Goal: Task Accomplishment & Management: Manage account settings

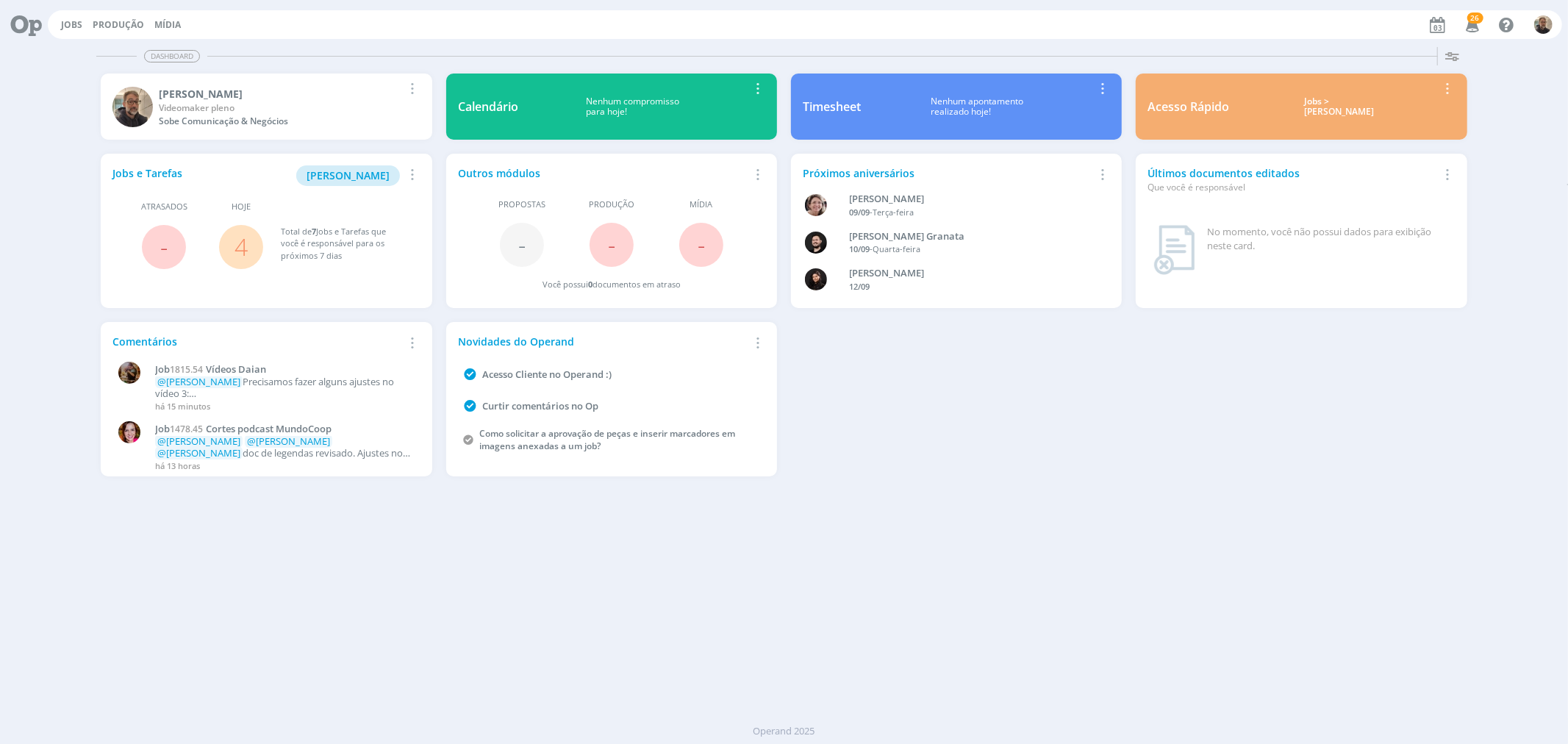
click at [241, 241] on link "4" at bounding box center [241, 246] width 13 height 31
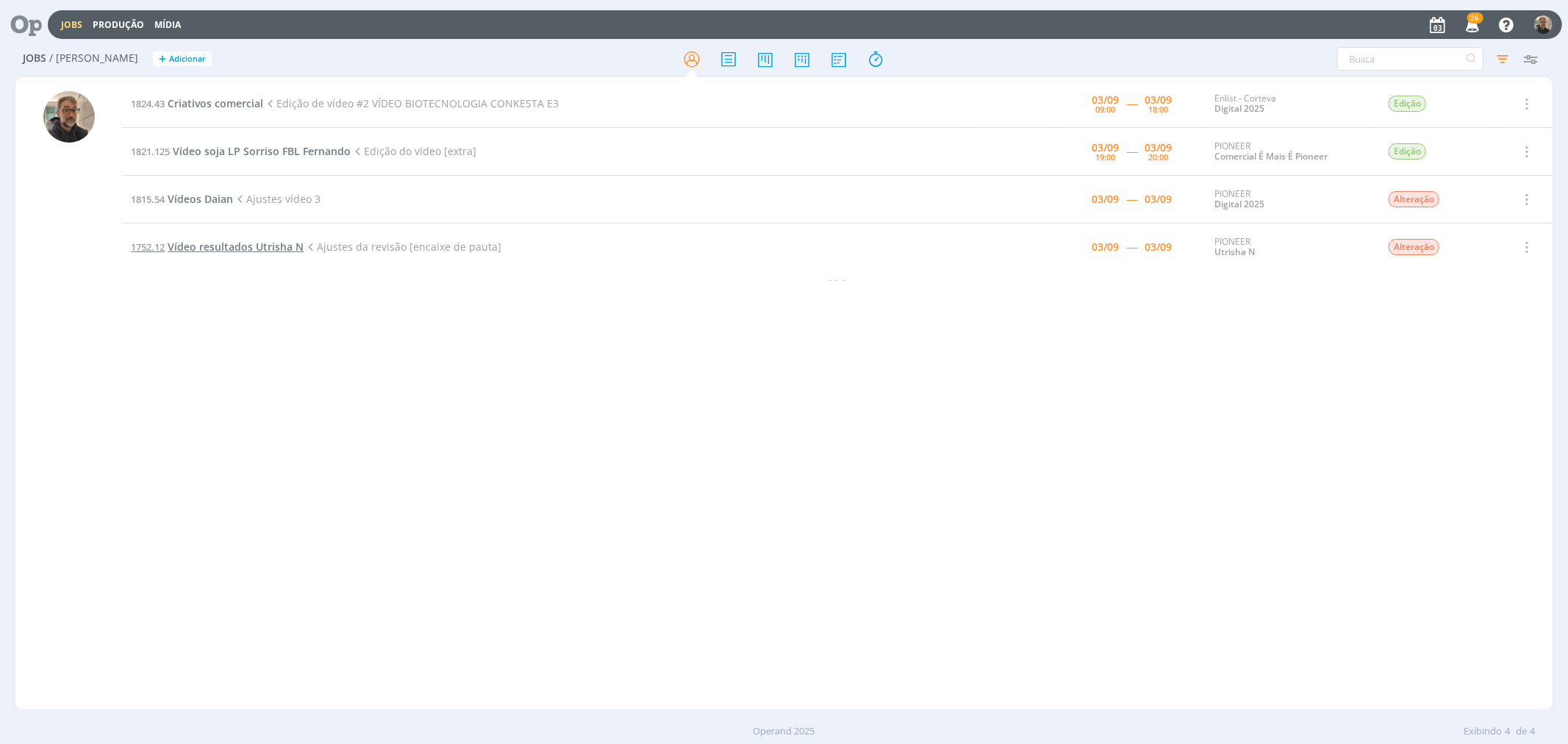
click at [246, 251] on span "Vídeo resultados Utrisha N" at bounding box center [236, 247] width 136 height 14
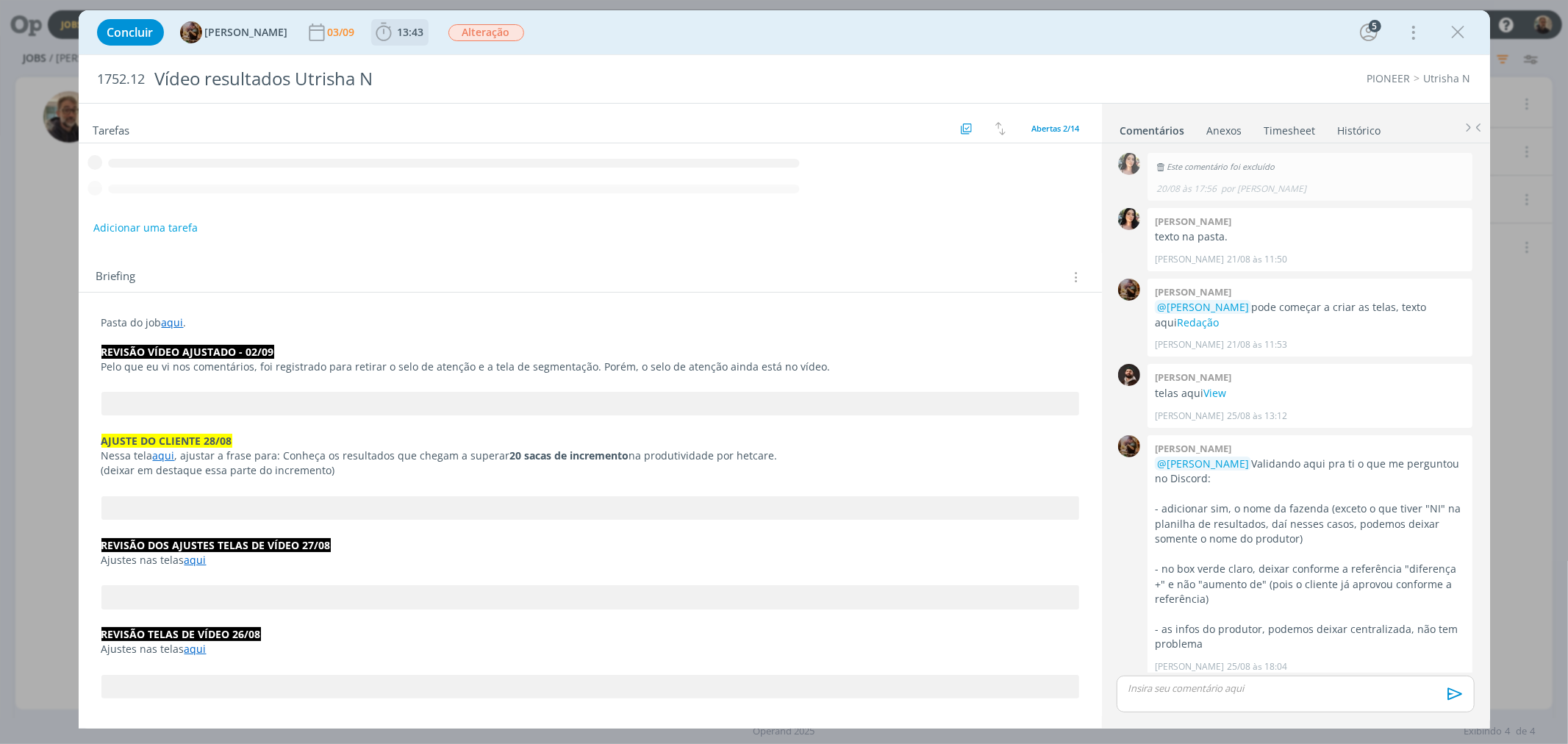
click at [415, 29] on span "13:43" at bounding box center [411, 32] width 27 height 14
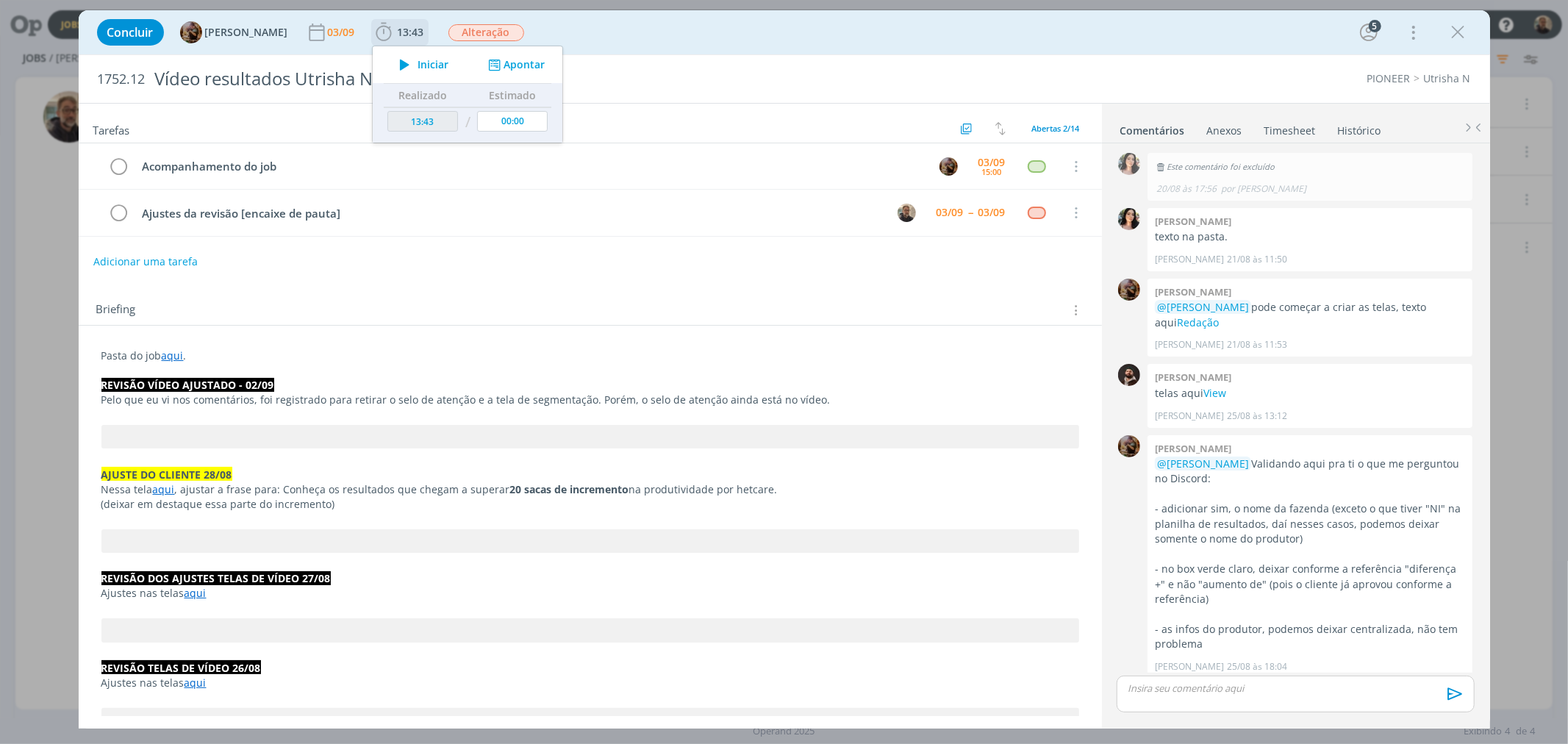
scroll to position [1279, 0]
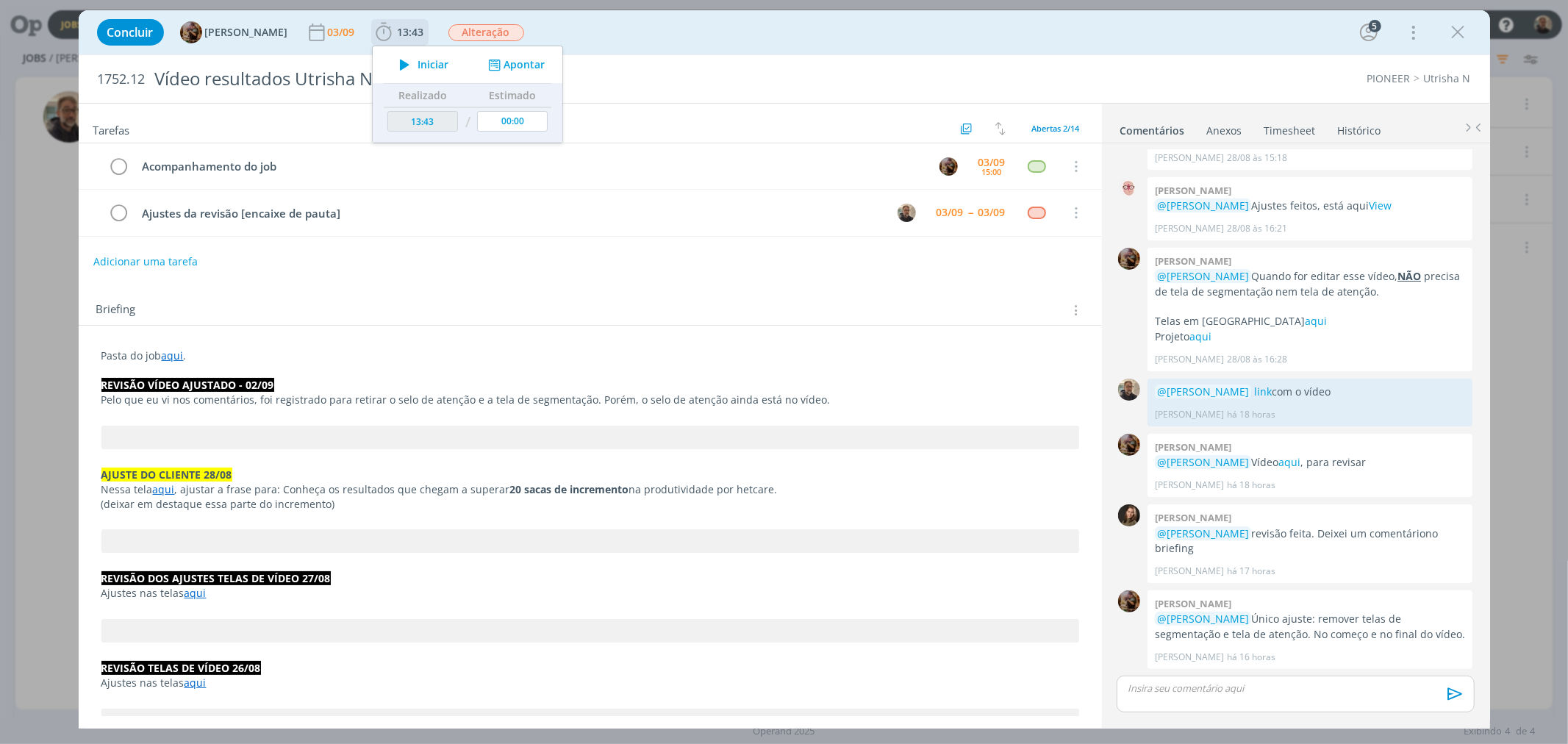
click at [539, 57] on button "Apontar" at bounding box center [514, 64] width 61 height 15
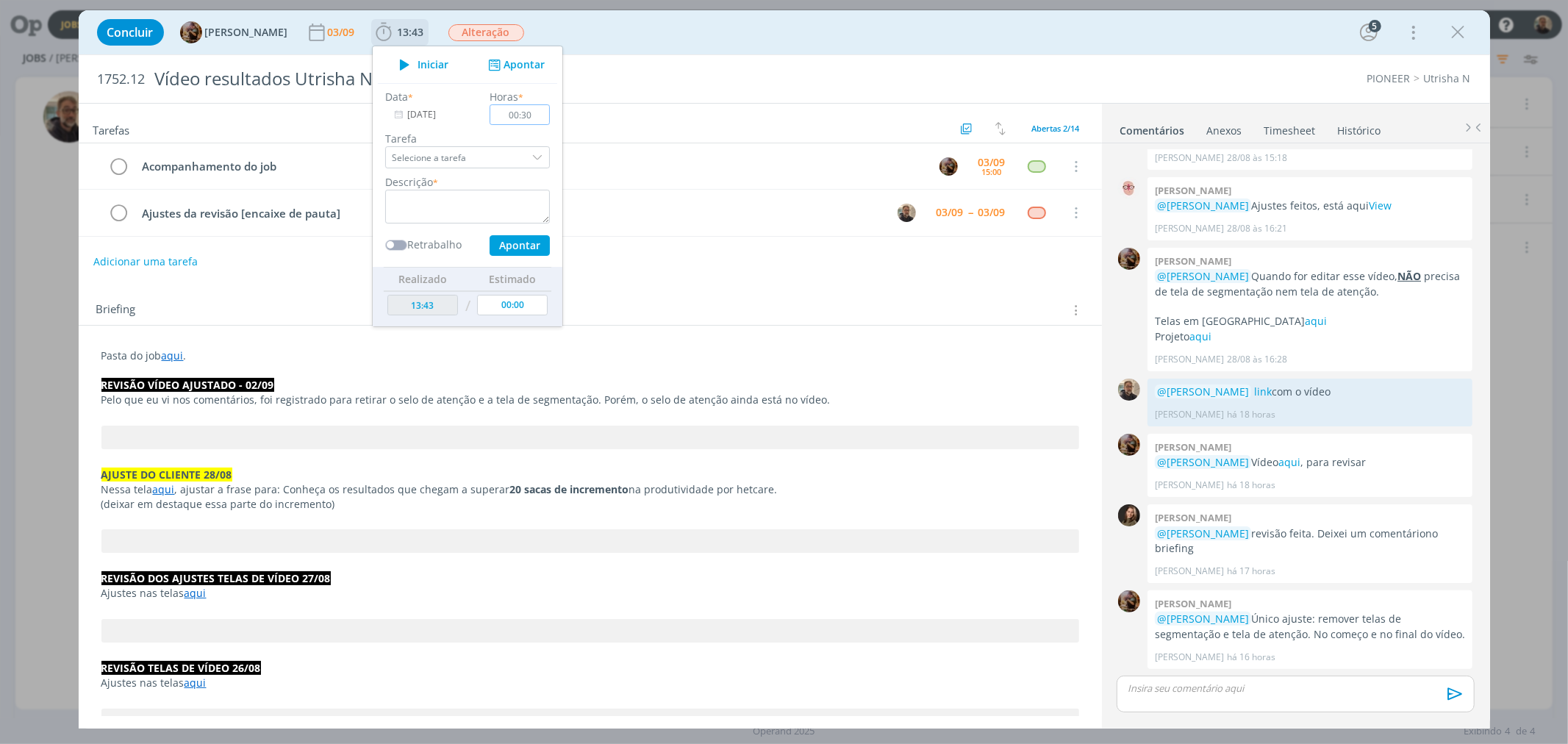
type input "00:30"
click at [546, 158] on div "dialog" at bounding box center [538, 157] width 22 height 22
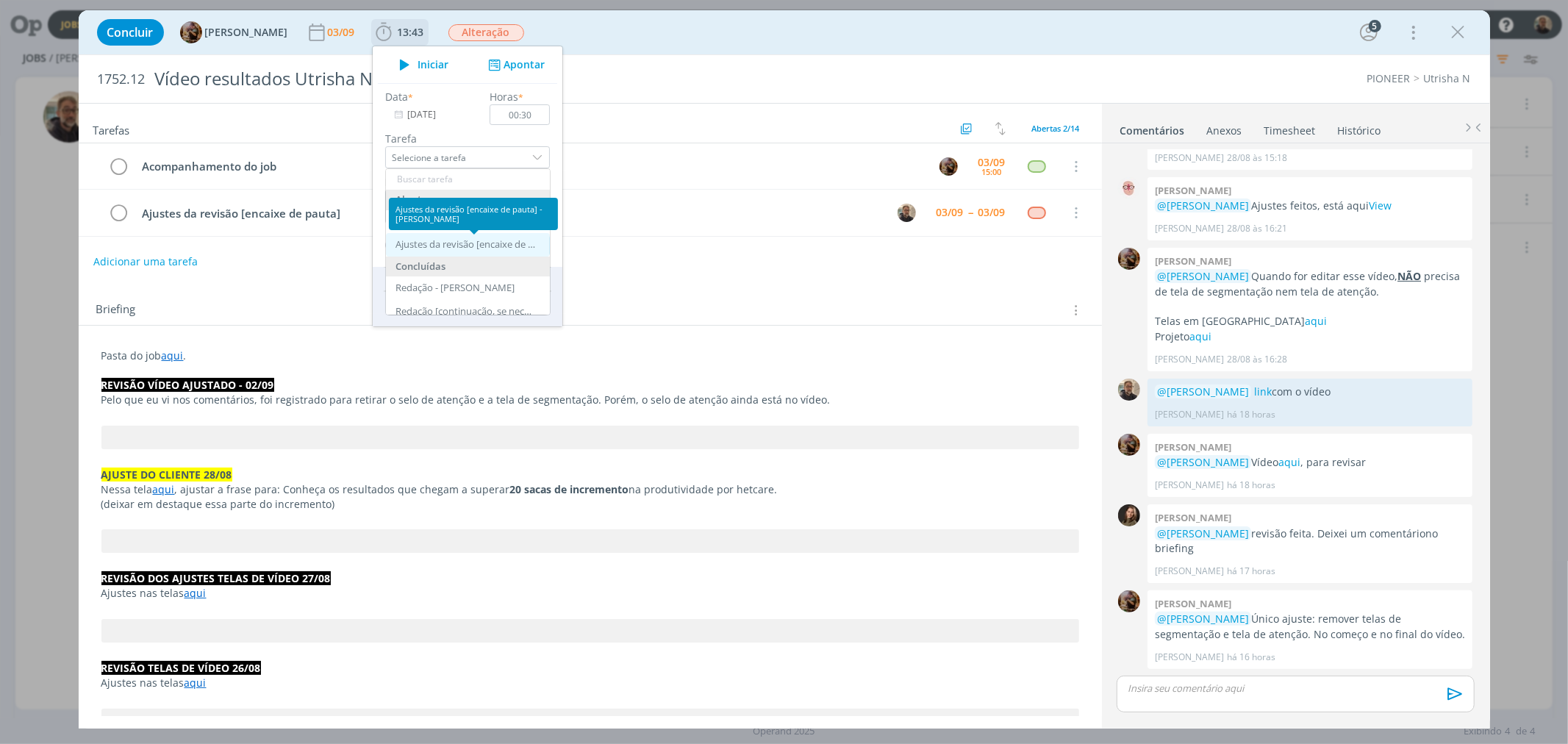
click at [505, 245] on div "Ajustes da revisão [encaixe de pauta] - Rodrigo Bilheri" at bounding box center [465, 245] width 139 height 12
type input "Ajustes da revisão [encaixe de pauta]"
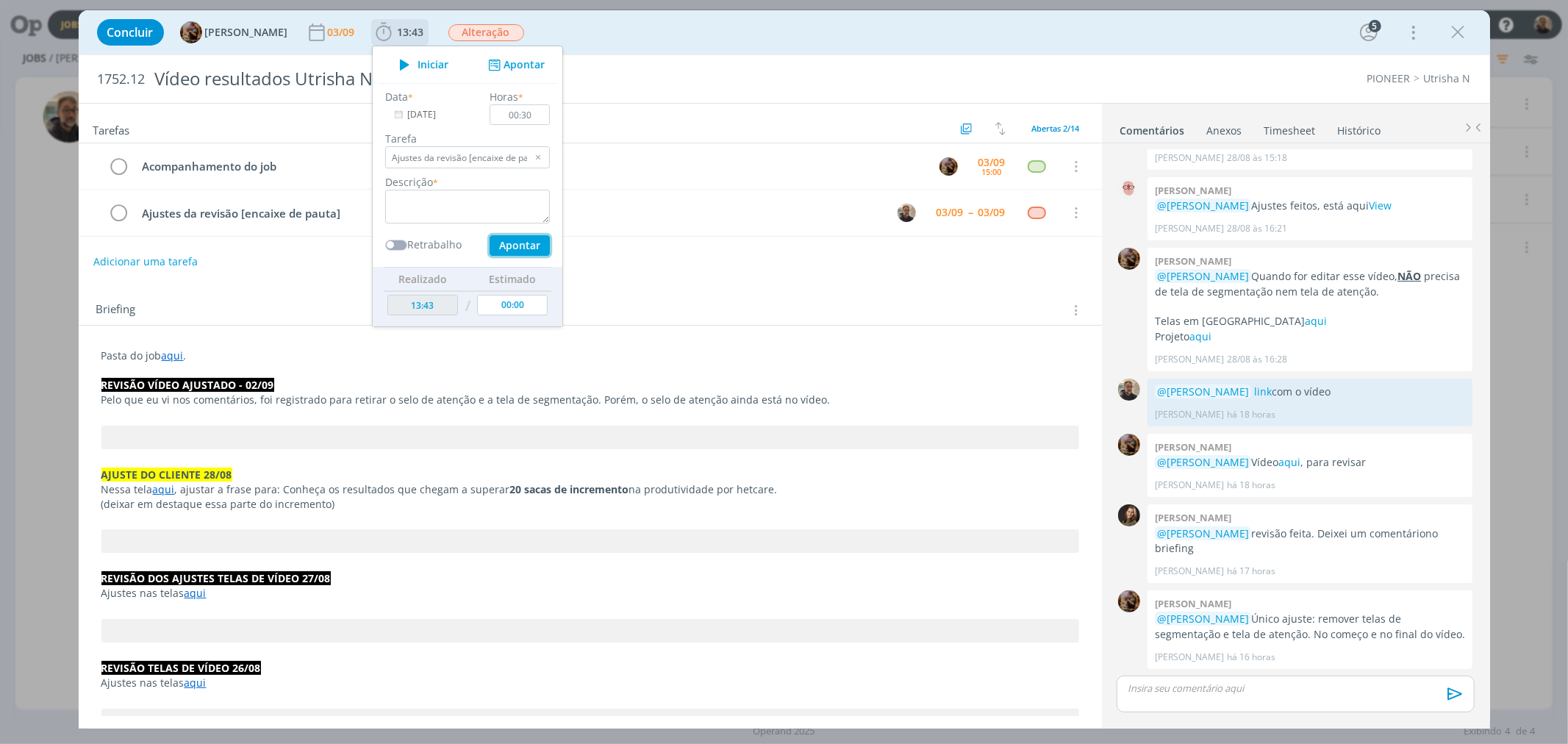
click at [525, 240] on button "Apontar" at bounding box center [518, 245] width 60 height 21
click at [469, 211] on textarea "dialog" at bounding box center [467, 206] width 164 height 34
type textarea "Ajustes telas"
click at [533, 245] on button "Apontar" at bounding box center [518, 245] width 60 height 21
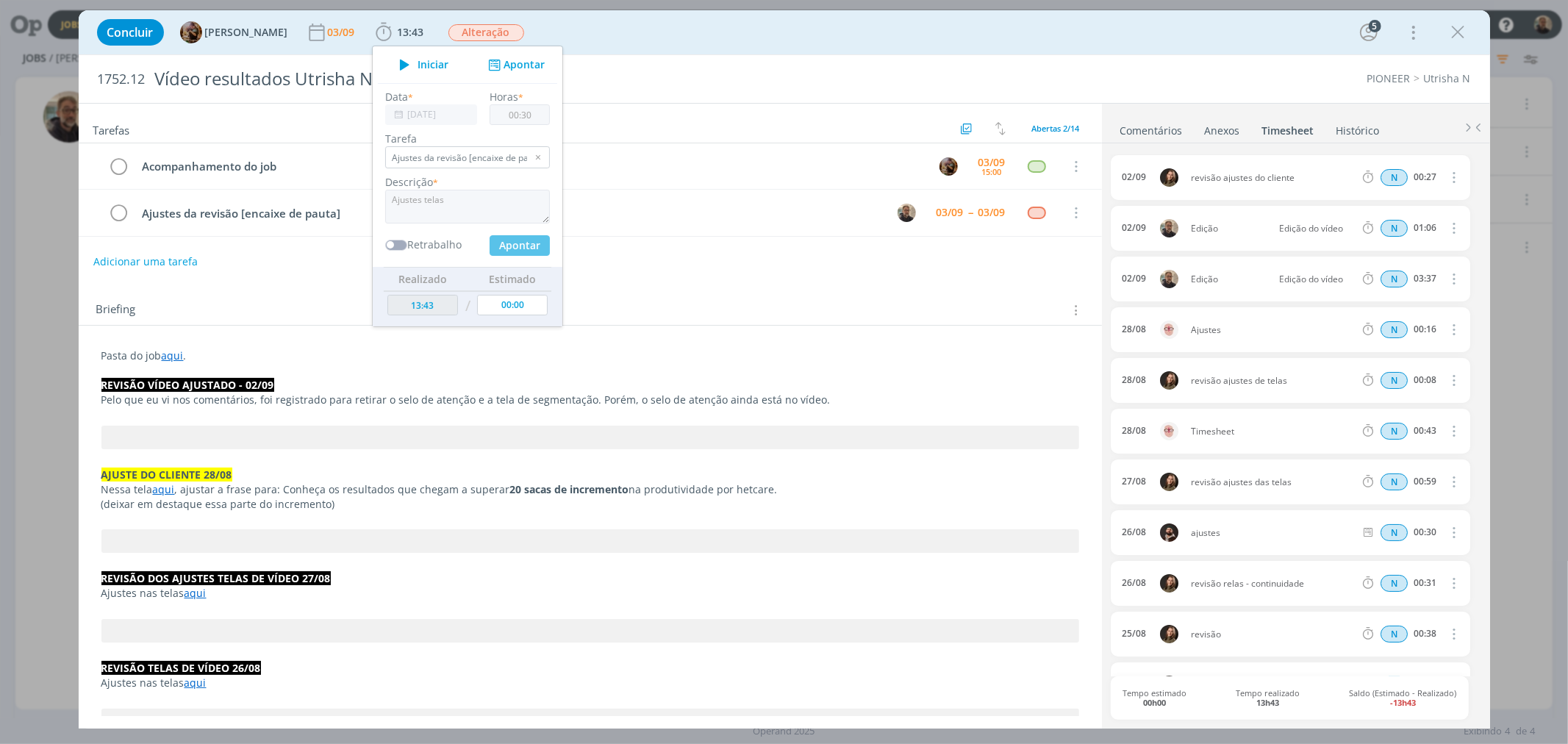
type input "14:13"
type input "00:00"
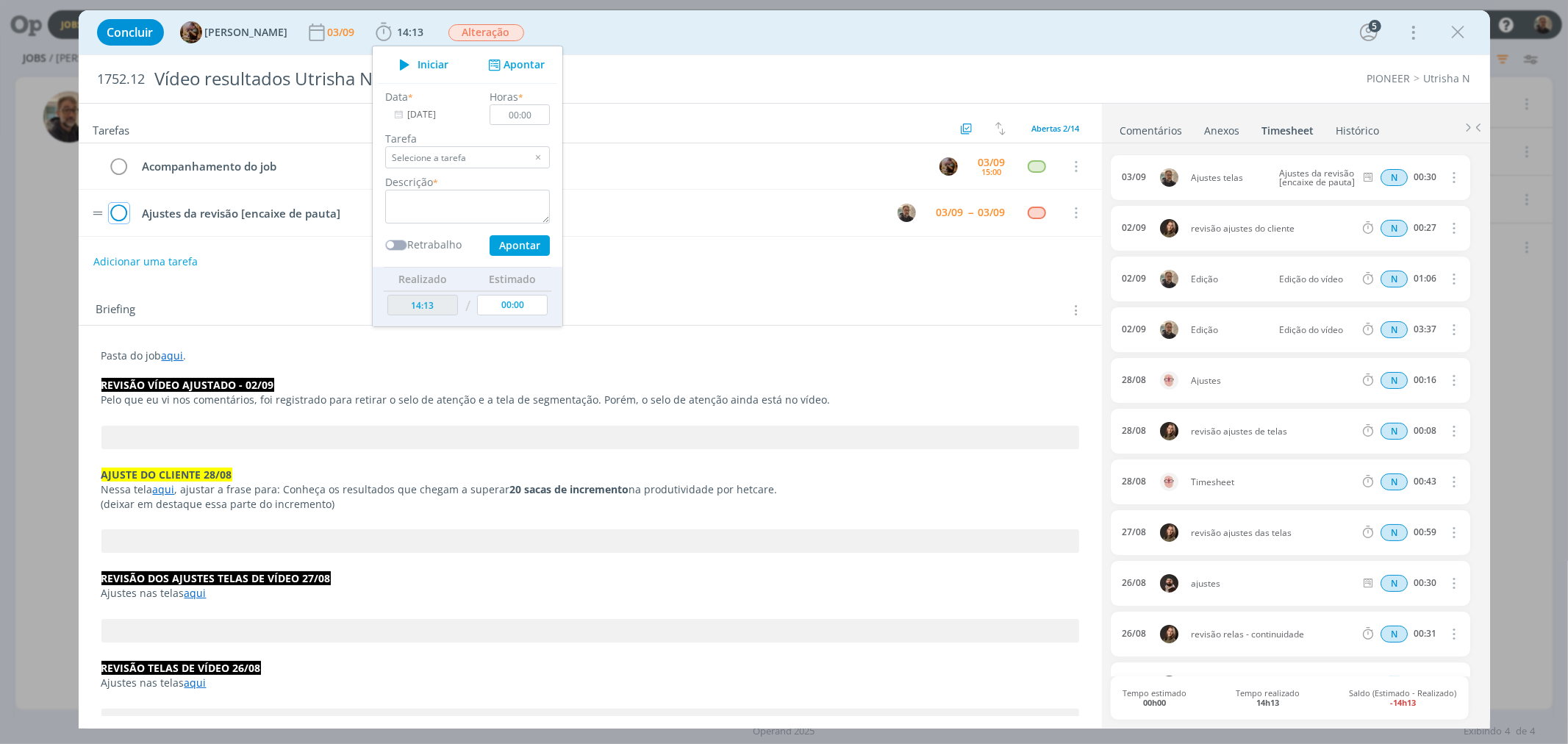
click at [121, 214] on icon "dialog" at bounding box center [119, 213] width 21 height 22
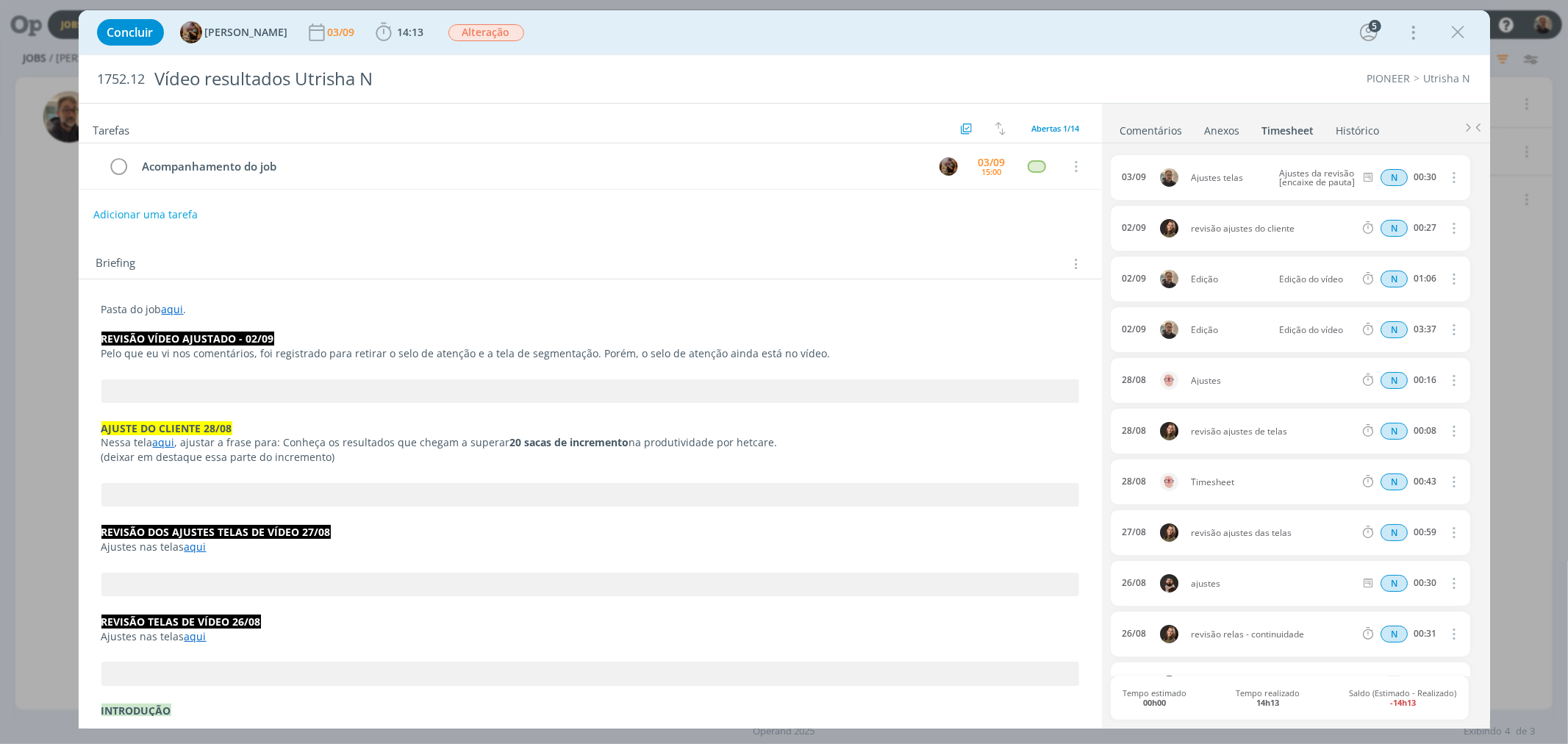
click at [178, 311] on link "aqui" at bounding box center [172, 309] width 22 height 14
click at [213, 337] on link "https://sobeae.sharepoint.com/:f:/s/SOBEAE/EjfQxdjiDtZOujnpcPhe_cIBgsUGIgLtDEQi…" at bounding box center [197, 337] width 111 height 19
click at [1459, 31] on icon "dialog" at bounding box center [1458, 32] width 22 height 22
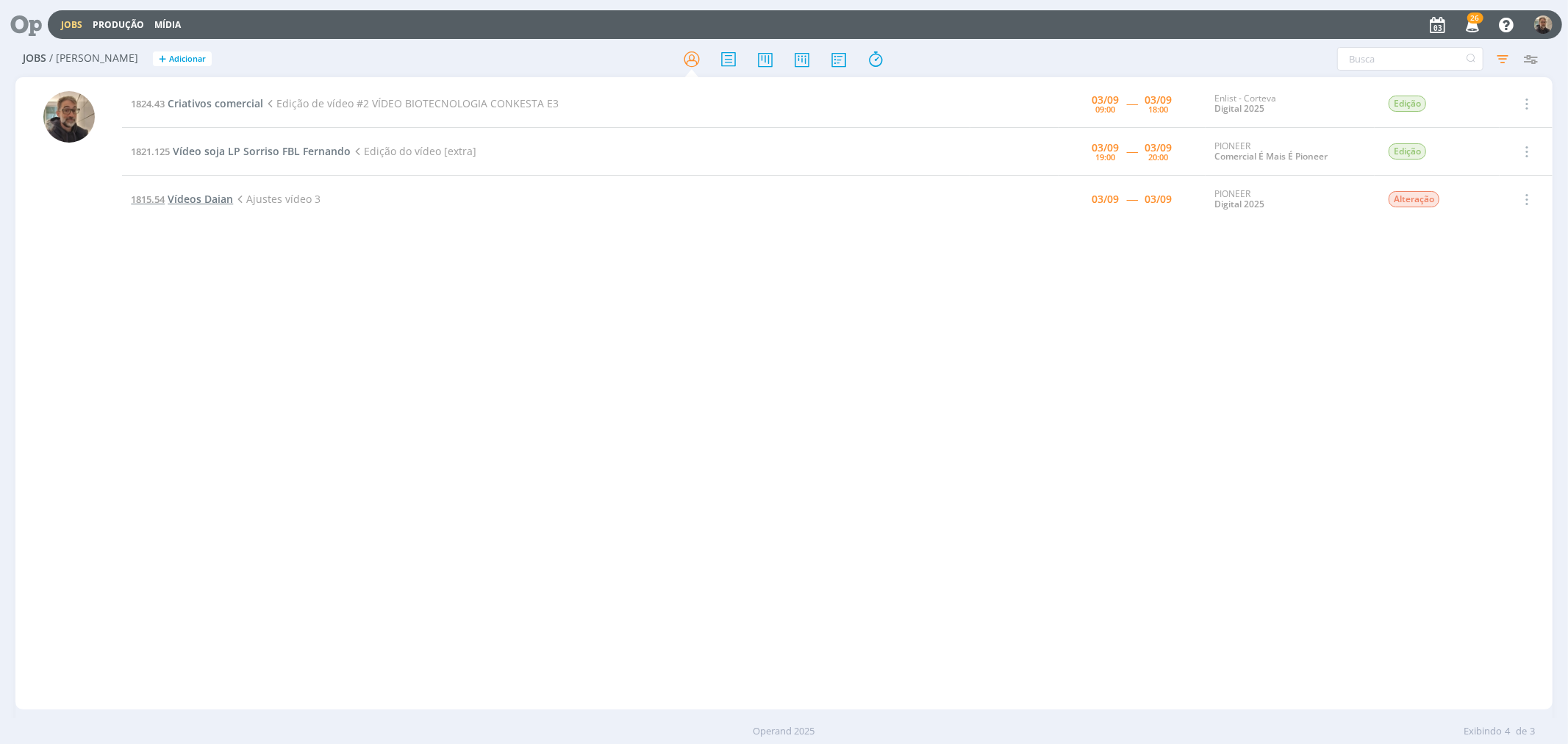
click at [205, 199] on span "Vídeos Daian" at bounding box center [200, 199] width 65 height 14
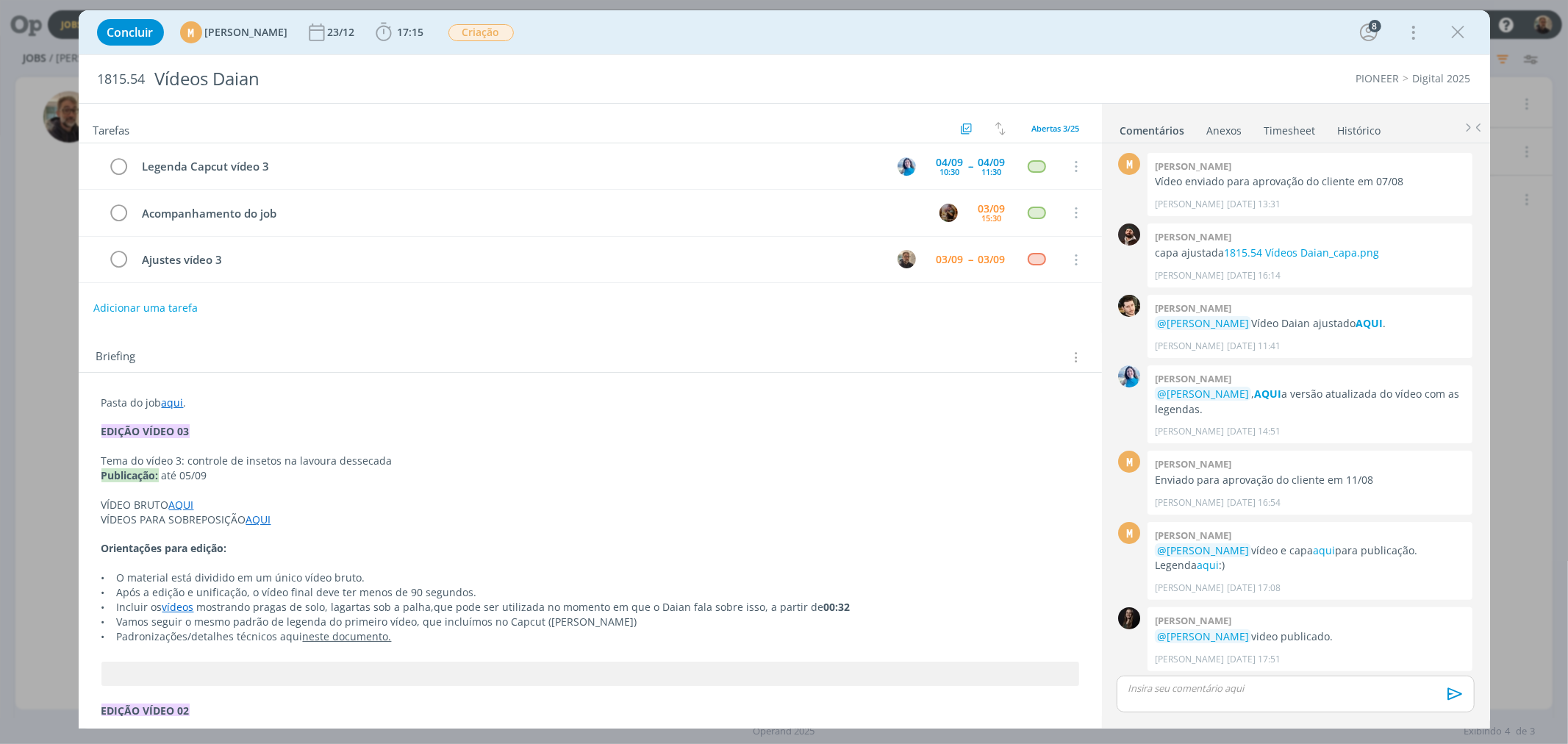
scroll to position [1177, 0]
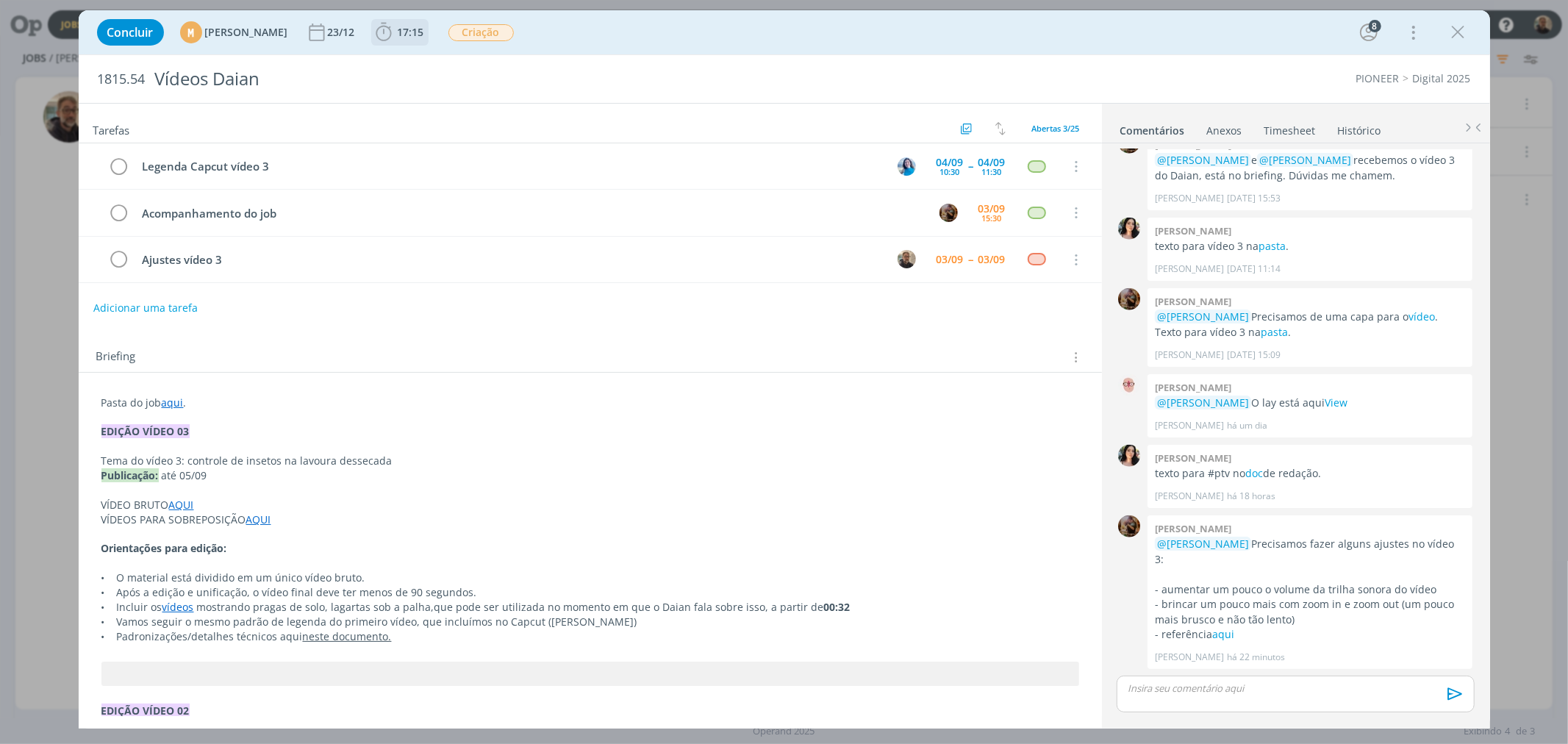
click at [424, 30] on span "17:15" at bounding box center [411, 32] width 27 height 14
click at [452, 54] on div "Iniciar Apontar" at bounding box center [467, 64] width 189 height 37
click at [448, 61] on span "Iniciar" at bounding box center [433, 65] width 31 height 11
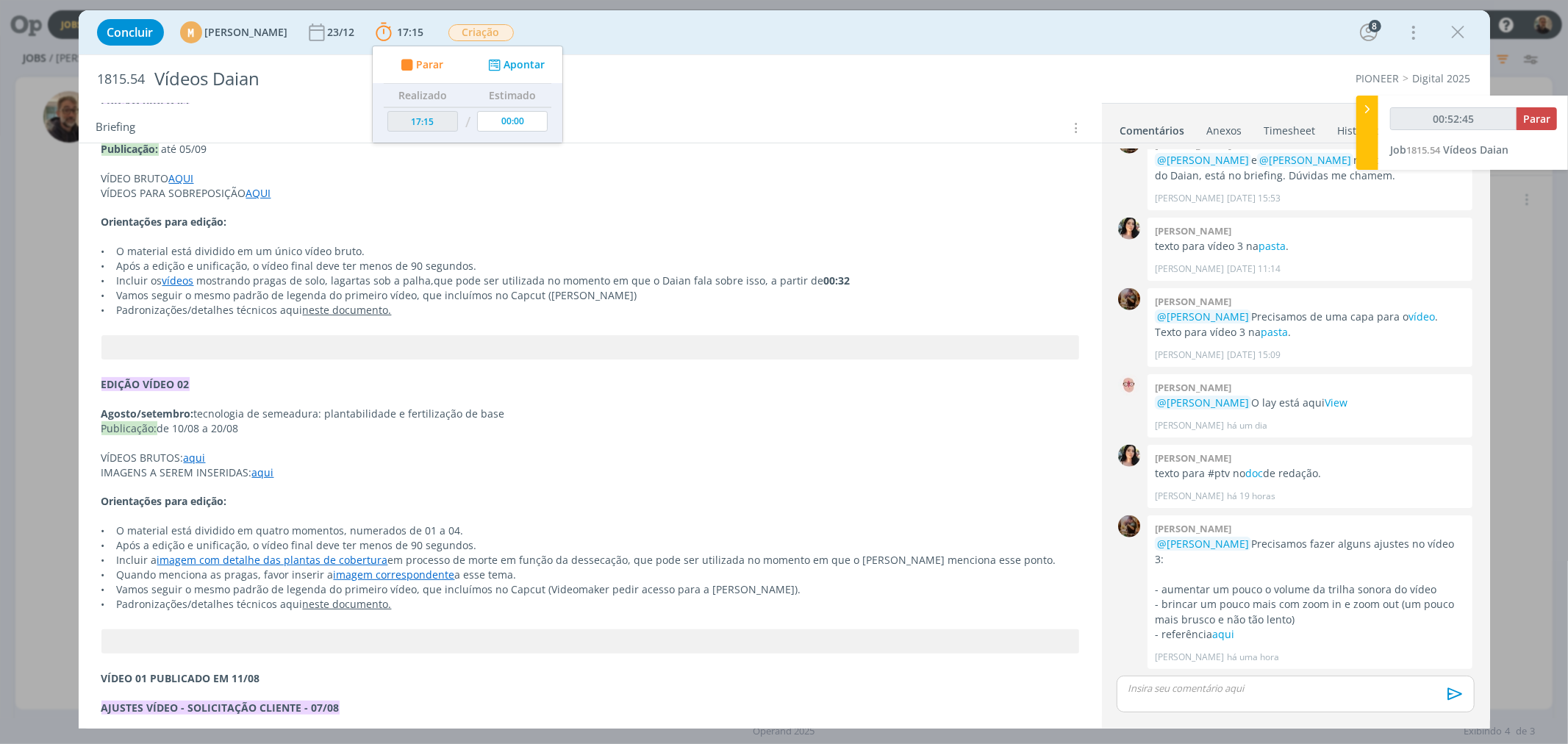
scroll to position [0, 0]
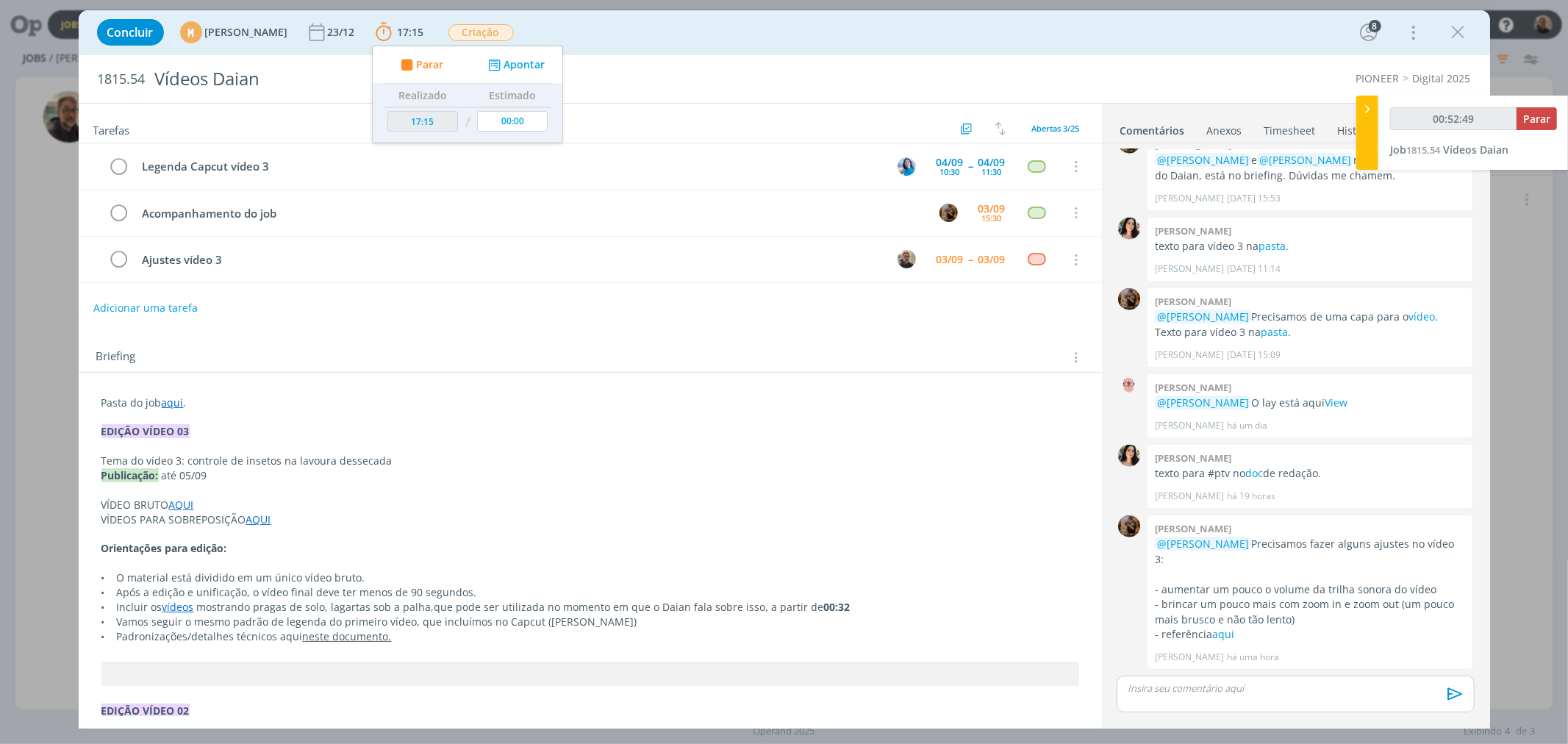
click at [177, 405] on link "aqui" at bounding box center [172, 403] width 22 height 14
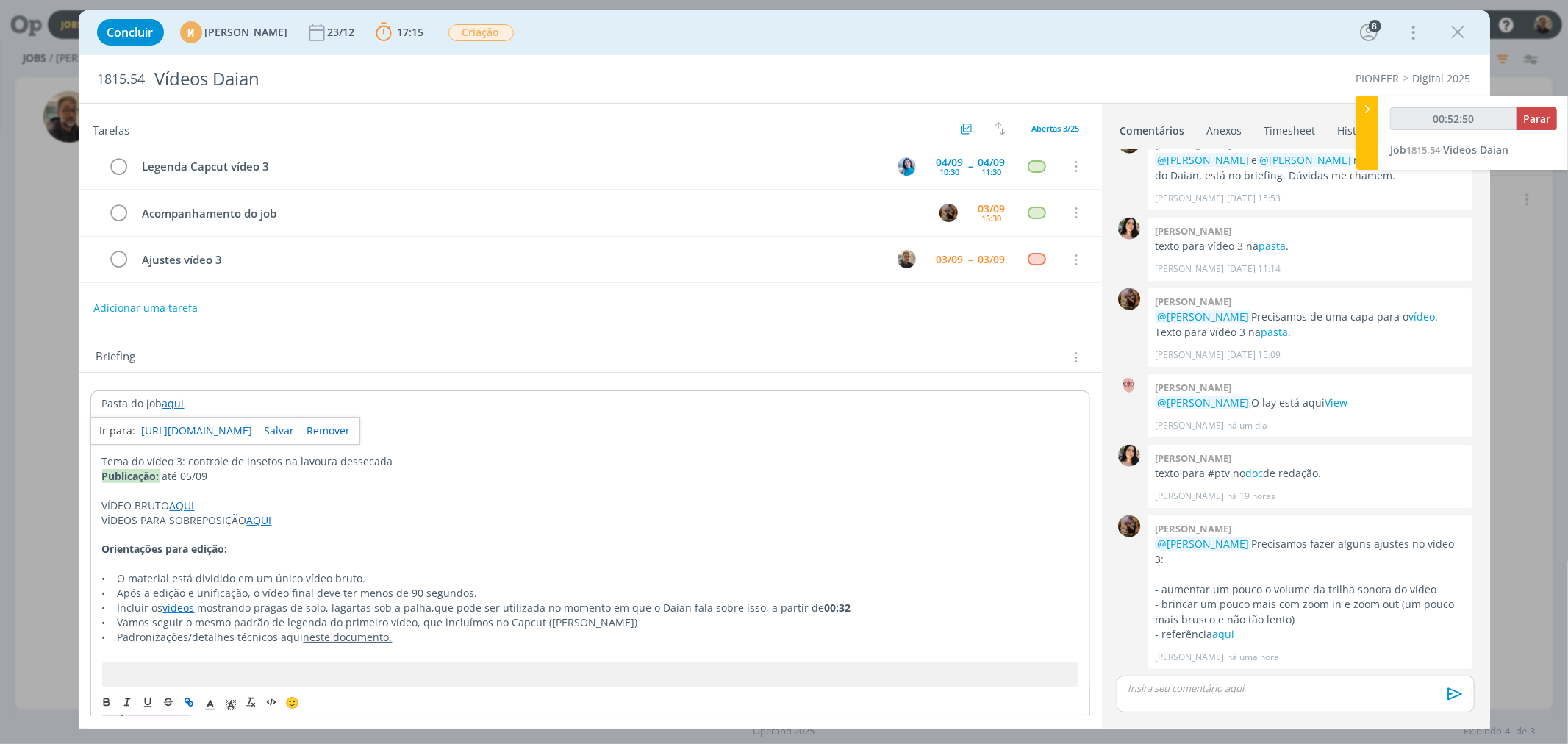
click at [231, 436] on link "https://sobeae.sharepoint.com/:f:/s/SOBEAE/EjTHLibWKl9Nr0JP7qch_WgBYOGw_XQfqUv5…" at bounding box center [197, 431] width 111 height 19
click at [1205, 694] on p "dialog" at bounding box center [1295, 688] width 334 height 13
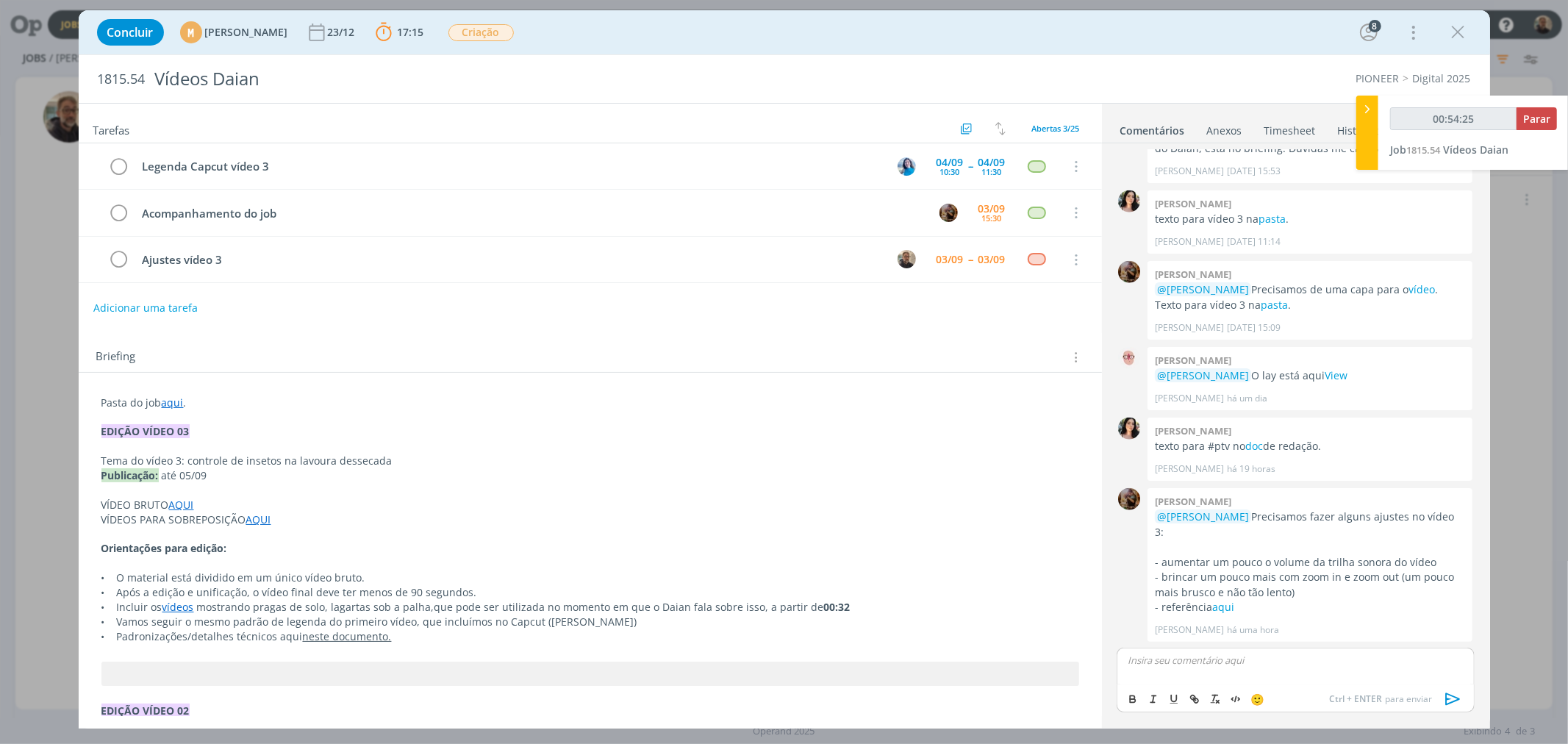
type input "00:54:26"
click at [1204, 704] on span "[PERSON_NAME]" at bounding box center [1208, 708] width 91 height 16
drag, startPoint x: 1228, startPoint y: 663, endPoint x: 1244, endPoint y: 667, distance: 16.5
click at [1244, 667] on div "﻿ @ Amanda Rodrigues ﻿ link do vídeio alterado do 3 do Daian" at bounding box center [1295, 665] width 357 height 37
type input "00:55:14"
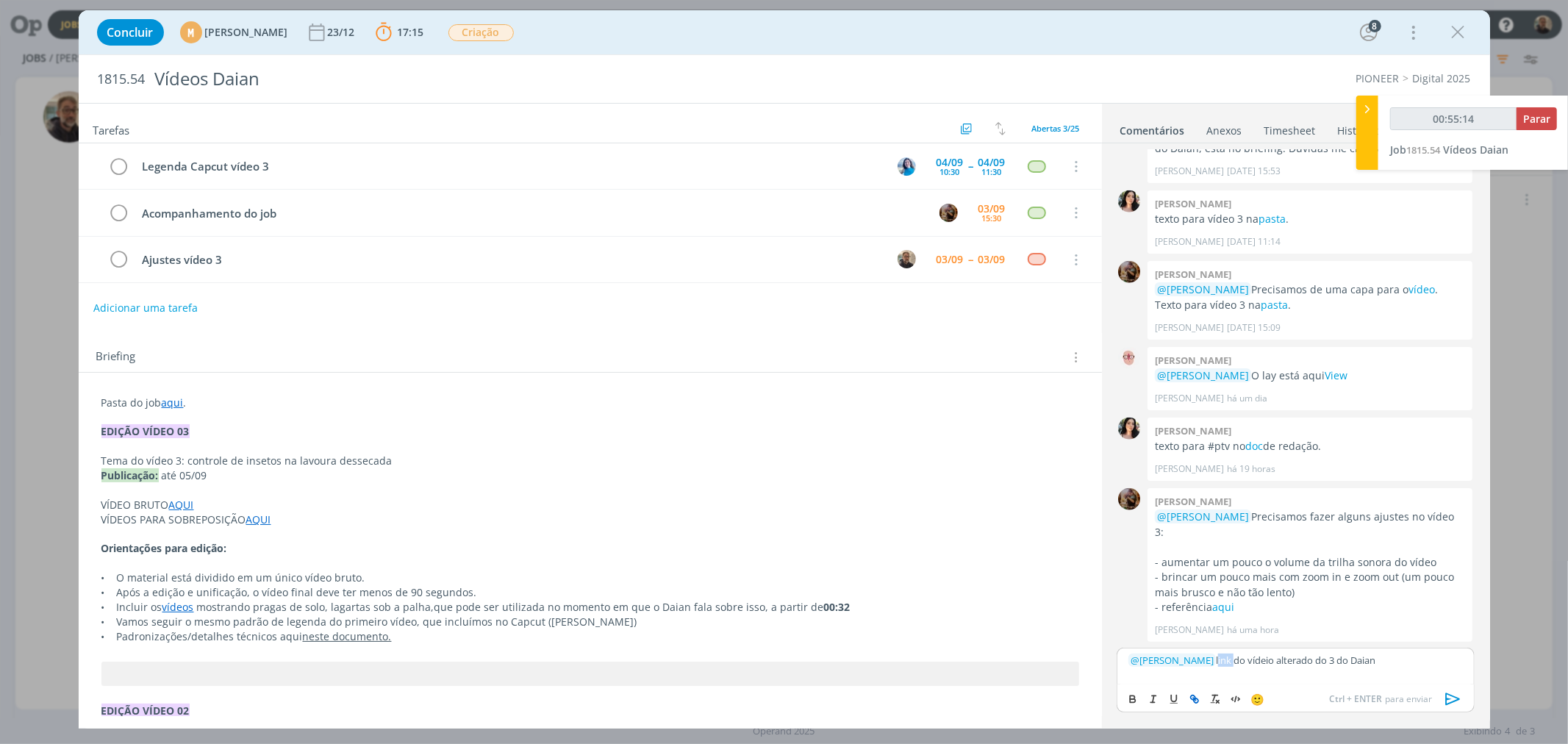
click at [1194, 698] on line "dialog" at bounding box center [1195, 698] width 3 height 3
type input "link"
type input "00:55:15"
paste input "Adobe After Effects 9.0 Keyframe Data Units Per Second 30 Source Width 1080 Sou…"
type input "Adobe After Effects 9.0 Keyframe Data Units Per Second 30 Source Width 1080 Sou…"
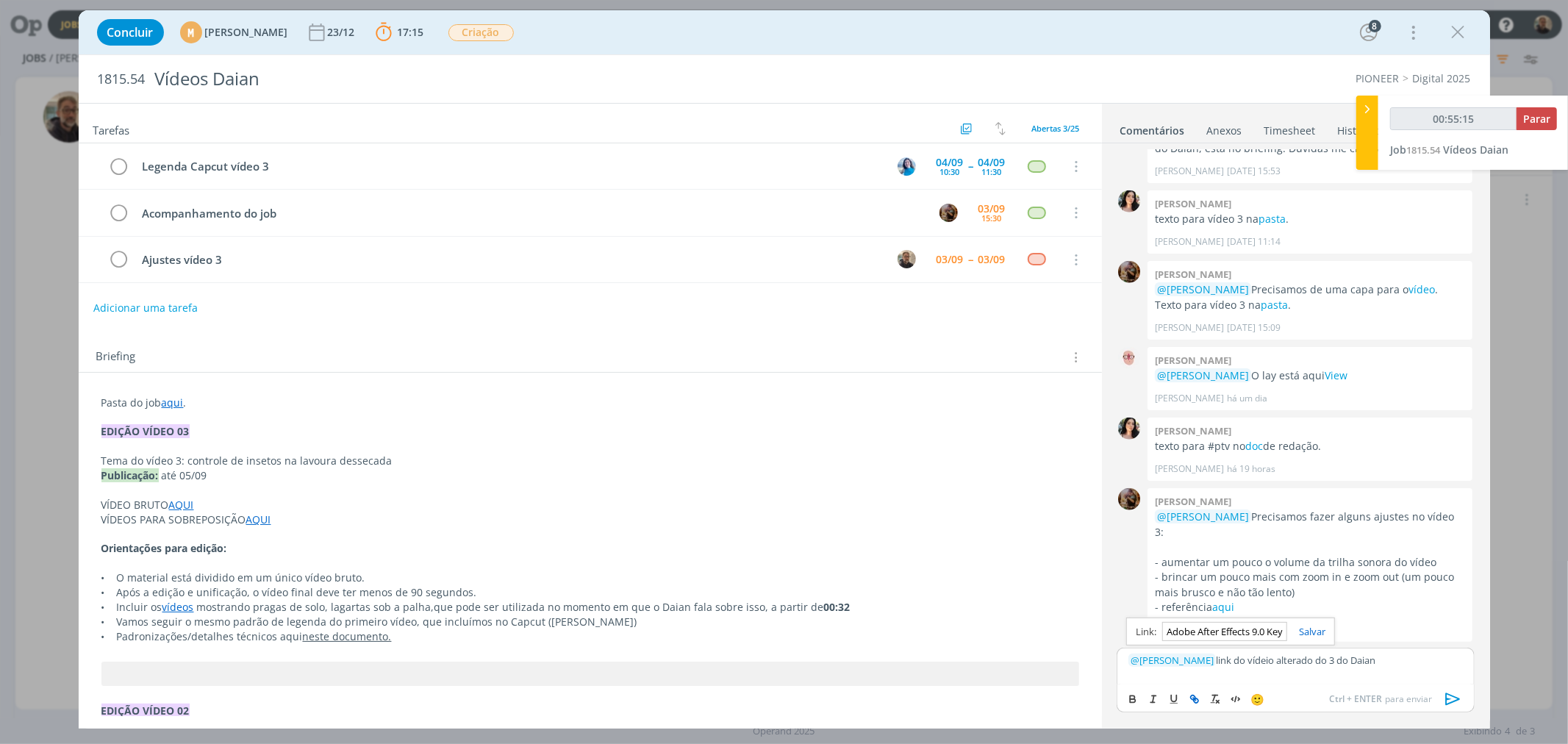
scroll to position [0, 1654]
type input "00:55:19"
type input "Adobe After Effects 9.0 Keyframe Data Units Per Second 30 Source Width 1080 Sou…"
click at [1243, 630] on input "Adobe After Effects 9.0 Keyframe Data Units Per Second 30 Source Width 1080 Sou…" at bounding box center [1224, 631] width 125 height 19
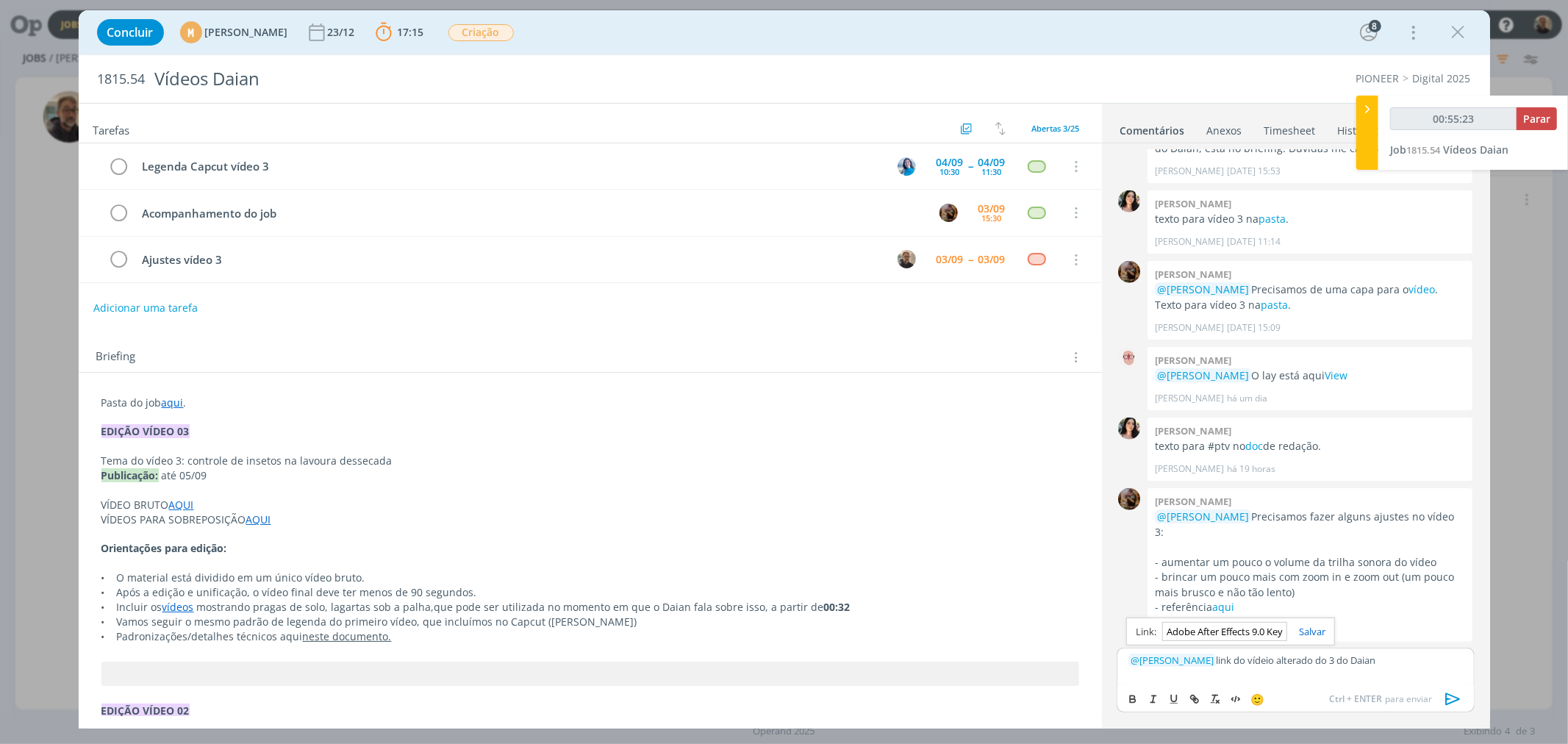
type input "00:55:24"
type input "00:55:25"
paste input "https://sobeae.sharepoint.com/:v:/s/SOBEAE/Eb7XC58cWBZIs8rpRyZM48QBW8QH2W7VxevK…"
type input "https://sobeae.sharepoint.com/:v:/s/SOBEAE/Eb7XC58cWBZIs8rpRyZM48QBW8QH2W7VxevK…"
type input "00:55:26"
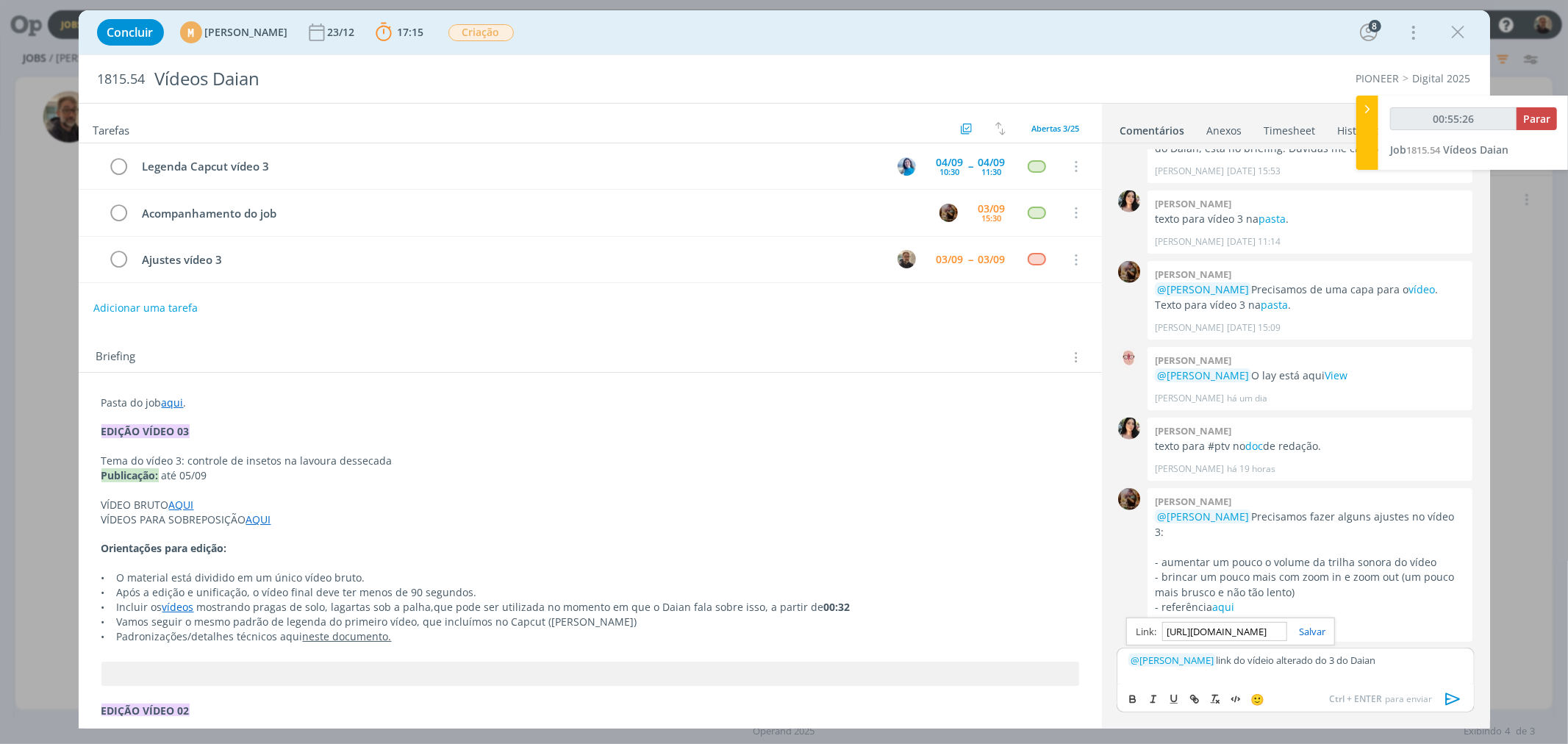
scroll to position [0, 391]
type input "https://sobeae.sharepoint.com/:v:/s/SOBEAE/Eb7XC58cWBZIs8rpRyZM48QBW8QH2W7VxevK…"
click at [1310, 631] on link "dialog" at bounding box center [1305, 631] width 38 height 13
click at [1454, 697] on icon "dialog" at bounding box center [1452, 698] width 14 height 13
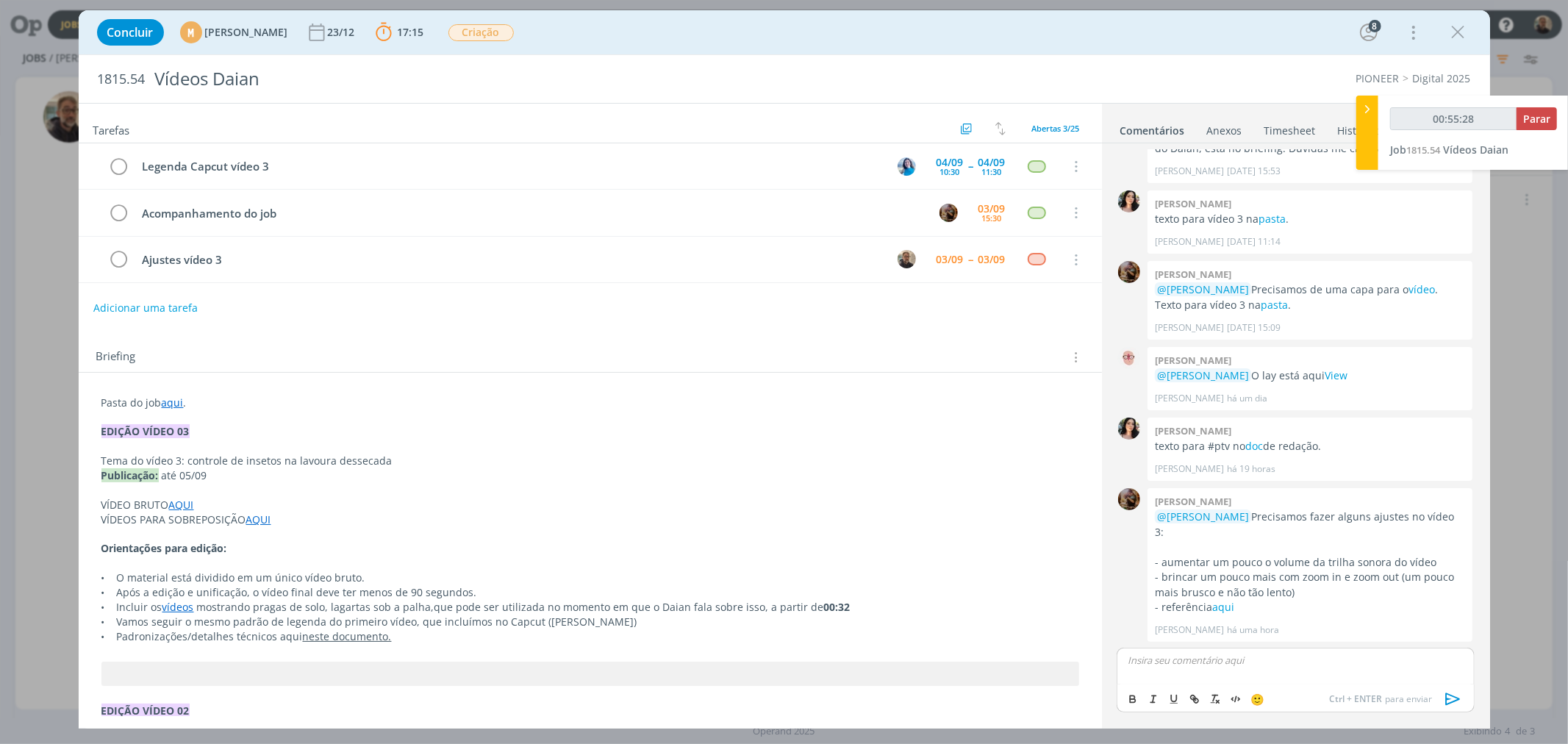
scroll to position [1259, 0]
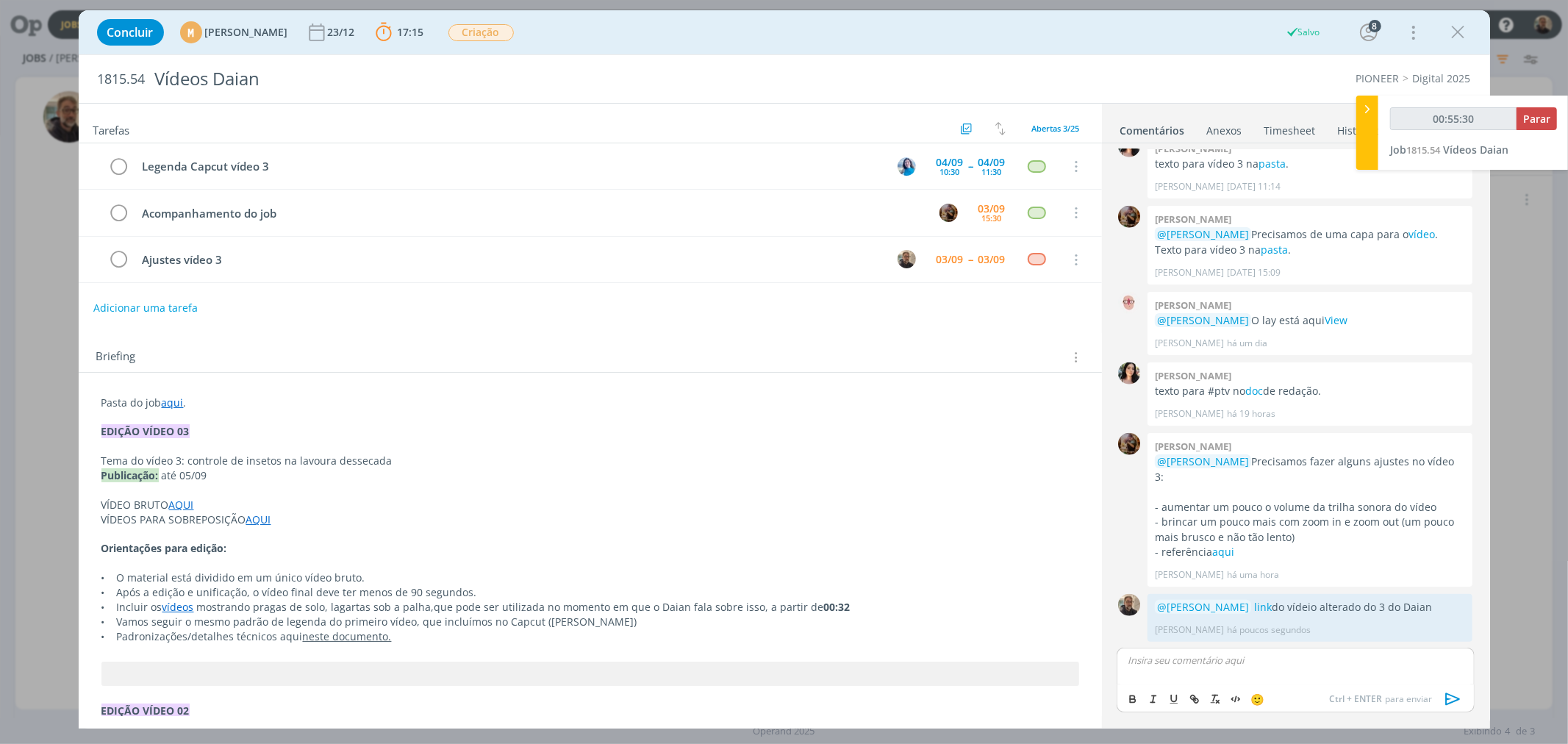
type input "00:55:31"
click at [1536, 114] on span "Parar" at bounding box center [1536, 119] width 27 height 14
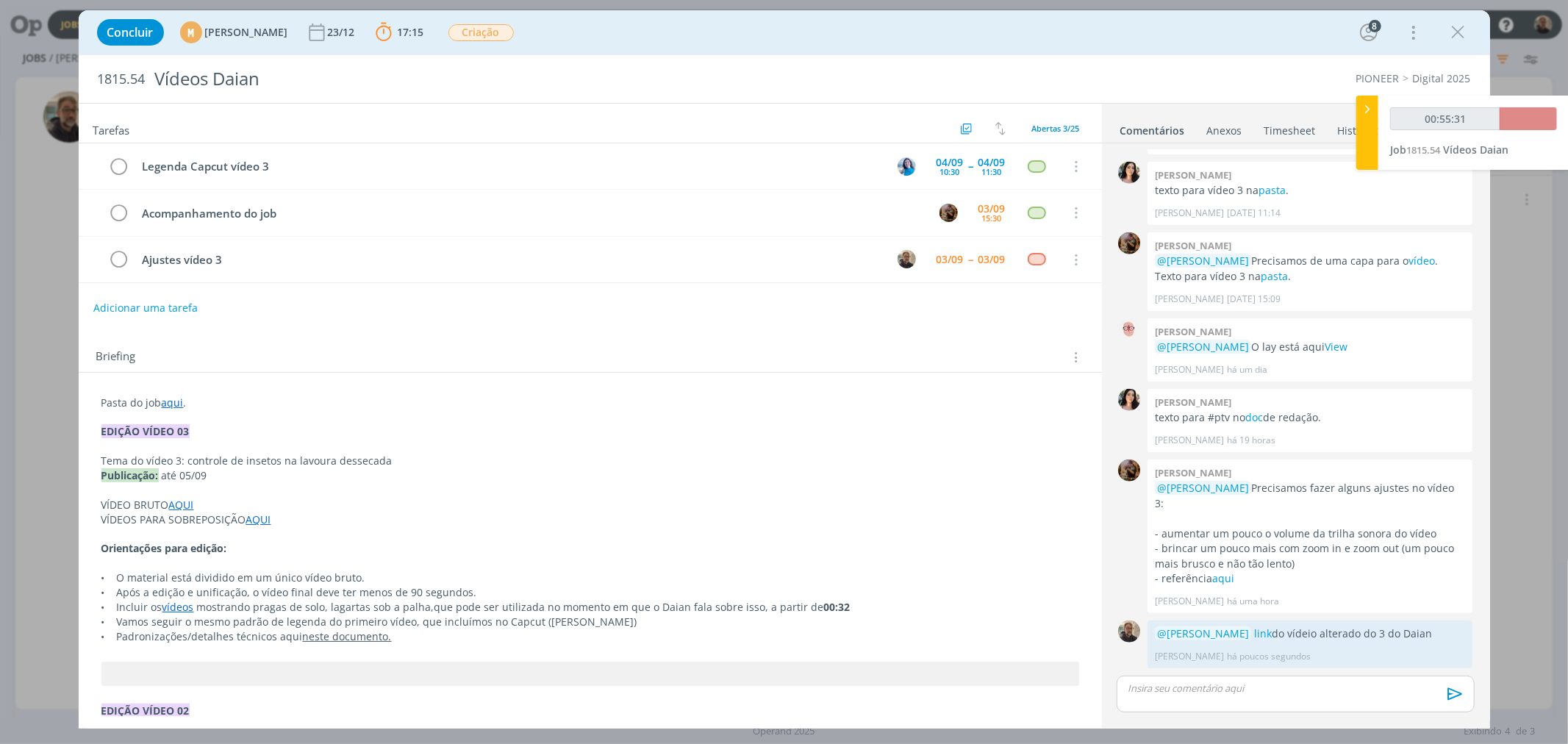
scroll to position [1232, 0]
click at [1282, 127] on link "Timesheet" at bounding box center [1289, 128] width 53 height 21
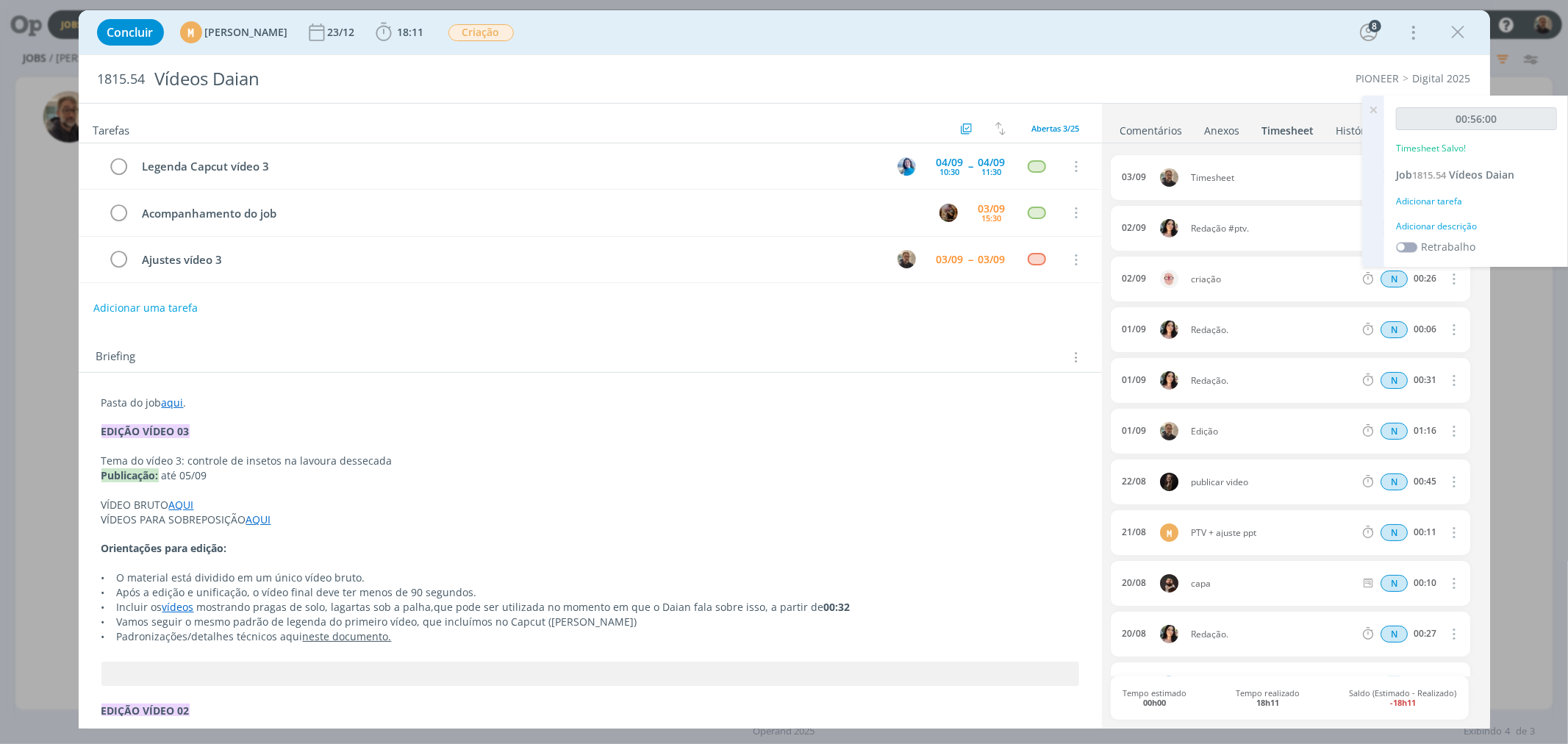
click at [1370, 104] on icon at bounding box center [1373, 110] width 27 height 29
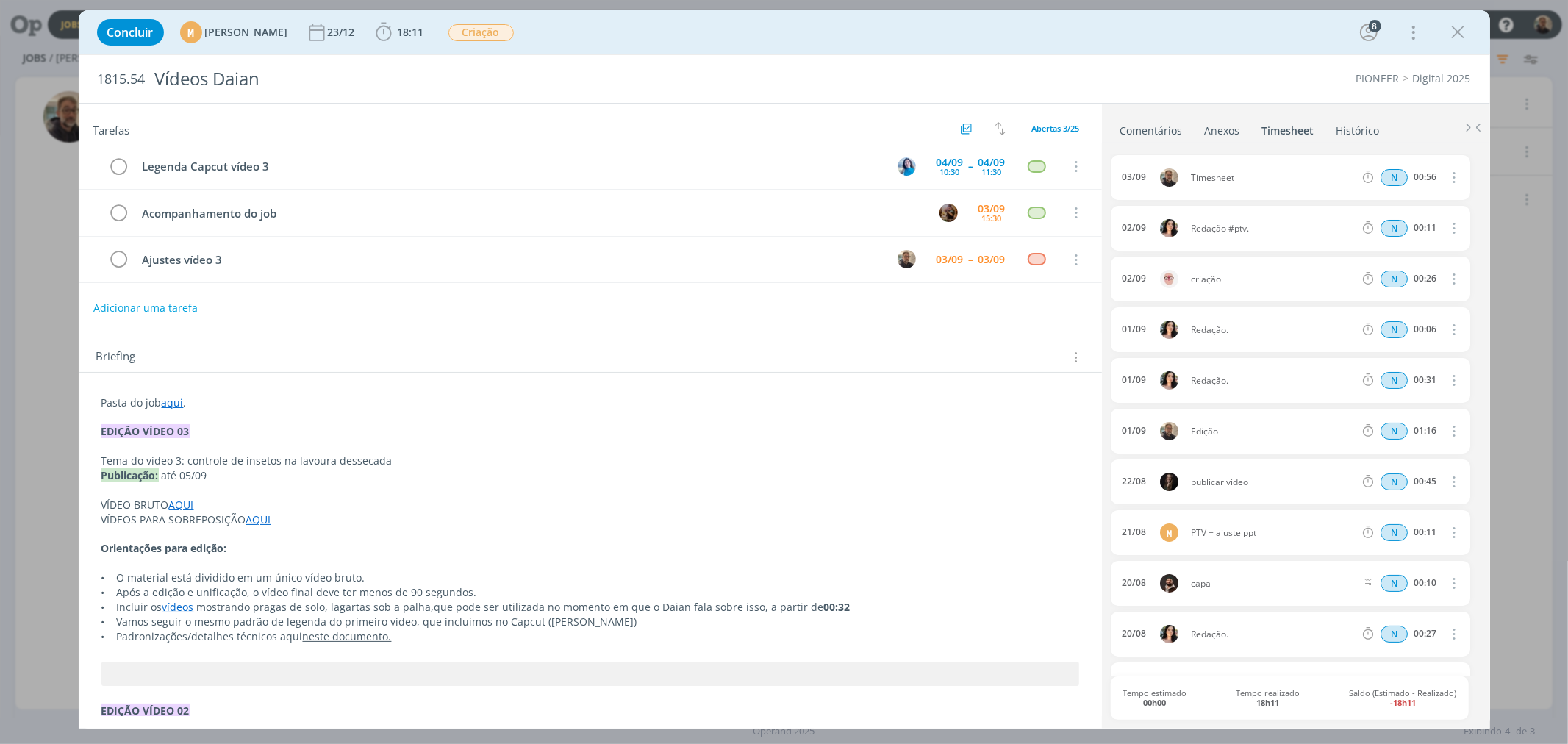
click at [1445, 177] on icon "dialog" at bounding box center [1453, 177] width 16 height 18
click at [1408, 223] on link "Editar" at bounding box center [1412, 226] width 116 height 23
click at [1217, 180] on div "Timesheet" at bounding box center [1230, 178] width 79 height 16
drag, startPoint x: 1141, startPoint y: 174, endPoint x: 1038, endPoint y: 174, distance: 103.0
click at [1038, 174] on div "Tarefas Usar Job de template Ordenar por: Prazo crescente Prazo decrescente Ord…" at bounding box center [784, 415] width 1411 height 625
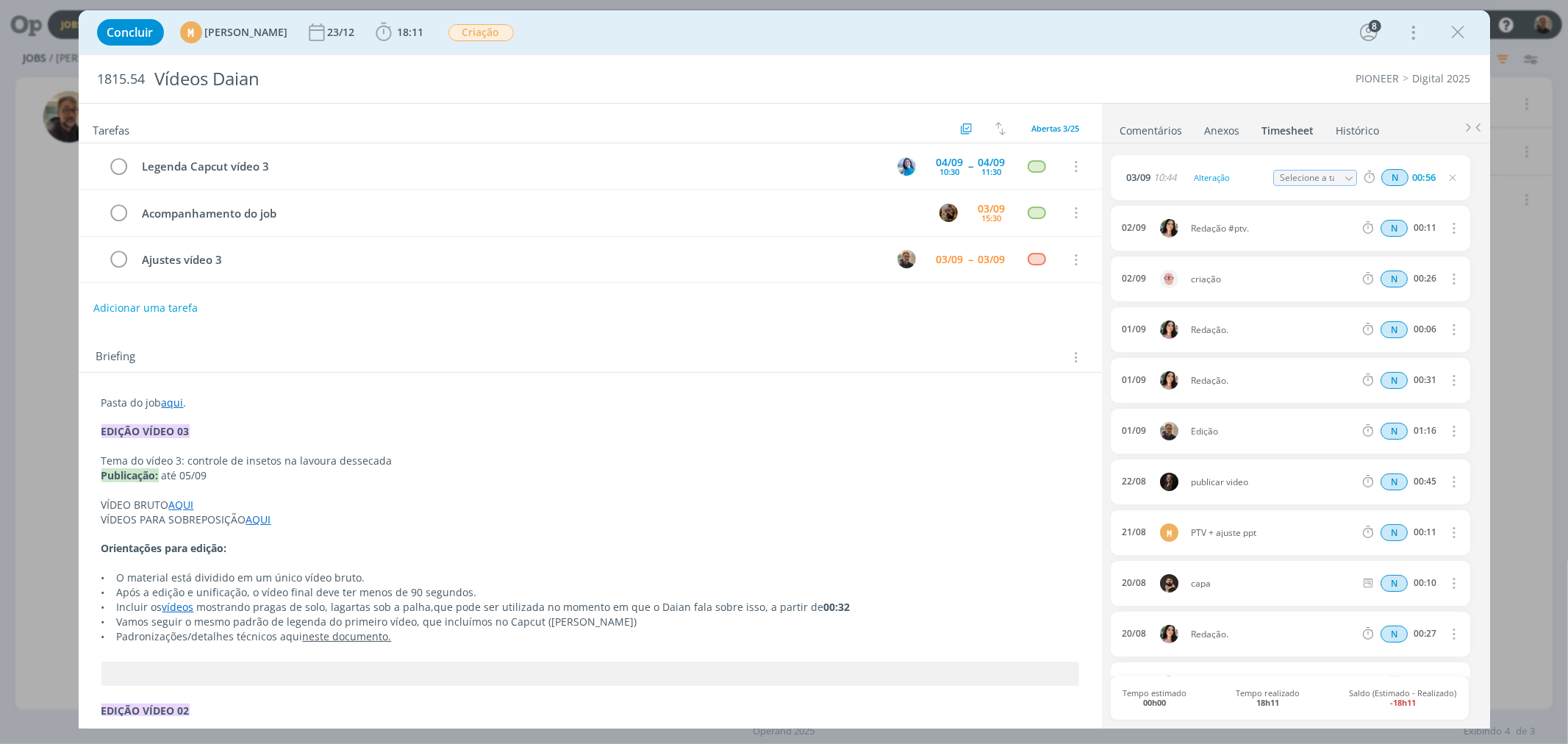
click at [1306, 175] on input "Selecione a tarefa" at bounding box center [1315, 178] width 85 height 16
click at [1324, 288] on div "Ajustes vídeo 3 - Rodrigo Bilheri" at bounding box center [1327, 286] width 88 height 12
type input "Ajustes vídeo 3"
click at [120, 261] on icon "dialog" at bounding box center [119, 260] width 21 height 22
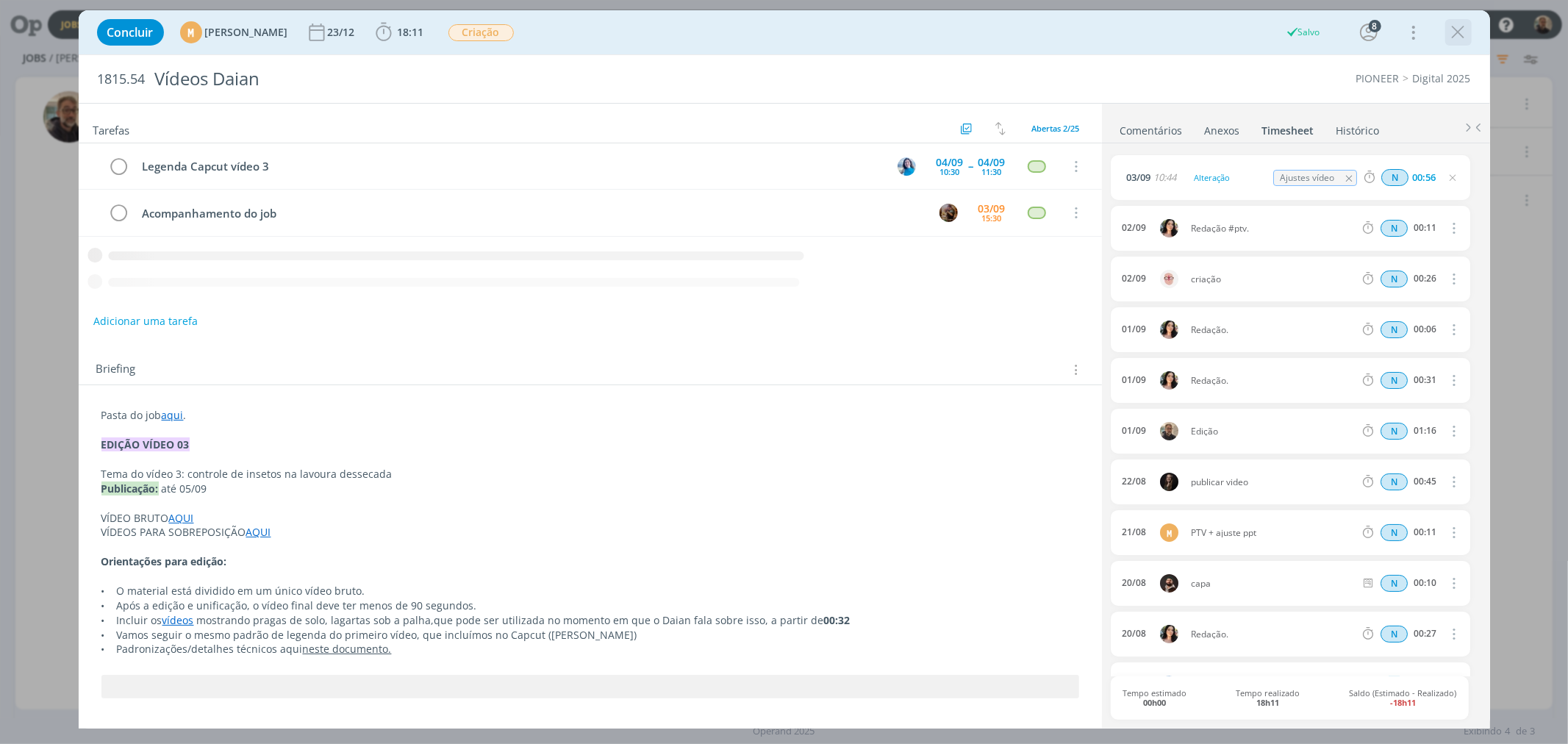
click at [1458, 34] on icon "dialog" at bounding box center [1458, 32] width 22 height 22
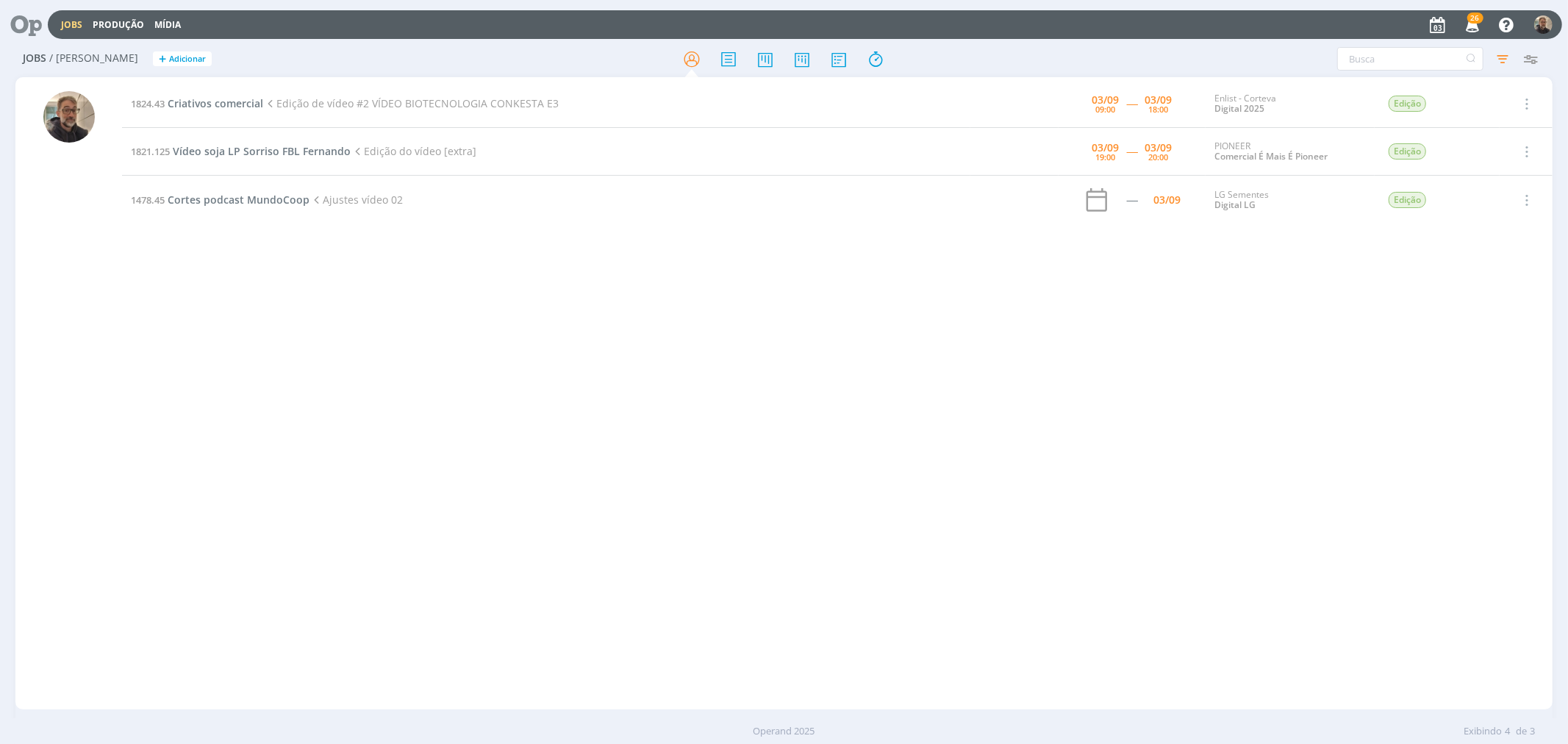
click at [24, 23] on icon at bounding box center [21, 25] width 30 height 29
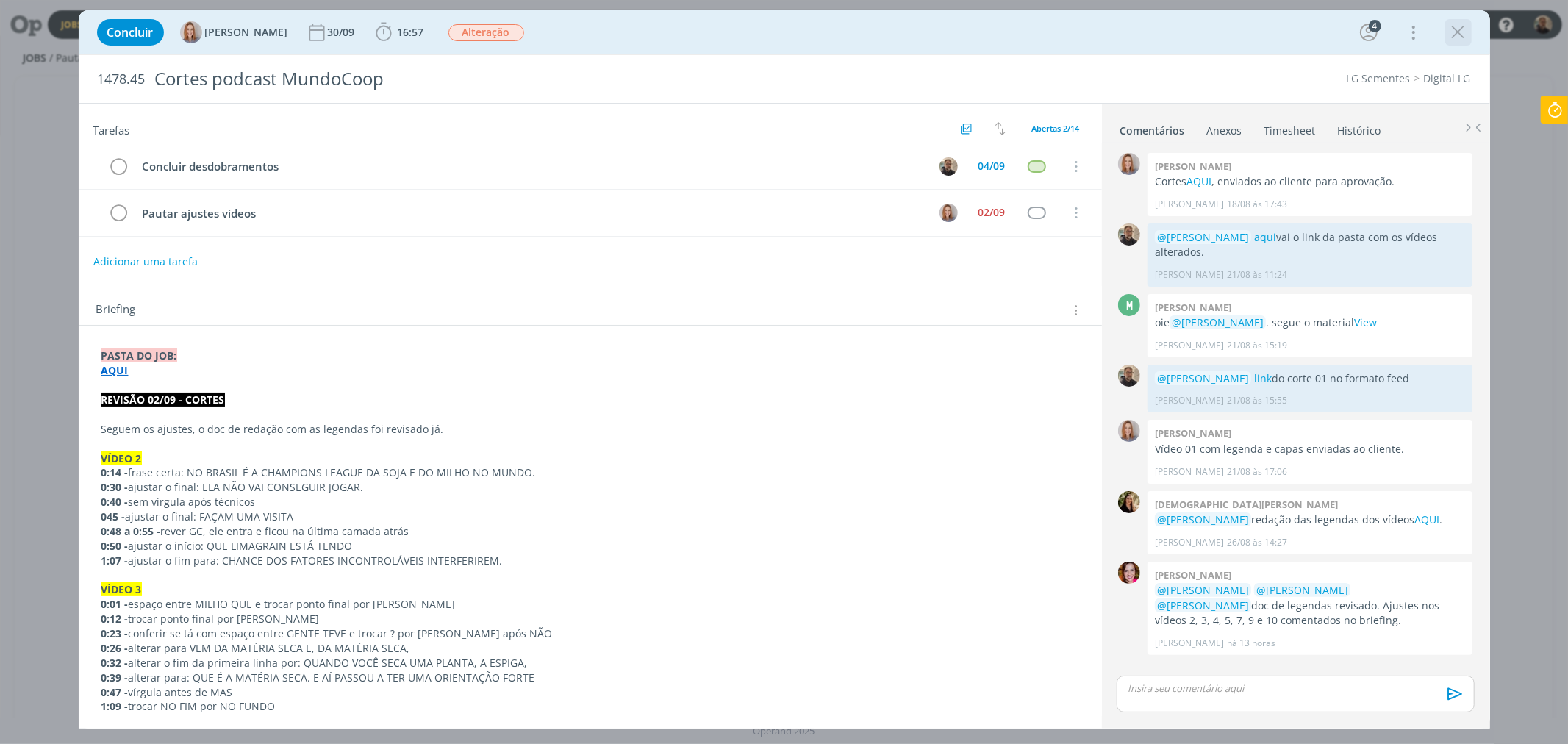
click at [1454, 29] on icon "dialog" at bounding box center [1458, 32] width 22 height 22
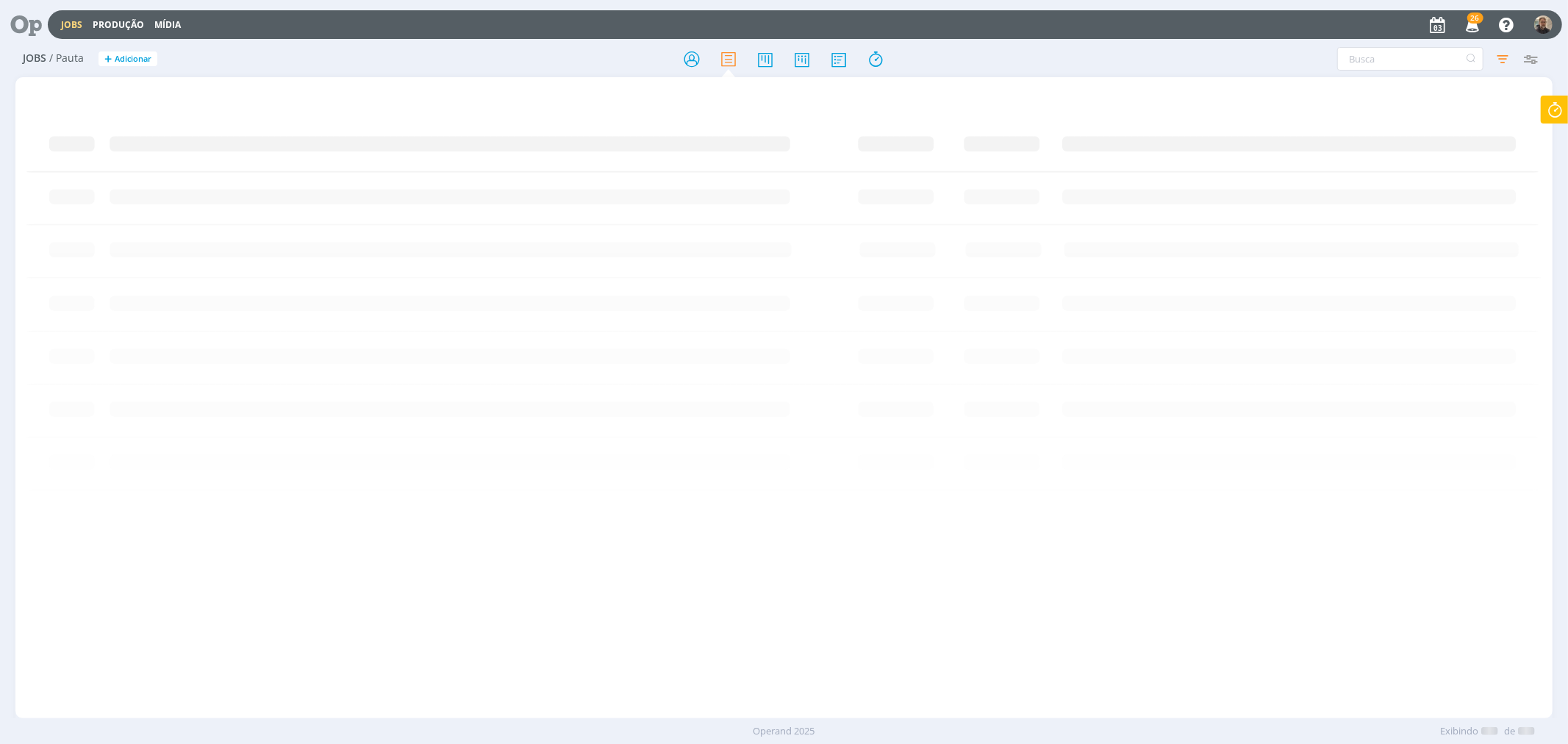
click at [29, 22] on icon at bounding box center [21, 25] width 30 height 29
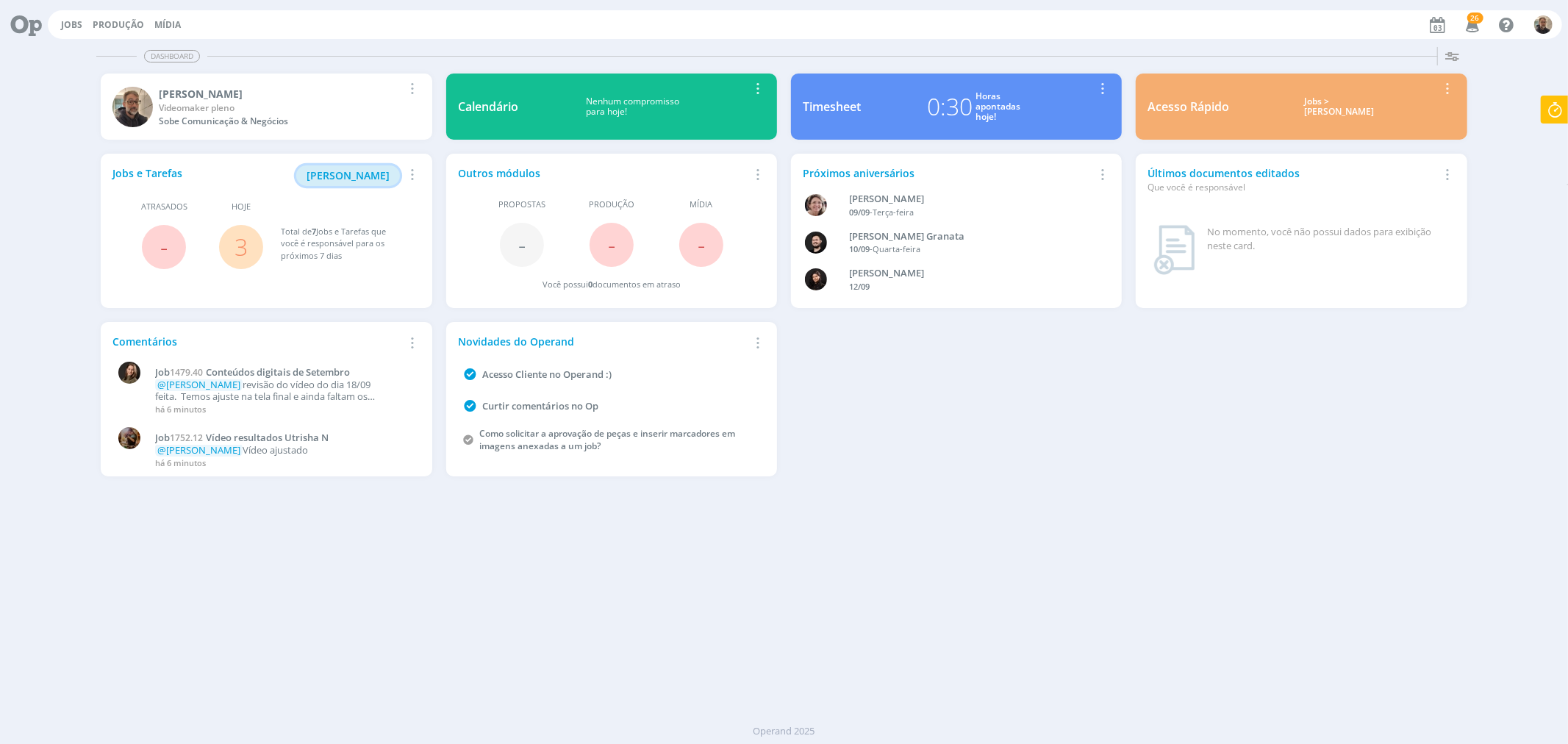
click at [338, 172] on span "[PERSON_NAME]" at bounding box center [347, 175] width 83 height 14
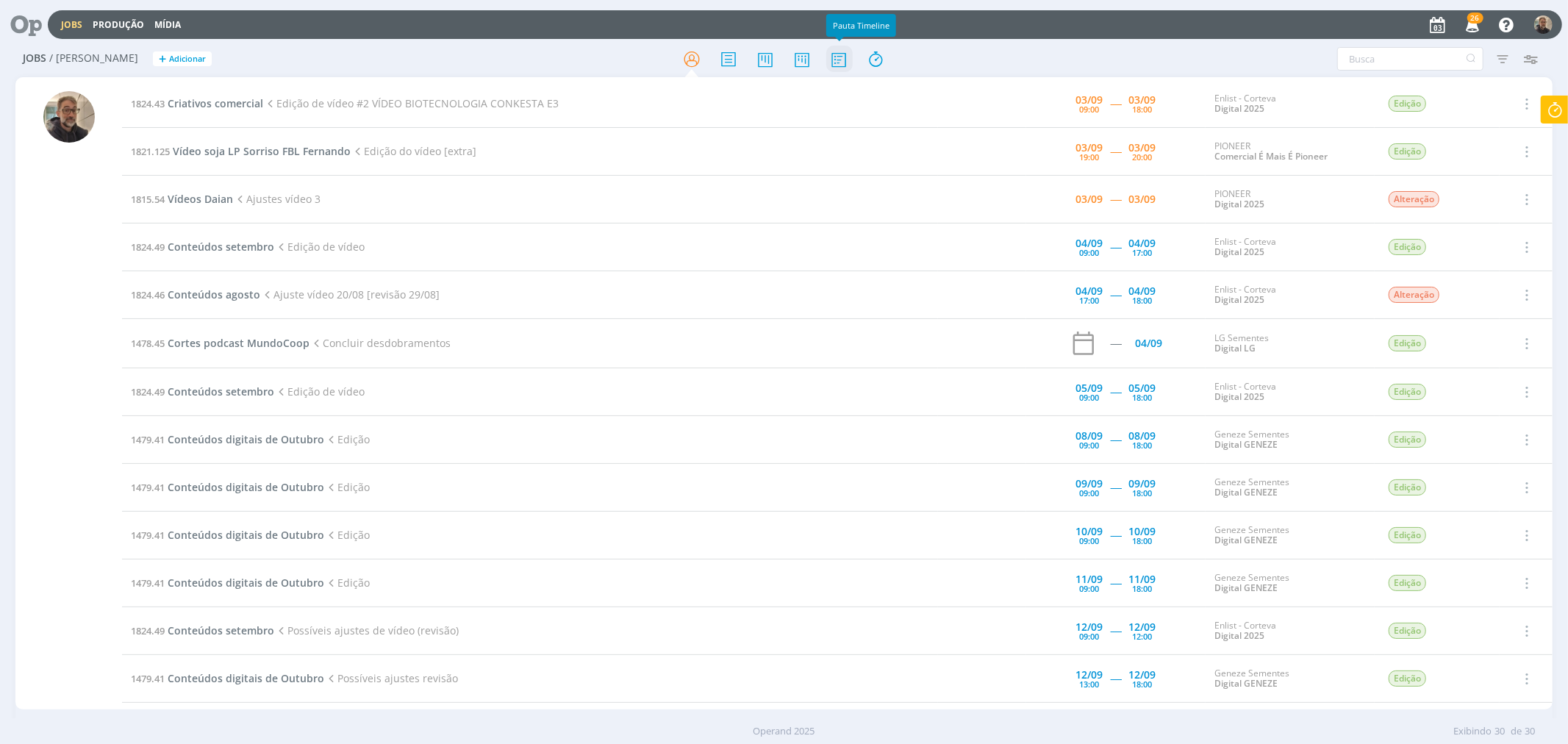
click at [841, 64] on icon at bounding box center [838, 59] width 27 height 29
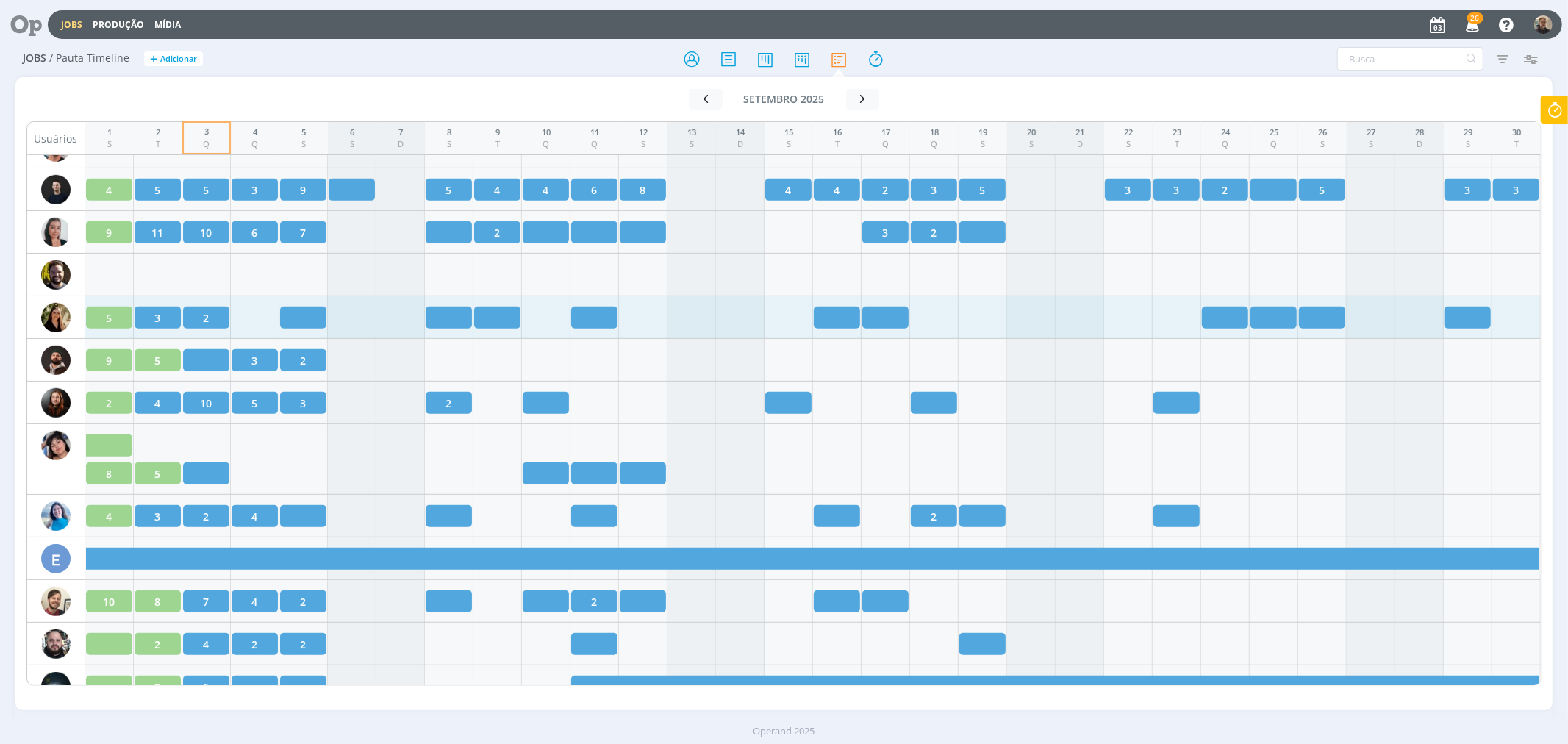
scroll to position [980, 0]
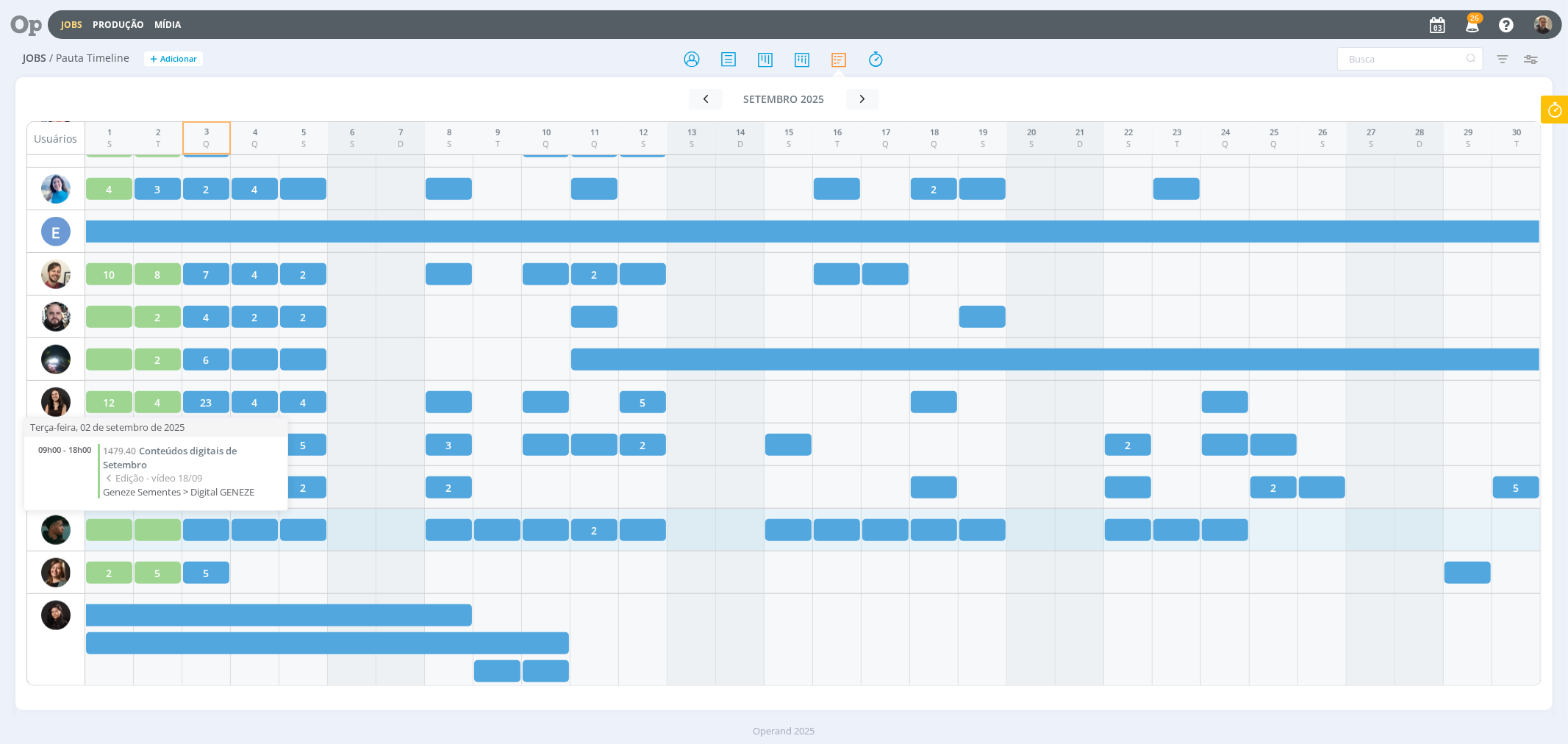
click at [156, 527] on div at bounding box center [158, 530] width 46 height 22
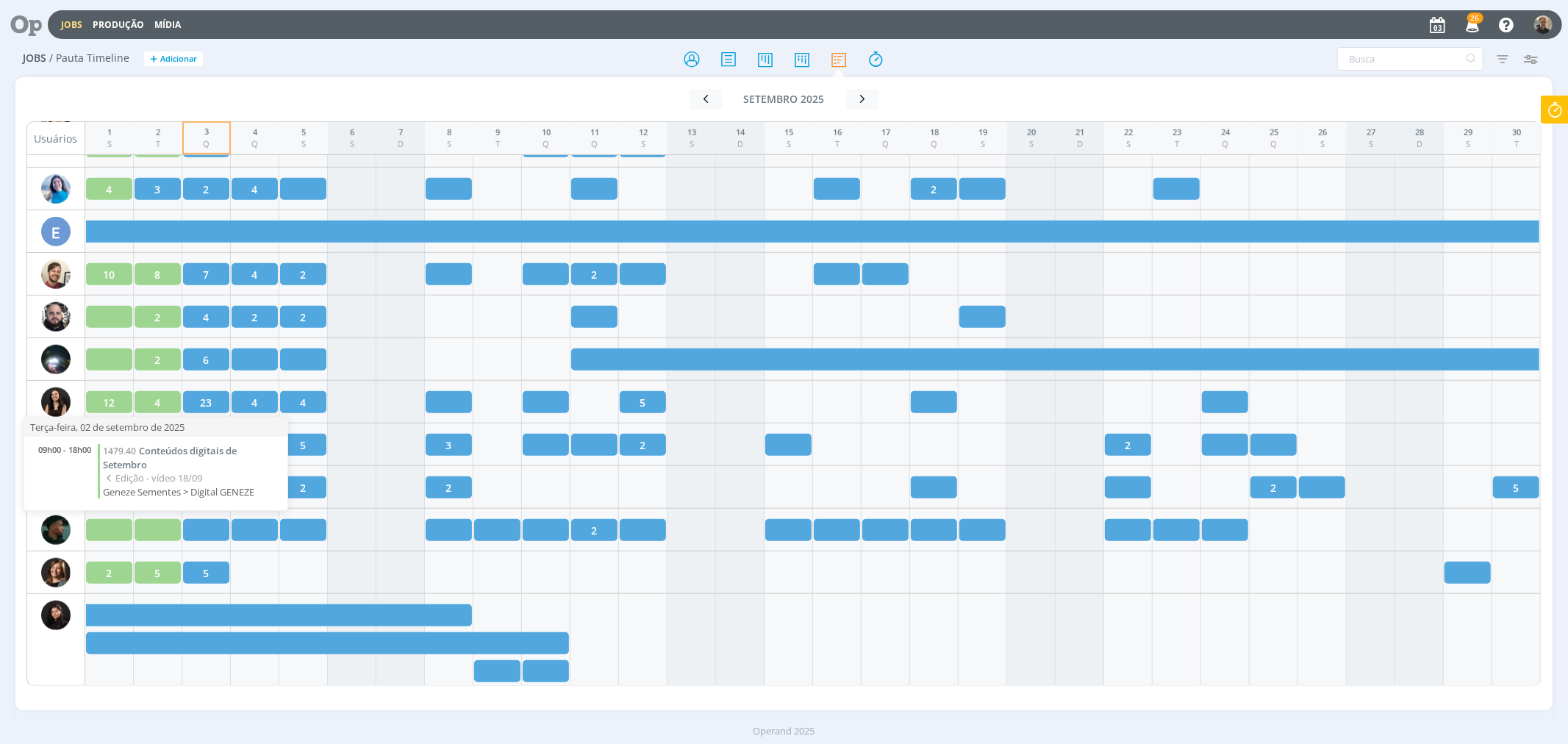
click at [146, 490] on span "Geneze Sementes > Digital GENEZE" at bounding box center [191, 491] width 177 height 13
click at [227, 490] on span "Geneze Sementes > Digital GENEZE" at bounding box center [191, 491] width 177 height 13
click at [173, 451] on span "Conteúdos digitais de Setembro" at bounding box center [170, 457] width 134 height 27
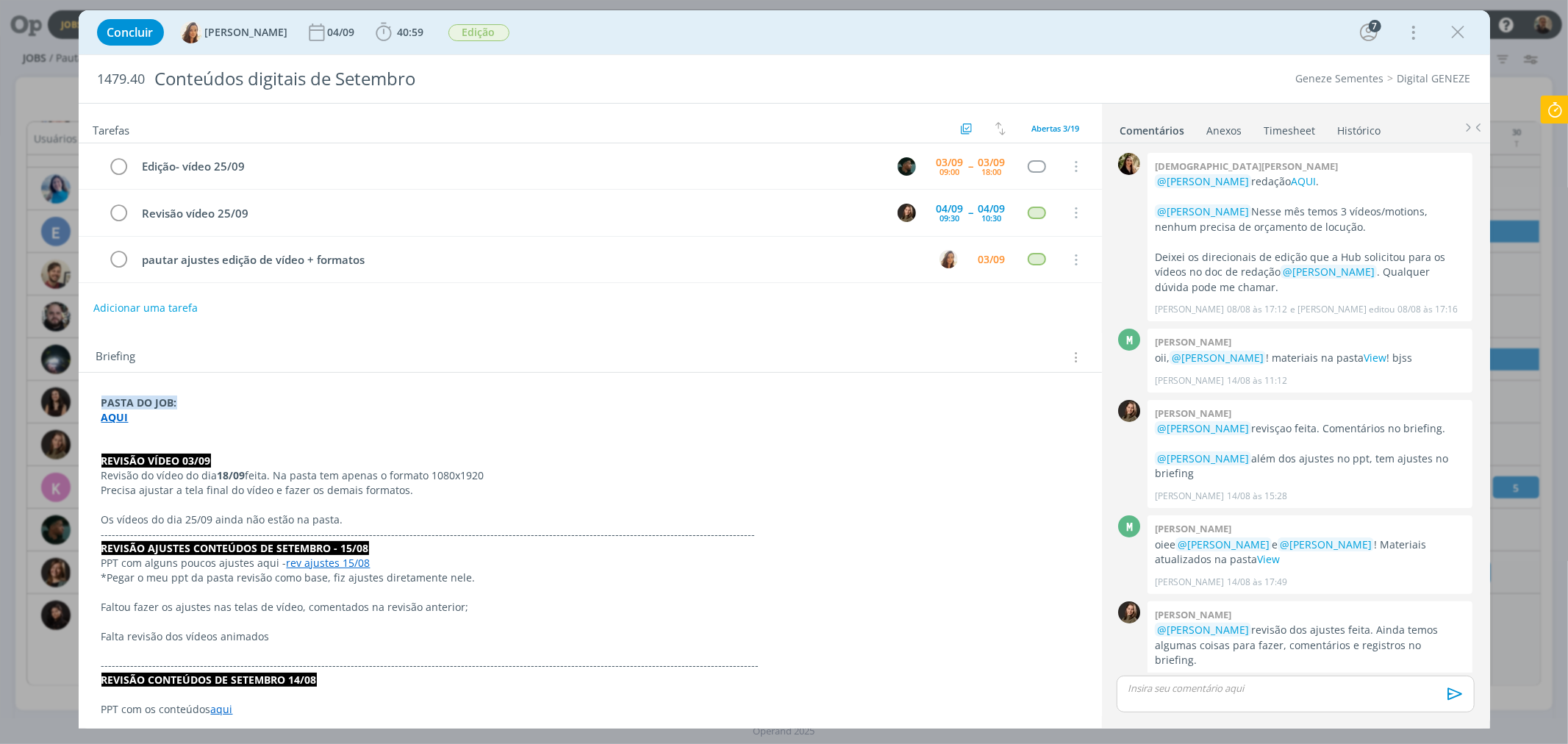
scroll to position [782, 0]
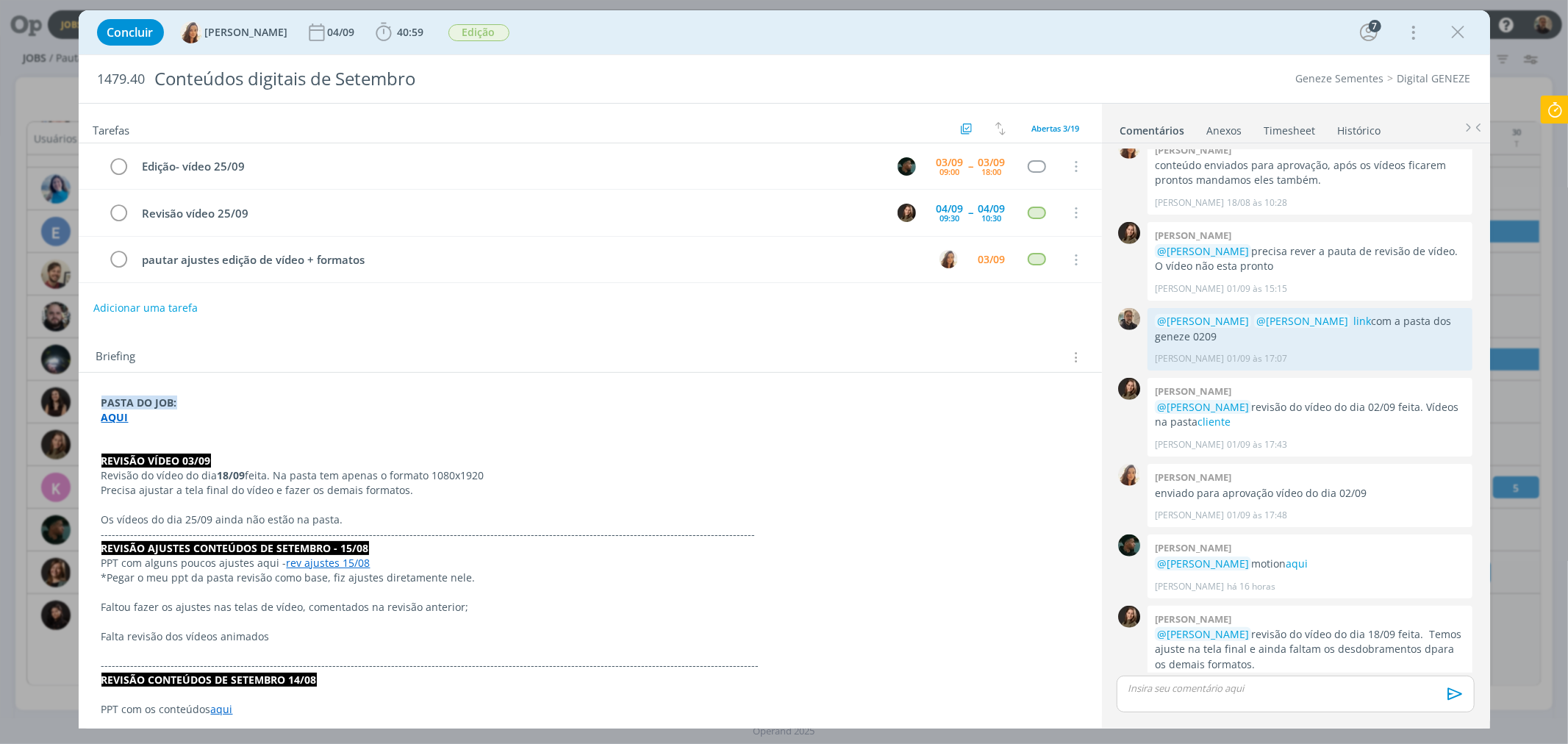
click at [119, 419] on strong "AQUI" at bounding box center [115, 417] width 27 height 14
click at [186, 443] on link "https://sobeae.sharepoint.com/:f:/s/SOBEAE/Ei4hf-hlcqBAmRcvxpu4Nv0Bv8LQwVBsQyQE…" at bounding box center [197, 444] width 111 height 19
click at [778, 467] on p "REVISÃO VÍDEO 03/09" at bounding box center [589, 462] width 976 height 14
drag, startPoint x: 297, startPoint y: 478, endPoint x: 538, endPoint y: 476, distance: 241.0
click at [538, 476] on p "Revisão do vídeo do dia 18/09 feita. Na pasta tem apenas o formato 1080x1920" at bounding box center [589, 476] width 976 height 14
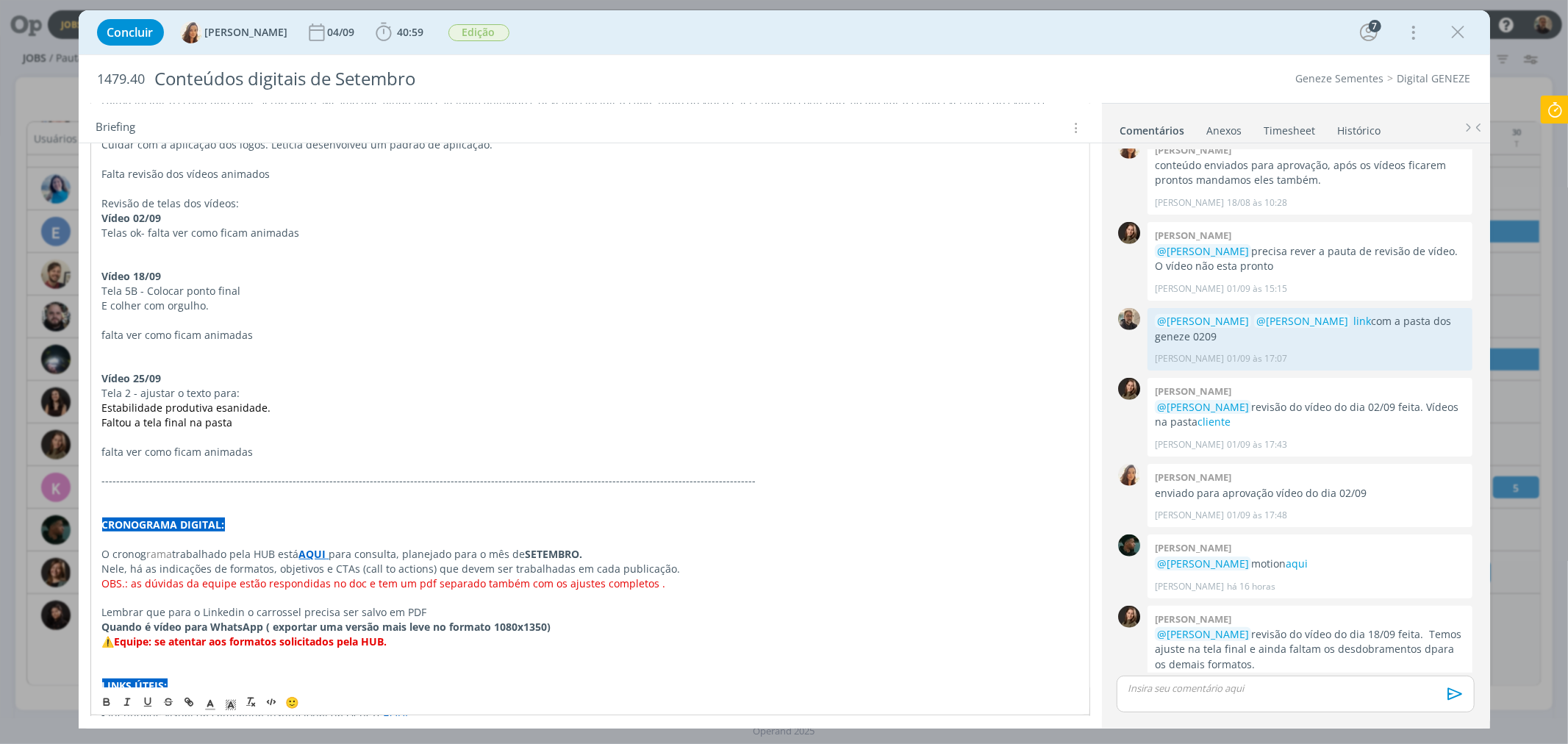
scroll to position [932, 0]
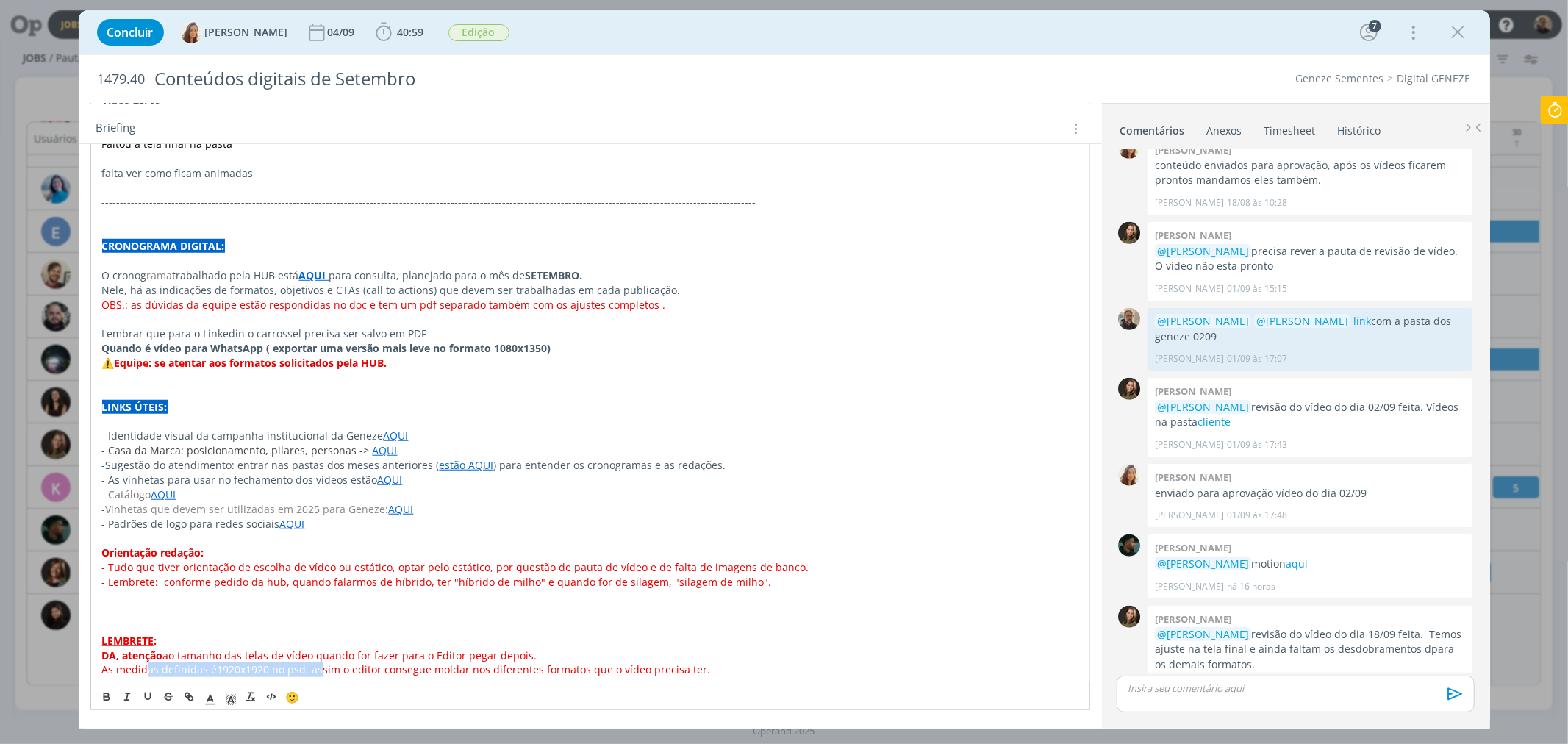
drag, startPoint x: 180, startPoint y: 666, endPoint x: 317, endPoint y: 666, distance: 137.0
click at [317, 666] on p "As medidas definidas é 1920x1920 no psd, assim o editor consegue moldar nos dif…" at bounding box center [589, 670] width 976 height 14
click at [313, 275] on strong "AQUI" at bounding box center [313, 275] width 27 height 14
click at [325, 302] on link "https://sobeae.sharepoint.com/:f:/s/SOBEAE/EgciD-Dg0WZEm4lPPmrkTyABsdodDx_kEoyv…" at bounding box center [270, 302] width 111 height 19
click at [313, 301] on link "https://sobeae.sharepoint.com/:f:/s/SOBEAE/EgciD-Dg0WZEm4lPPmrkTyABsdodDx_kEoyv…" at bounding box center [270, 302] width 111 height 19
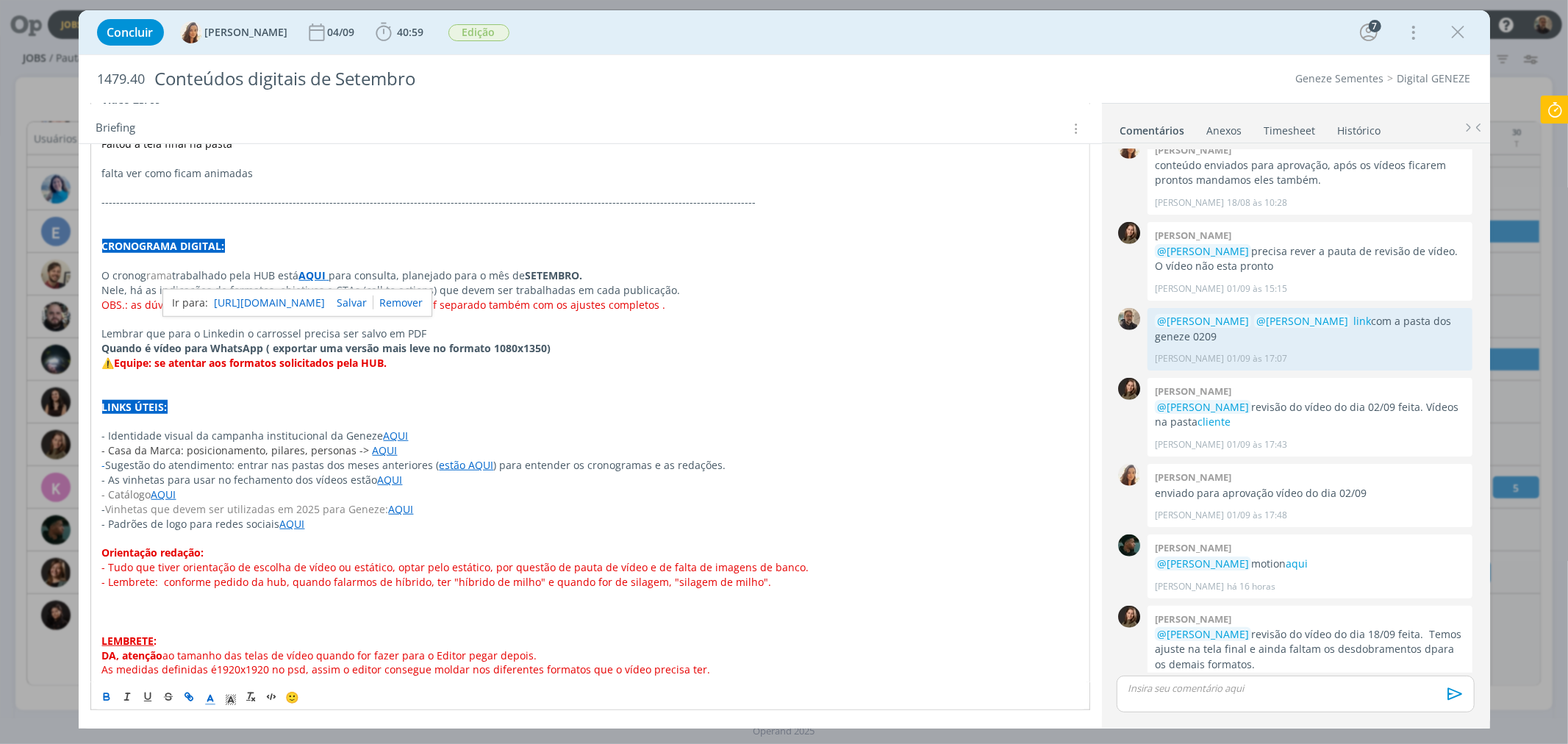
click at [284, 394] on p "dialog" at bounding box center [589, 392] width 976 height 14
click at [223, 385] on p "dialog" at bounding box center [589, 392] width 976 height 14
click at [380, 400] on p "LINKS ÚTEIS:" at bounding box center [589, 407] width 976 height 14
drag, startPoint x: 296, startPoint y: 241, endPoint x: 296, endPoint y: 261, distance: 20.0
click at [296, 241] on p "CRONOGRAMA DIGITAL:" at bounding box center [589, 247] width 976 height 14
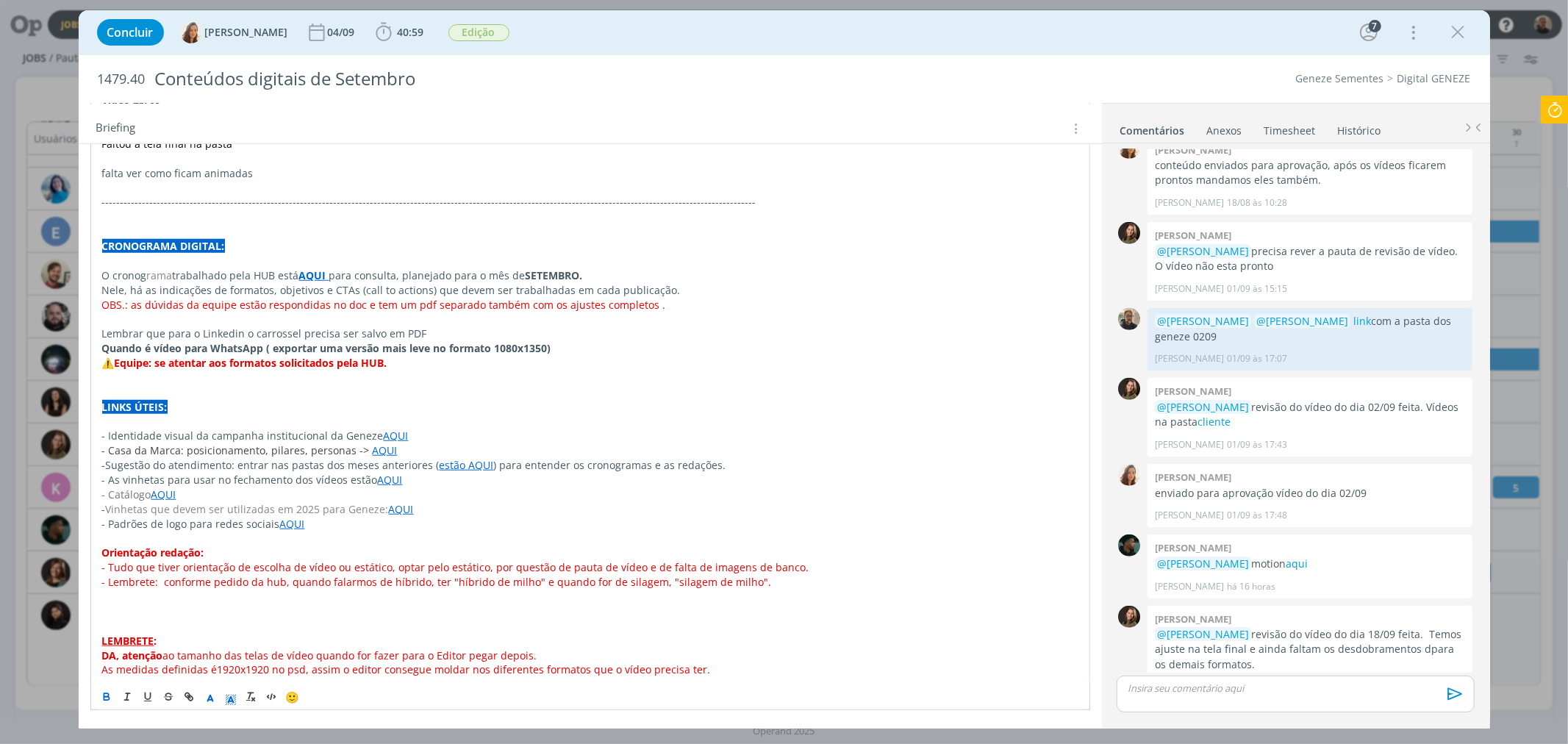
click at [313, 276] on strong "AQUI" at bounding box center [313, 275] width 27 height 14
click at [325, 300] on link "https://sobeae.sharepoint.com/:f:/s/SOBEAE/EgciD-Dg0WZEm4lPPmrkTyABsdodDx_kEoyv…" at bounding box center [270, 302] width 111 height 19
click at [1460, 31] on icon "dialog" at bounding box center [1458, 32] width 22 height 22
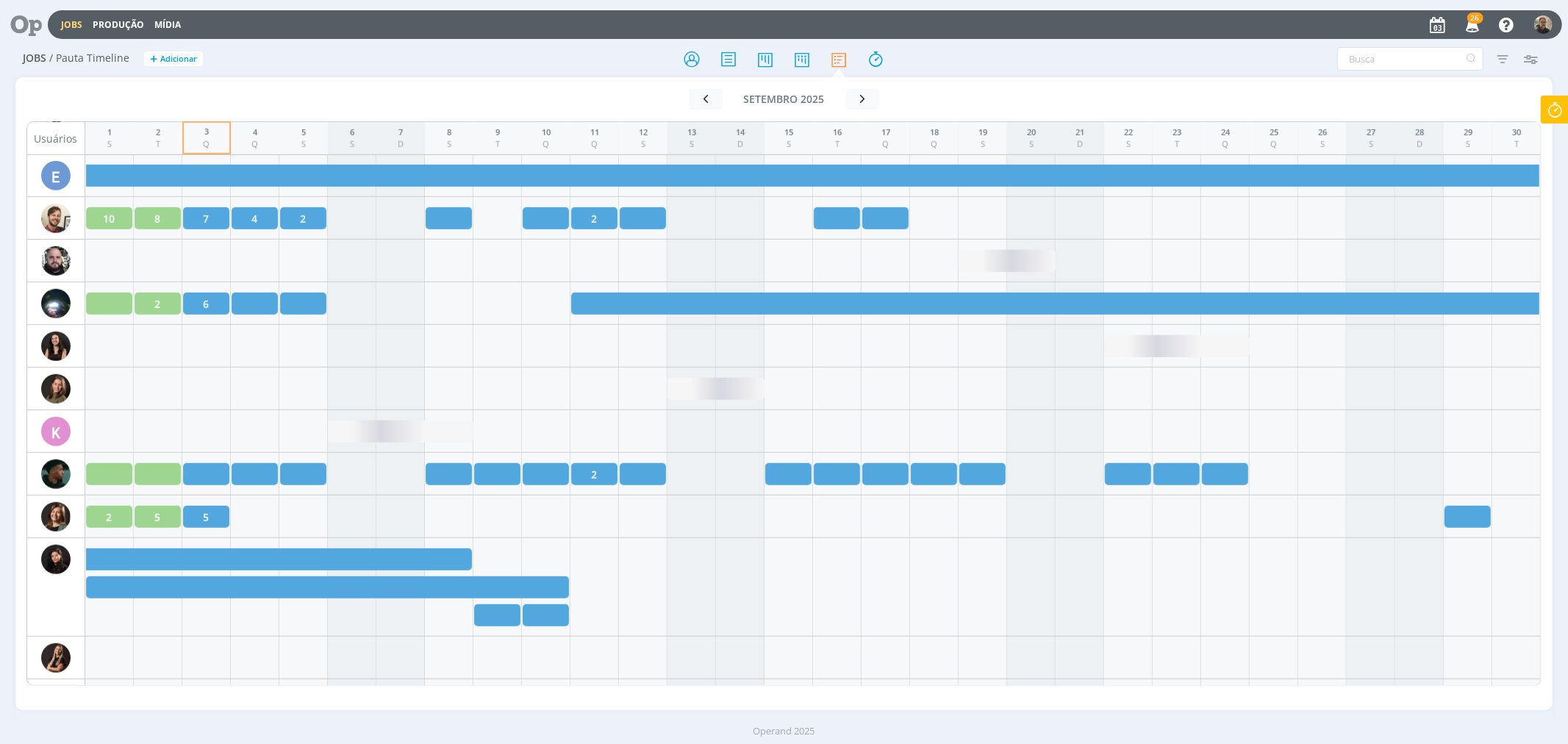
scroll to position [924, 0]
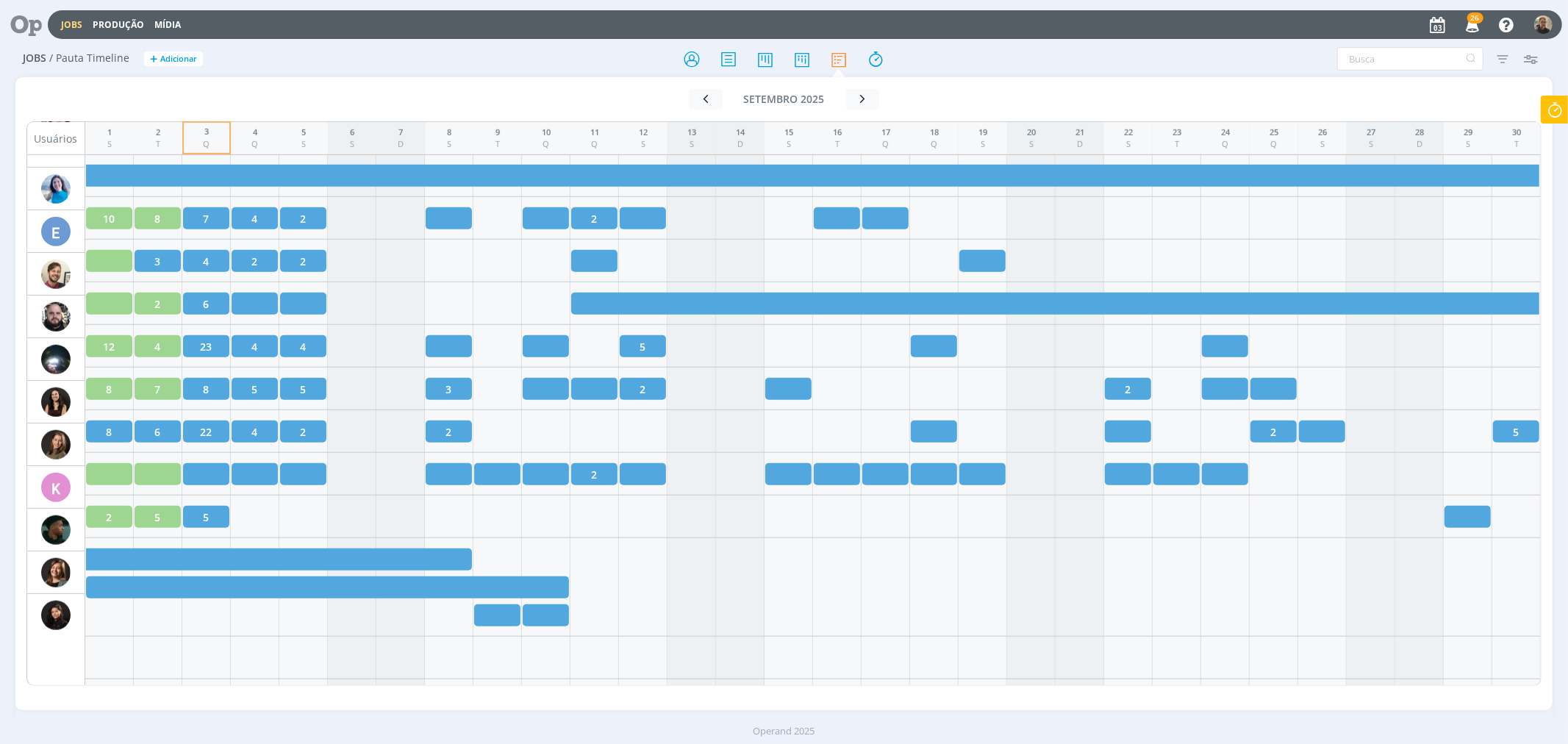
click at [29, 21] on icon at bounding box center [21, 25] width 30 height 29
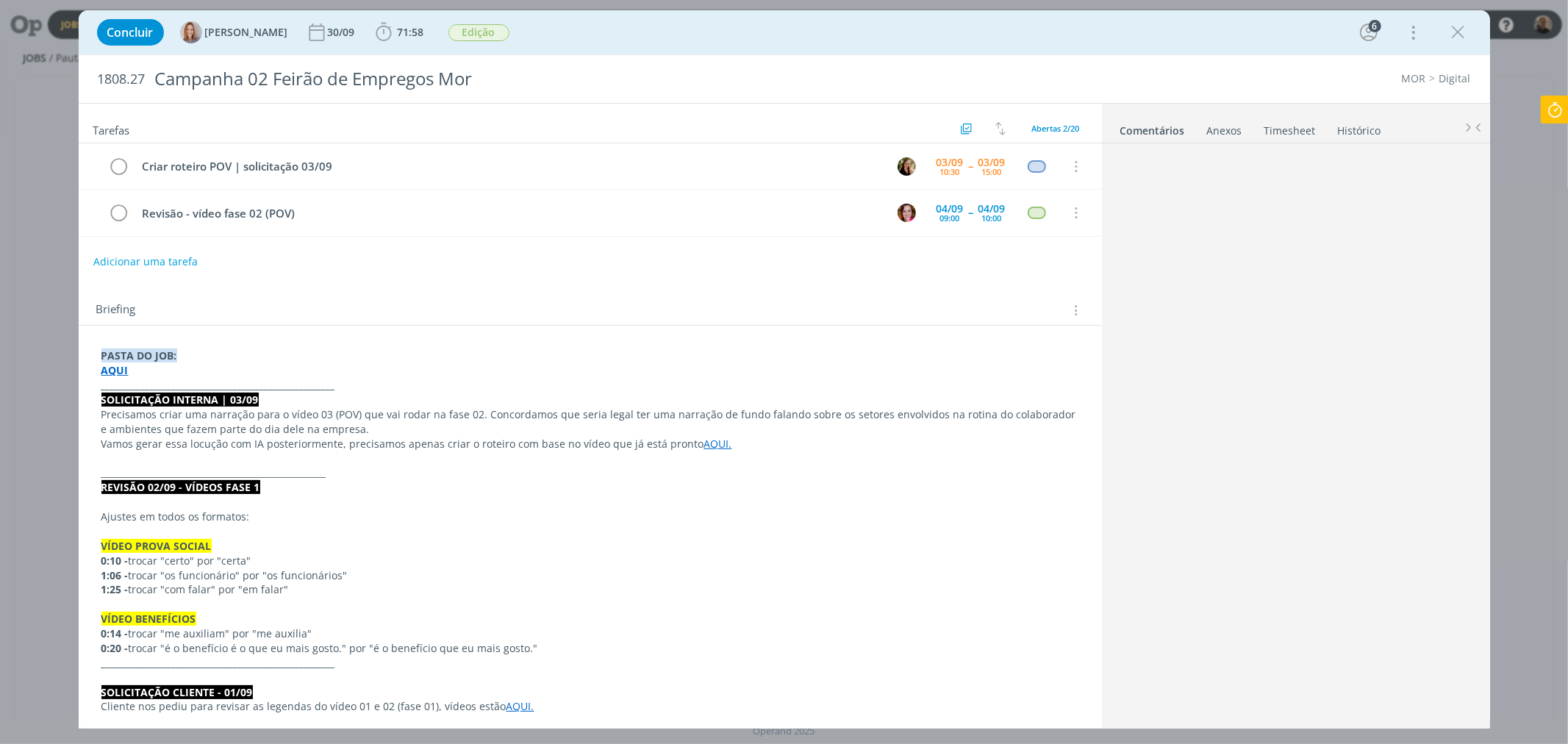
scroll to position [993, 0]
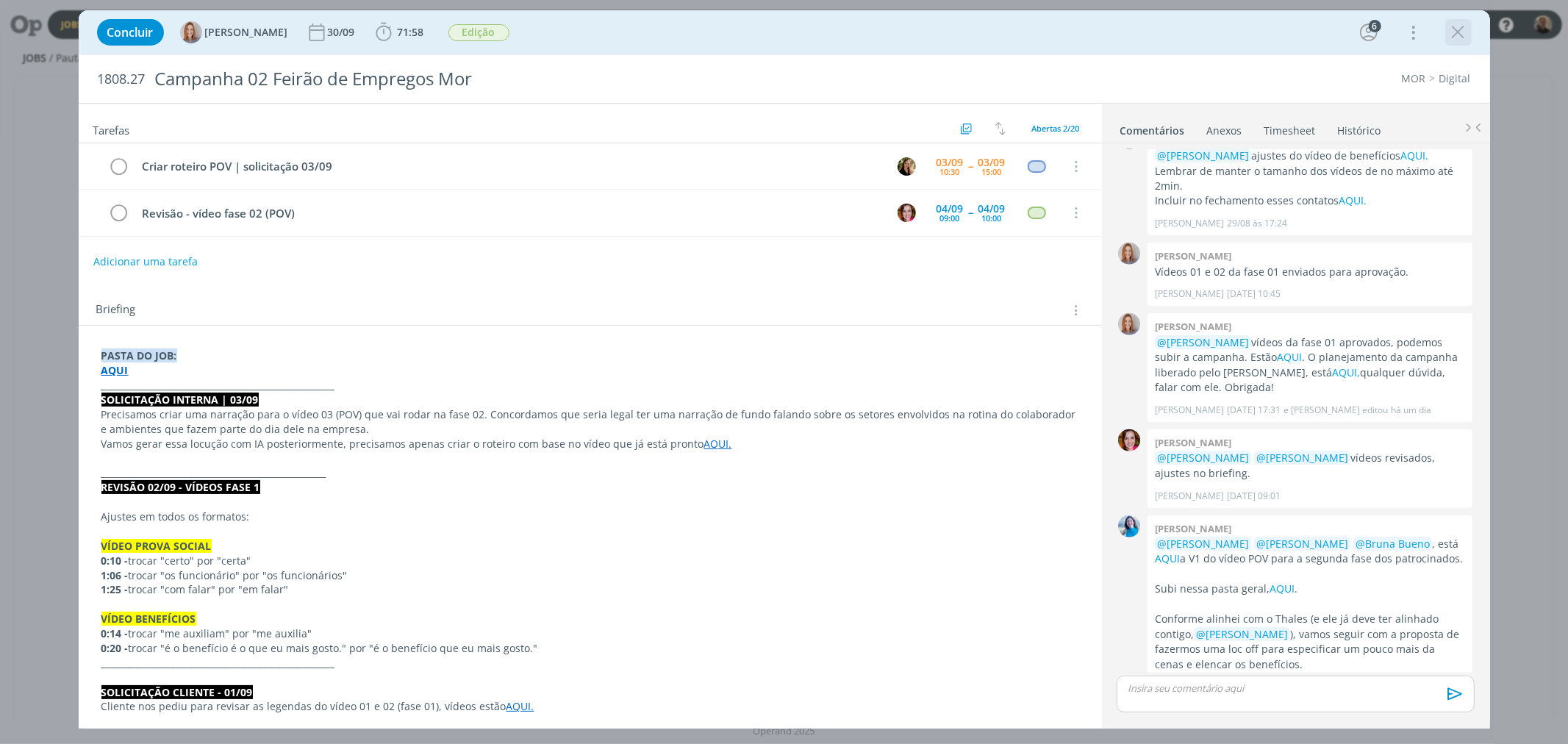
click at [1452, 42] on button "dialog" at bounding box center [1458, 32] width 22 height 22
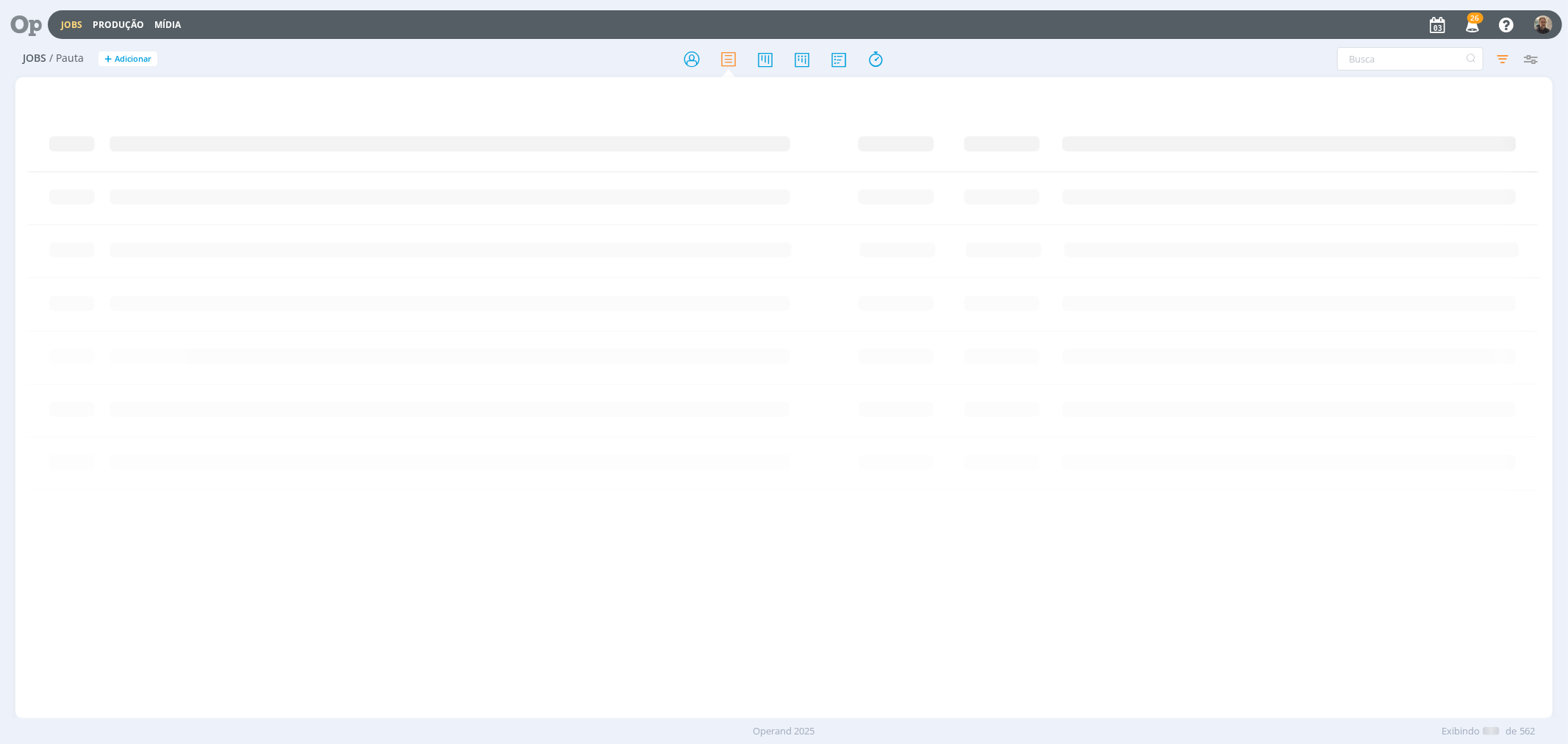
click at [35, 30] on icon at bounding box center [21, 25] width 30 height 29
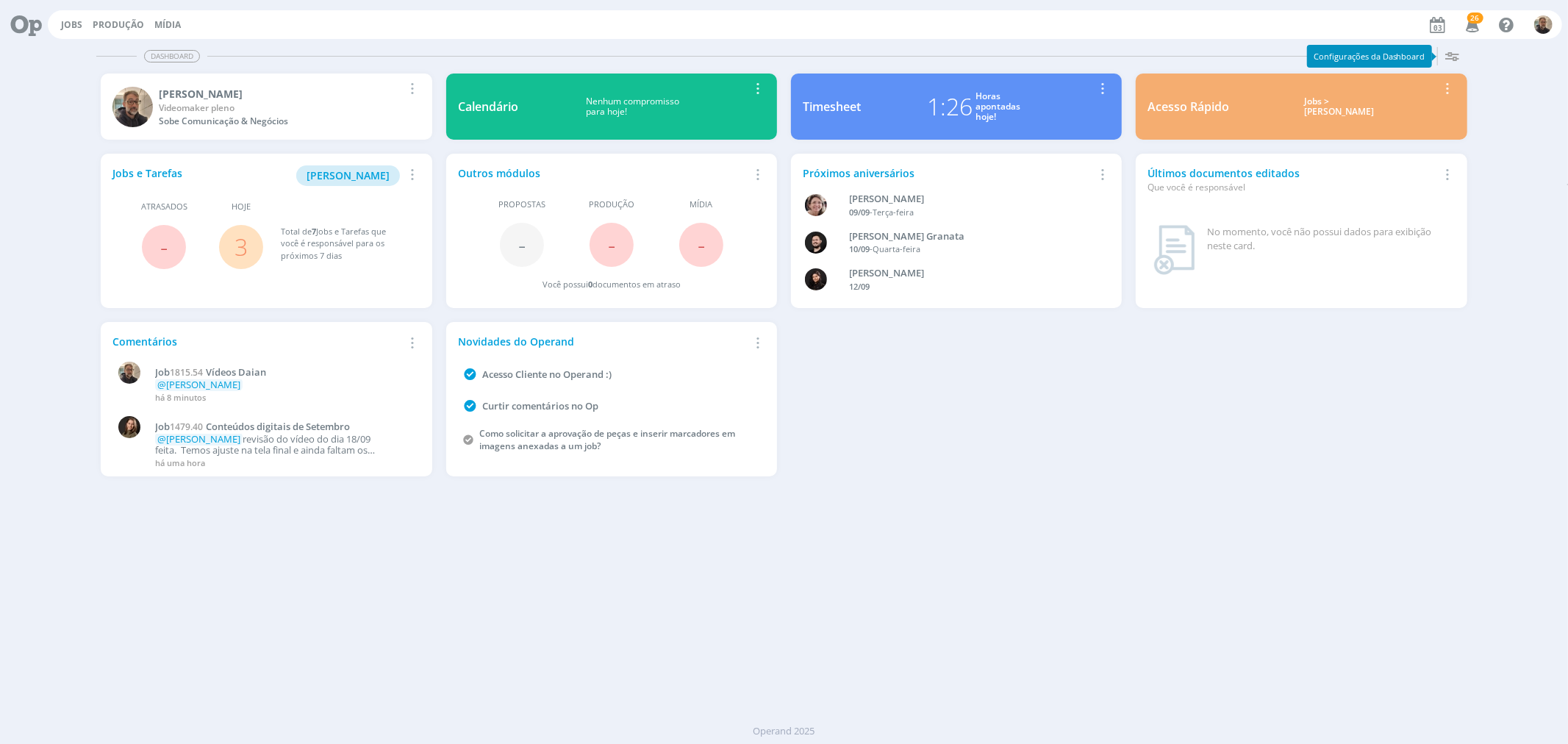
click at [244, 244] on link "3" at bounding box center [241, 246] width 13 height 31
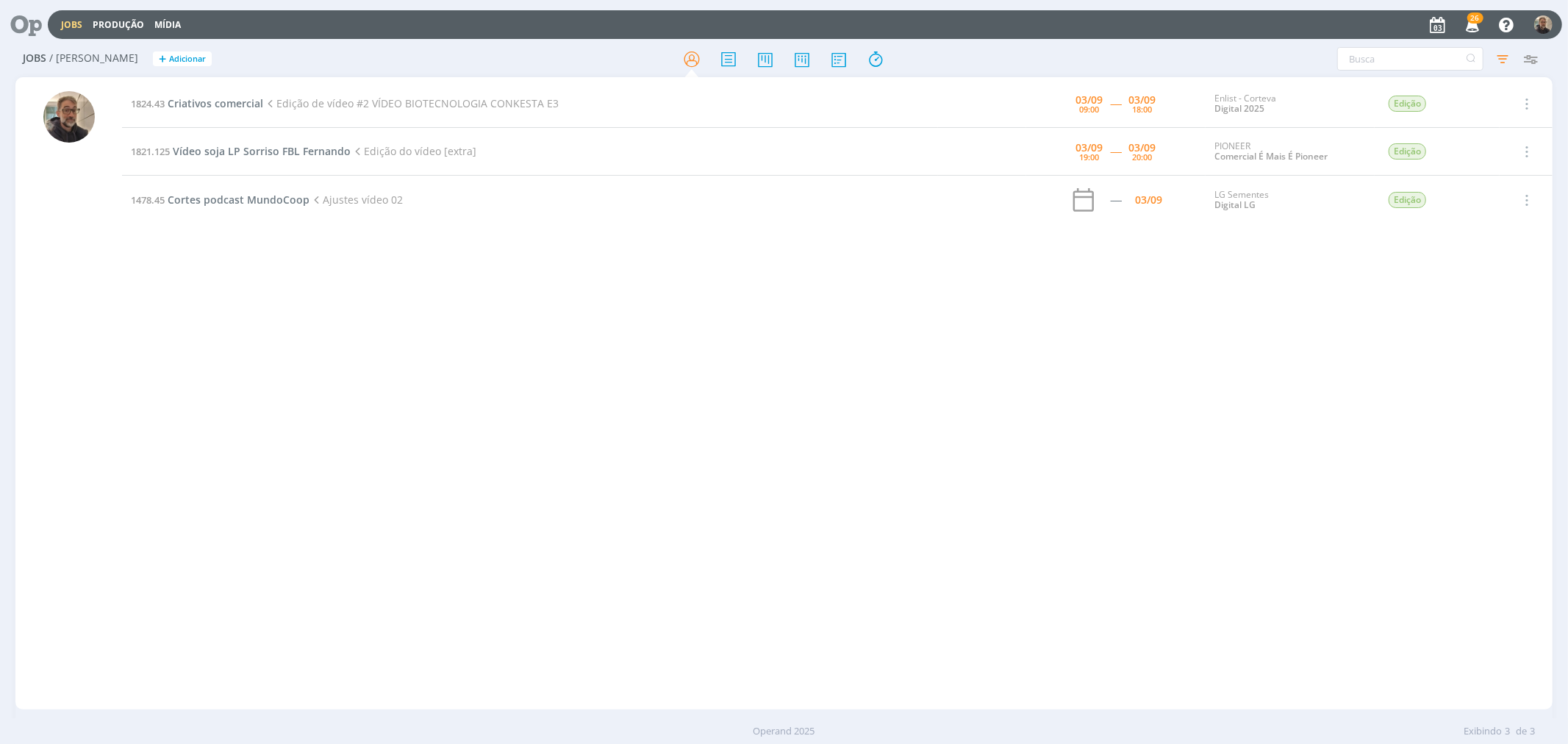
click at [313, 416] on div "1824.43 Criativos comercial Edição de vídeo #2 VÍDEO BIOTECNOLOGIA CONKESTA E3 …" at bounding box center [837, 393] width 1430 height 626
click at [229, 202] on span "Cortes podcast MundoCoop" at bounding box center [238, 200] width 142 height 14
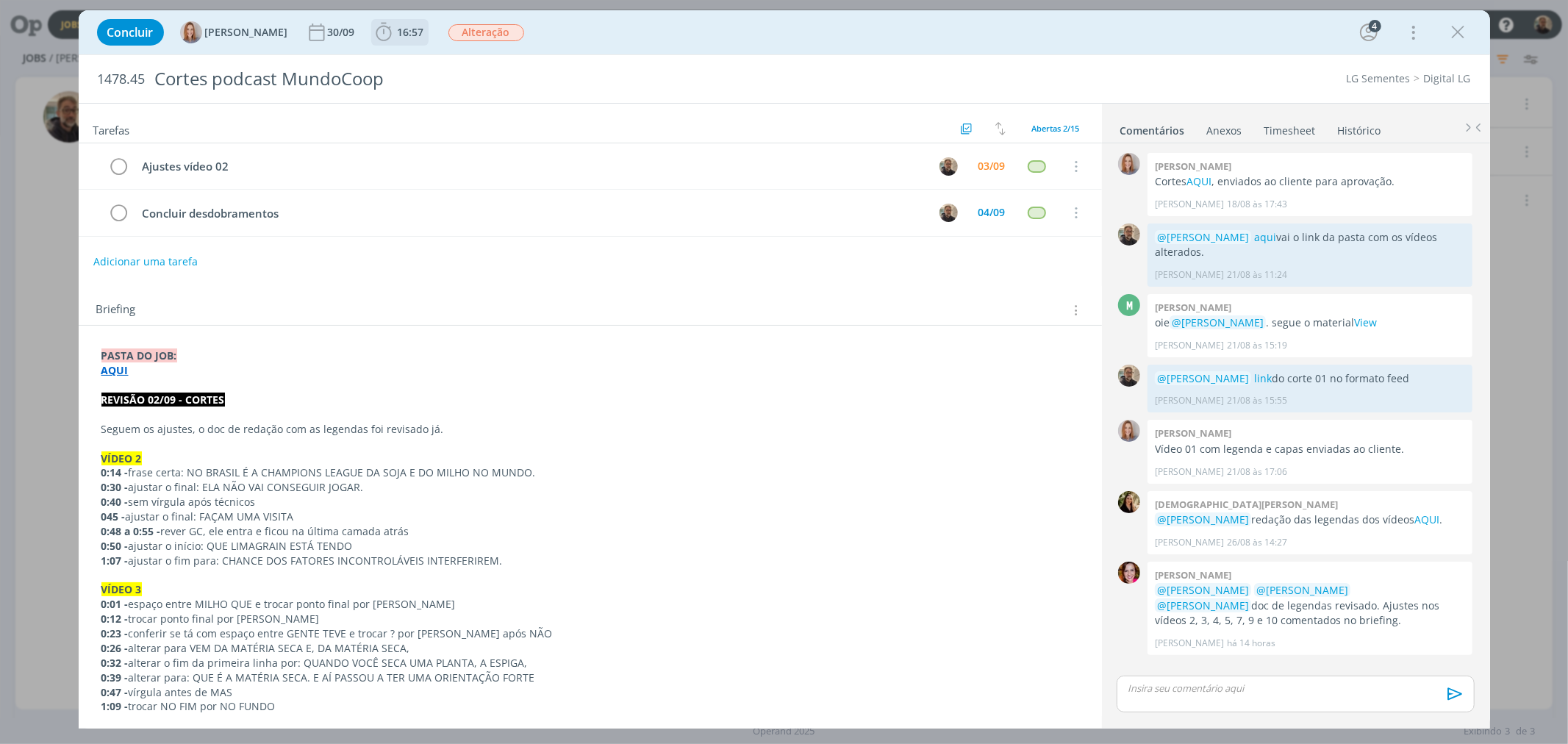
click at [397, 30] on span "16:57" at bounding box center [411, 32] width 27 height 14
click at [421, 63] on span "Iniciar" at bounding box center [433, 65] width 31 height 11
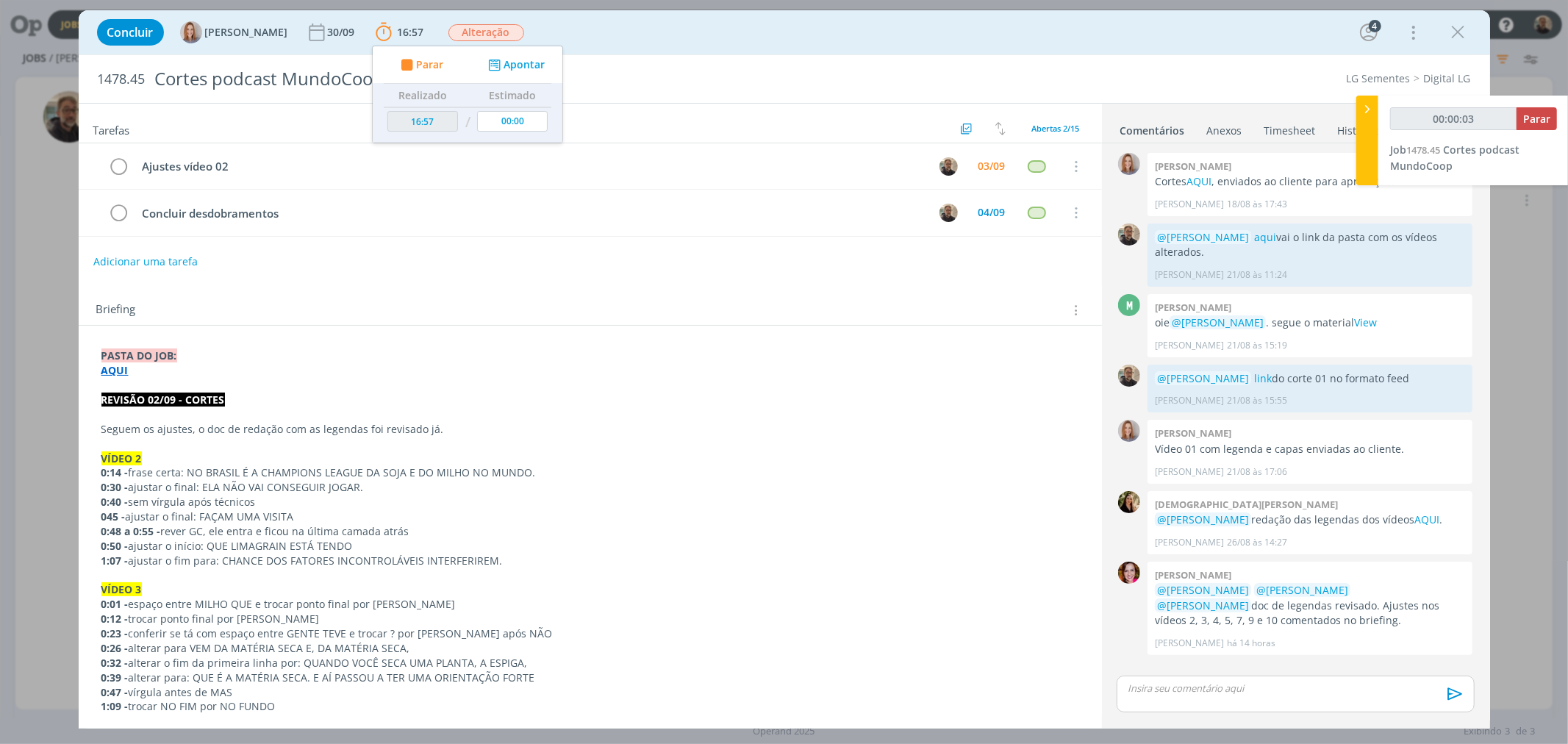
click at [186, 476] on p "0:14 - frase certa: NO BRASIL É A CHAMPIONS LEAGUE DA SOJA E DO MILHO NO MUNDO." at bounding box center [590, 472] width 978 height 14
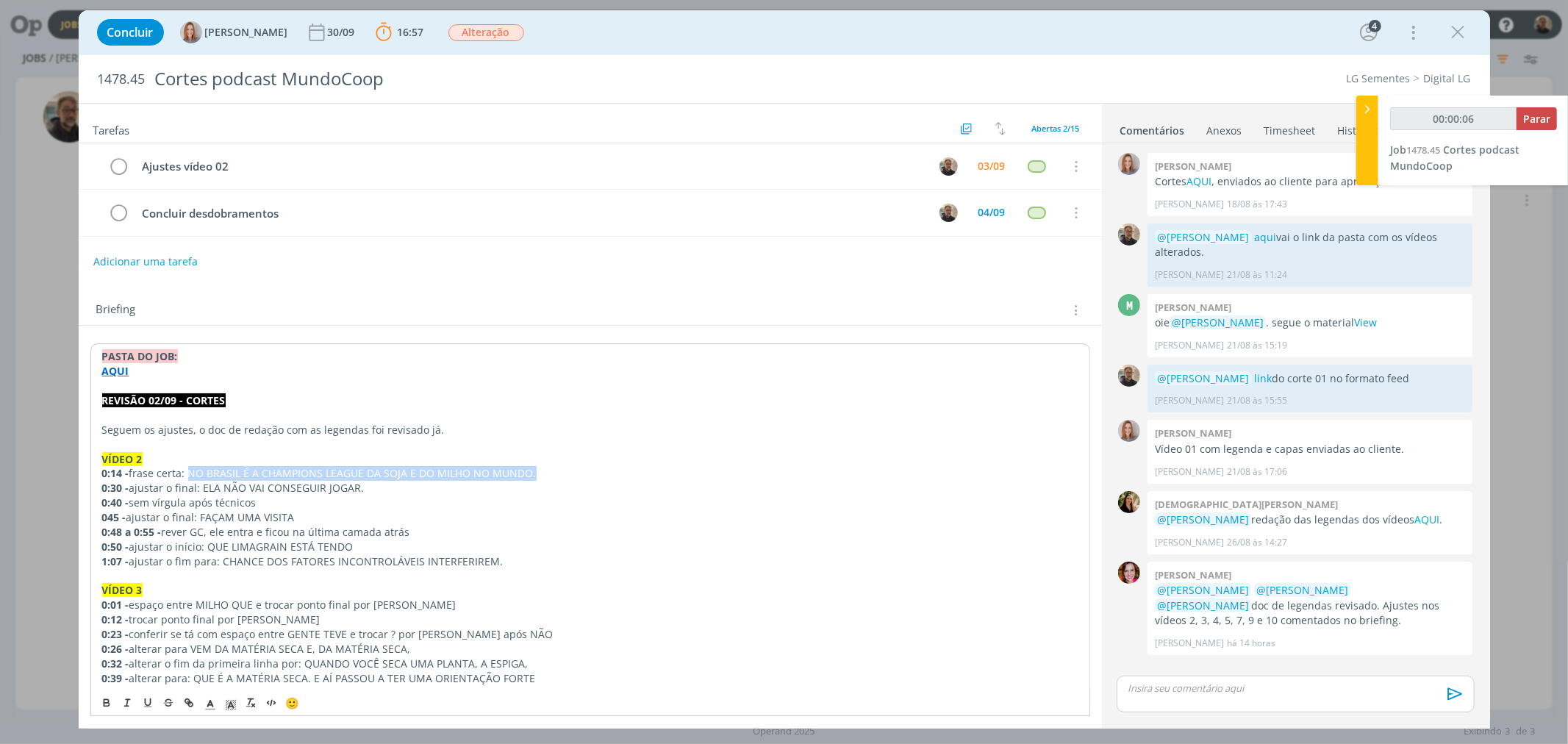
drag, startPoint x: 188, startPoint y: 474, endPoint x: 540, endPoint y: 469, distance: 352.0
click at [540, 469] on p "0:14 - frase certa: NO BRASIL É A CHAMPIONS LEAGUE DA SOJA E DO MILHO NO MUNDO." at bounding box center [589, 473] width 976 height 14
copy p "NO BRASIL É A CHAMPIONS LEAGUE DA SOJA E DO MILHO NO MUNDO."
click at [196, 503] on p "0:40 - sem vírgula após técnicos" at bounding box center [590, 502] width 978 height 14
drag, startPoint x: 203, startPoint y: 488, endPoint x: 341, endPoint y: 524, distance: 142.6
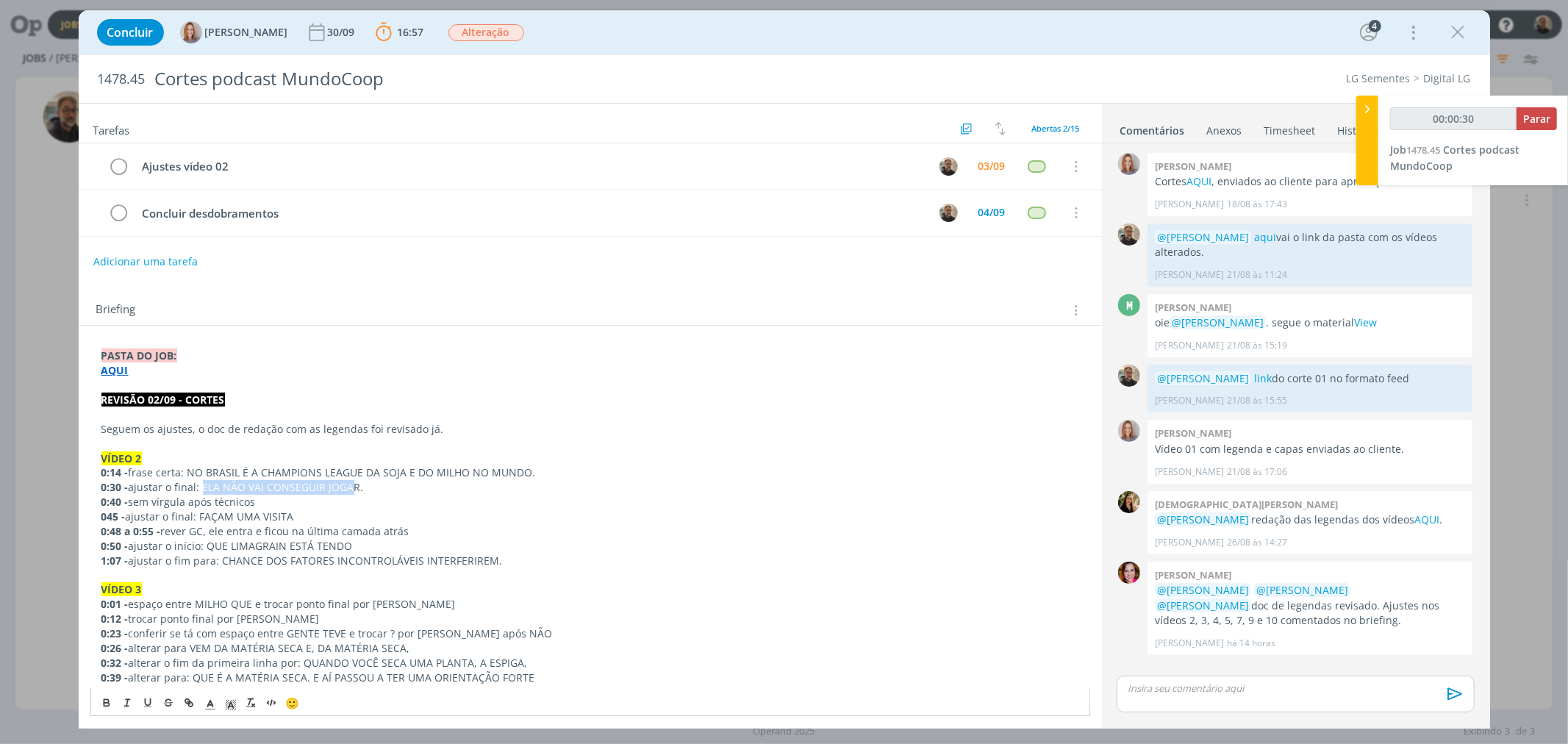
copy div "ELA NÃO VAI CONSEGUIR JOGAR. 0:40 - sem vírgula após técnicos"
click at [525, 513] on p "045 - ajustar o final: FAÇAM UMA VISITA" at bounding box center [590, 516] width 978 height 14
drag, startPoint x: 203, startPoint y: 489, endPoint x: 363, endPoint y: 486, distance: 160.0
click at [363, 486] on p "0:30 - ajustar o final: ELA NÃO VAI CONSEGUIR JOGAR." at bounding box center [590, 487] width 978 height 14
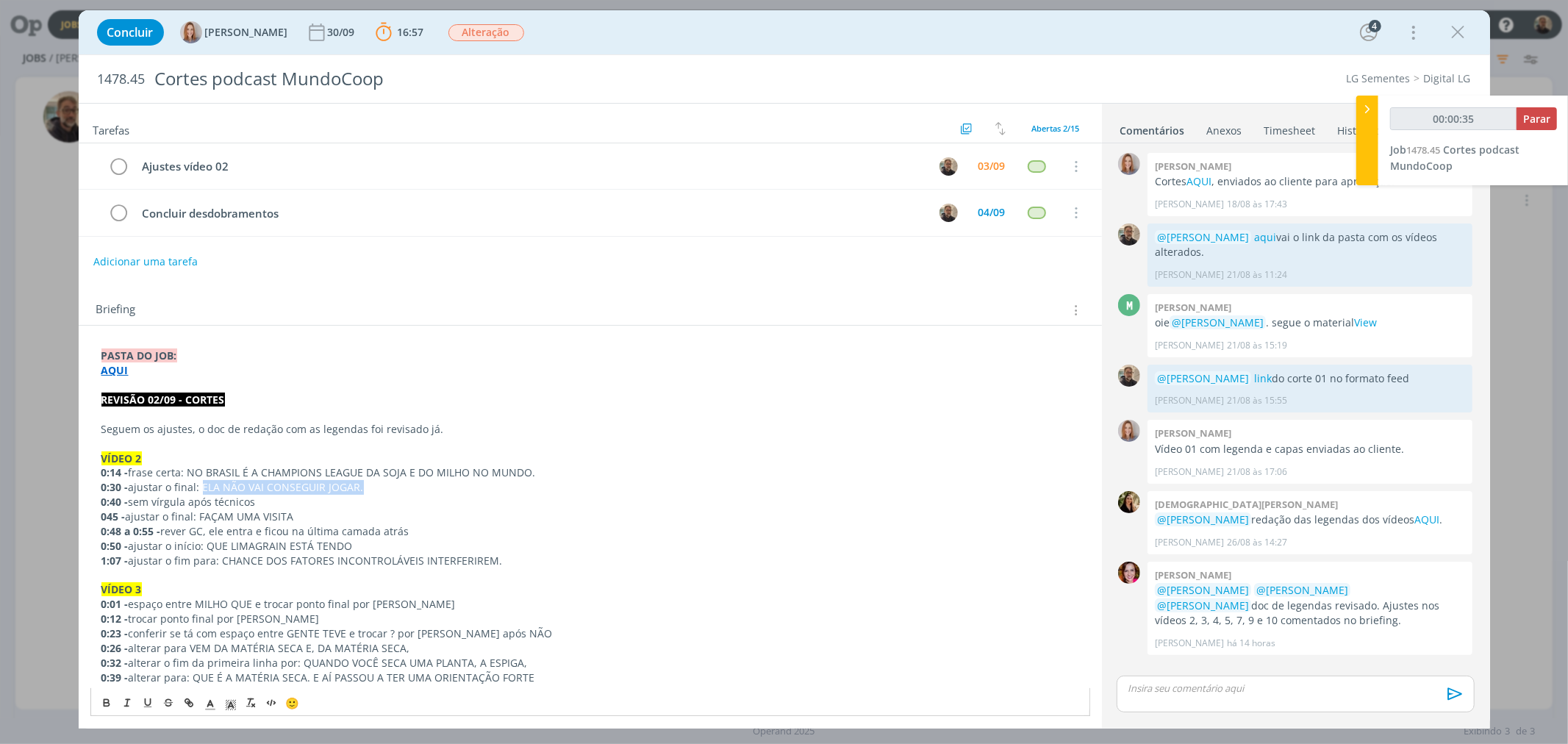
copy p "ELA NÃO VAI CONSEGUIR JOGAR."
click at [261, 569] on p "dialog" at bounding box center [590, 575] width 978 height 14
click at [298, 522] on p "045 - ajustar o final: FAÇAM UMA VISITA" at bounding box center [590, 516] width 978 height 14
drag, startPoint x: 199, startPoint y: 517, endPoint x: 297, endPoint y: 515, distance: 98.0
click at [297, 515] on p "045 - ajustar o final: FAÇAM UMA VISITA" at bounding box center [590, 516] width 978 height 14
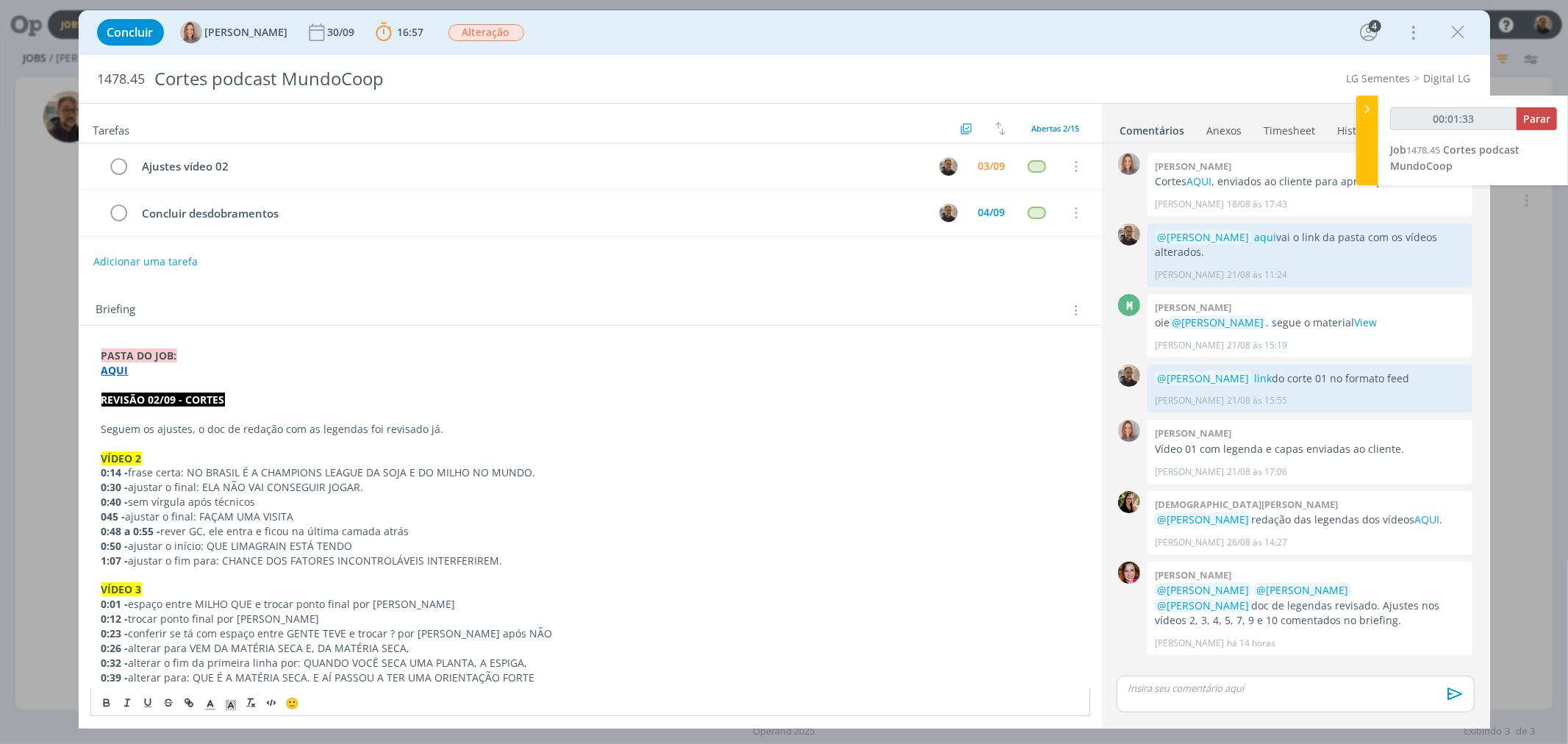
copy p "FAÇAM UMA VISITA"
click at [393, 583] on p "VÍDEO 3" at bounding box center [590, 589] width 978 height 14
click at [312, 568] on p "1:07 - ajustar o fim para: CHANCE DOS FATORES INCONTROLÁVEIS INTERFERIREM." at bounding box center [590, 561] width 978 height 14
drag, startPoint x: 206, startPoint y: 548, endPoint x: 349, endPoint y: 545, distance: 143.0
click at [349, 545] on p "0:50 - ajustar o início: QUE [PERSON_NAME] ESTÁ TENDO" at bounding box center [590, 546] width 978 height 14
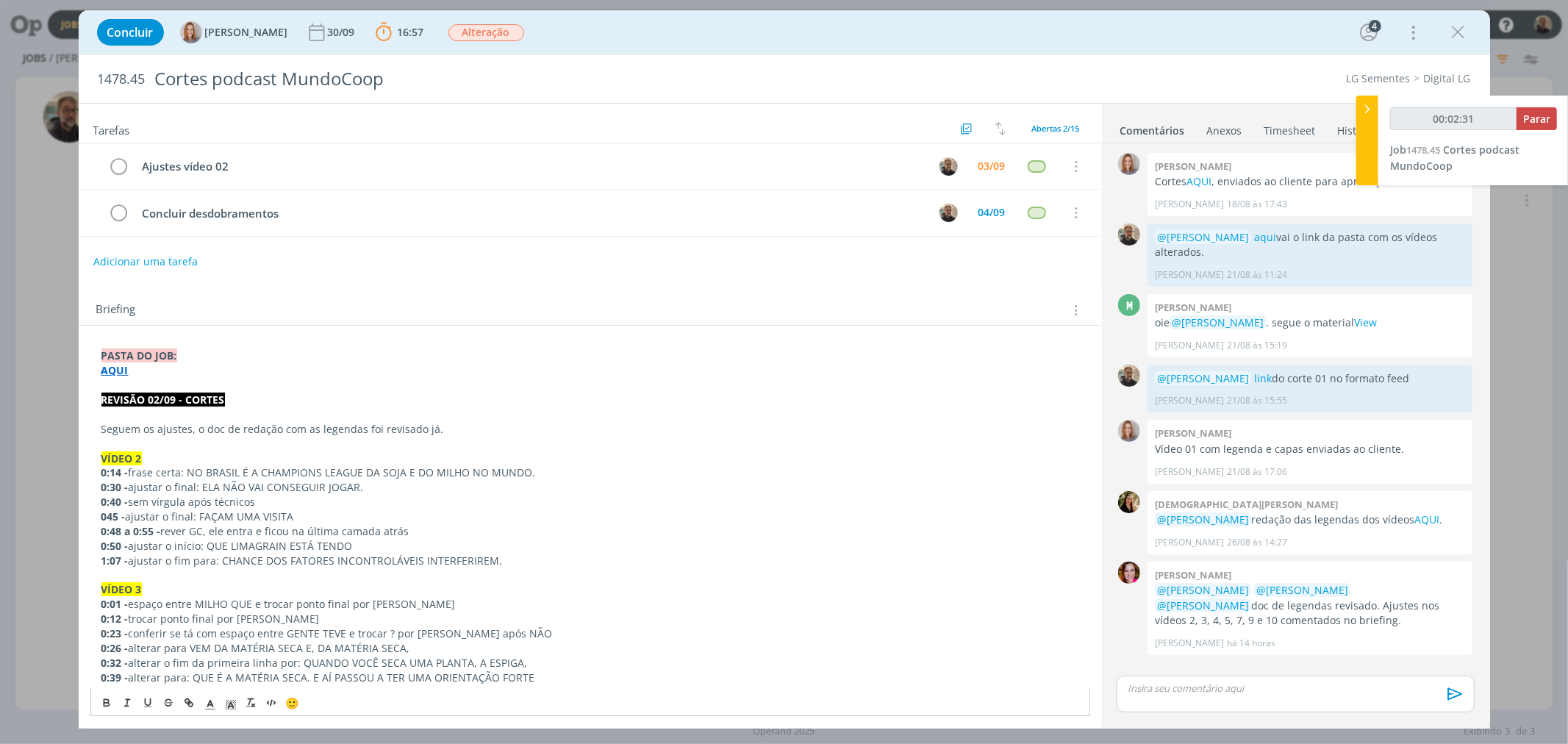
copy p "QUE [PERSON_NAME] ESTÁ TENDO"
click at [223, 547] on p "0:50 - ajustar o início: QUE [PERSON_NAME] ESTÁ TENDO" at bounding box center [590, 546] width 978 height 14
drag, startPoint x: 222, startPoint y: 562, endPoint x: 504, endPoint y: 563, distance: 282.0
click at [504, 563] on p "1:07 - ajustar o fim para: CHANCE DOS FATORES INCONTROLÁVEIS INTERFERIREM." at bounding box center [590, 561] width 978 height 14
copy p "CHANCE DOS FATORES INCONTROLÁVEIS INTERFERIREM."
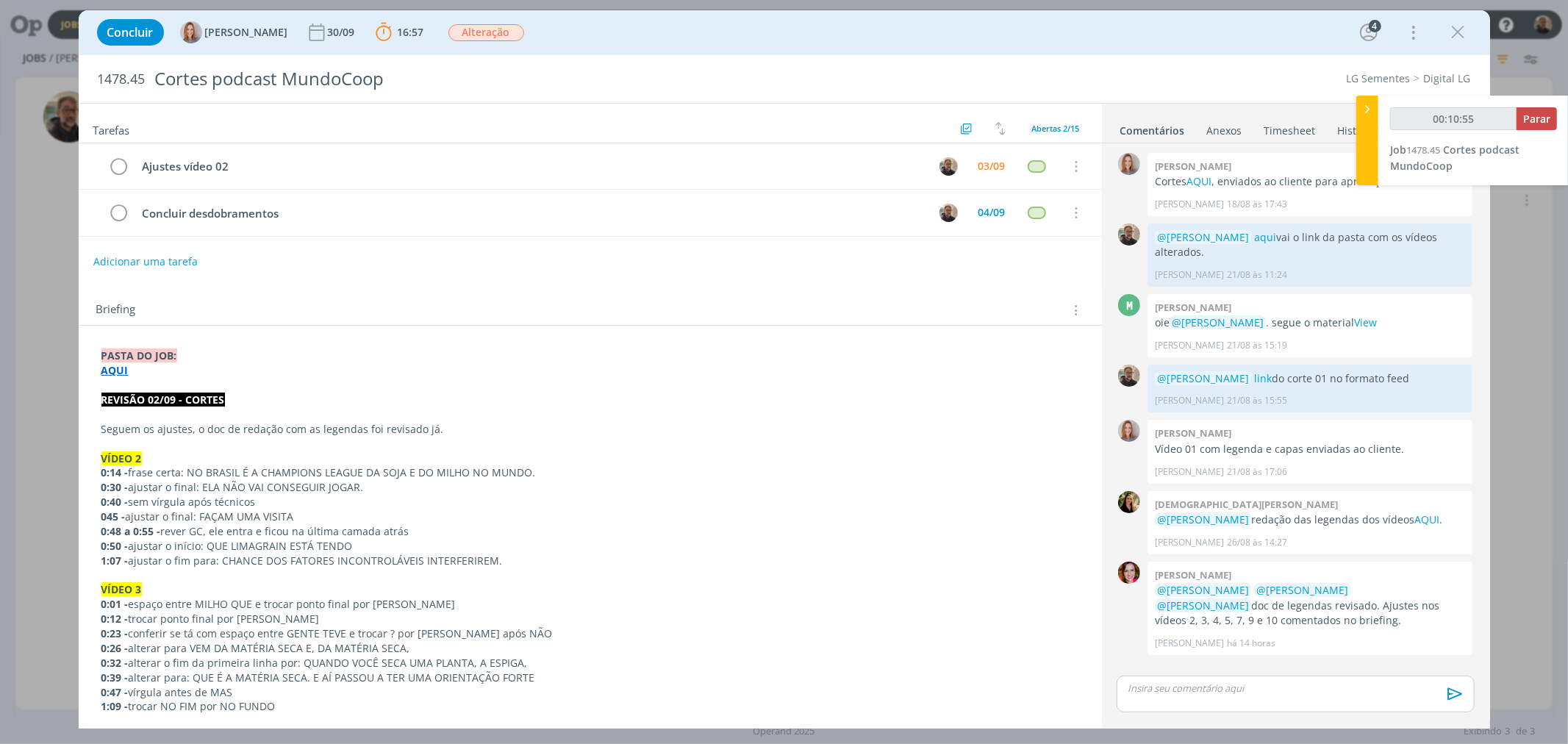
click at [114, 372] on strong "AQUI" at bounding box center [115, 371] width 27 height 14
click at [144, 394] on link "[URL][DOMAIN_NAME]" at bounding box center [197, 397] width 111 height 19
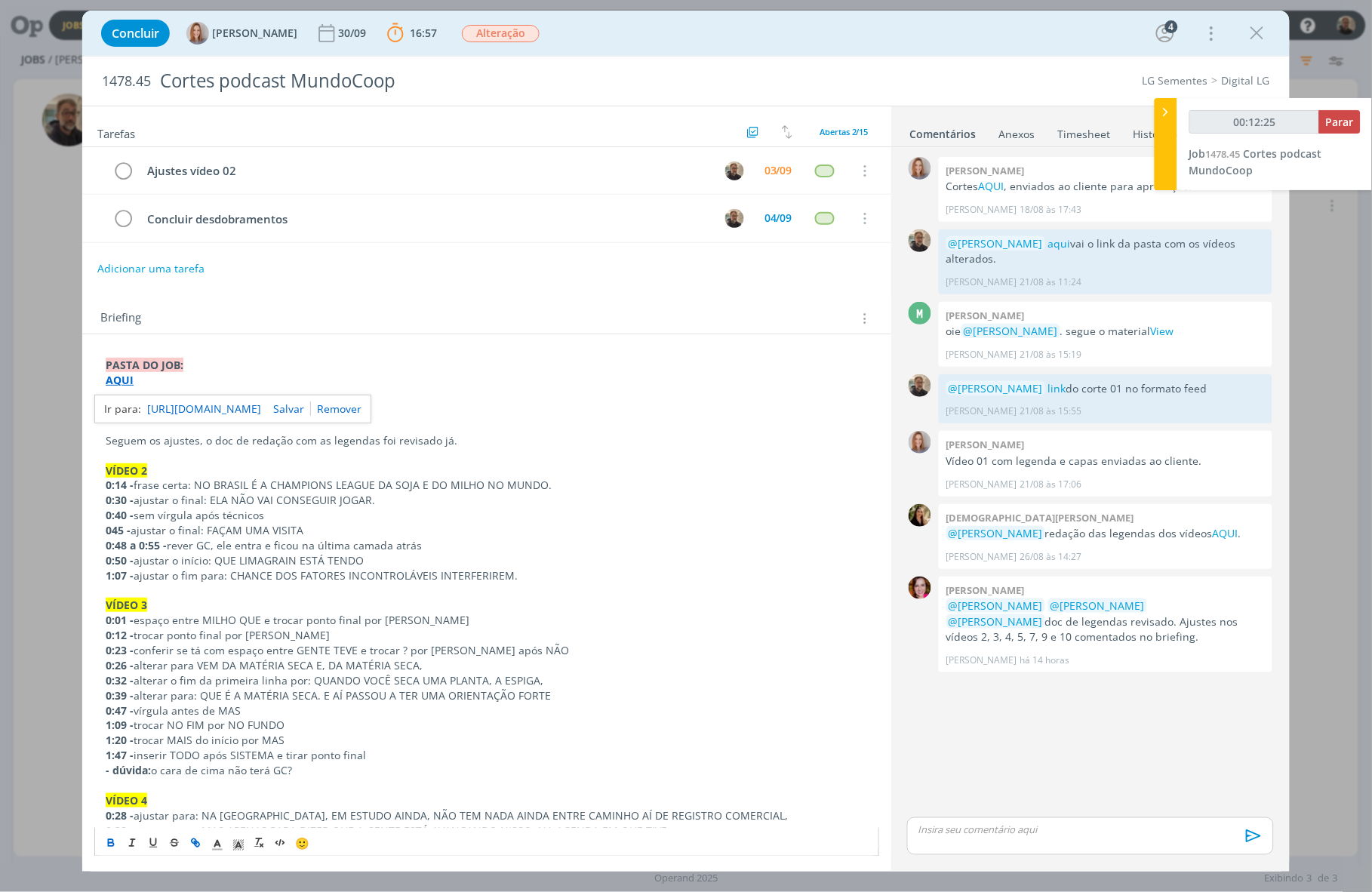
click at [959, 763] on div "dialog" at bounding box center [1090, 835] width 367 height 38
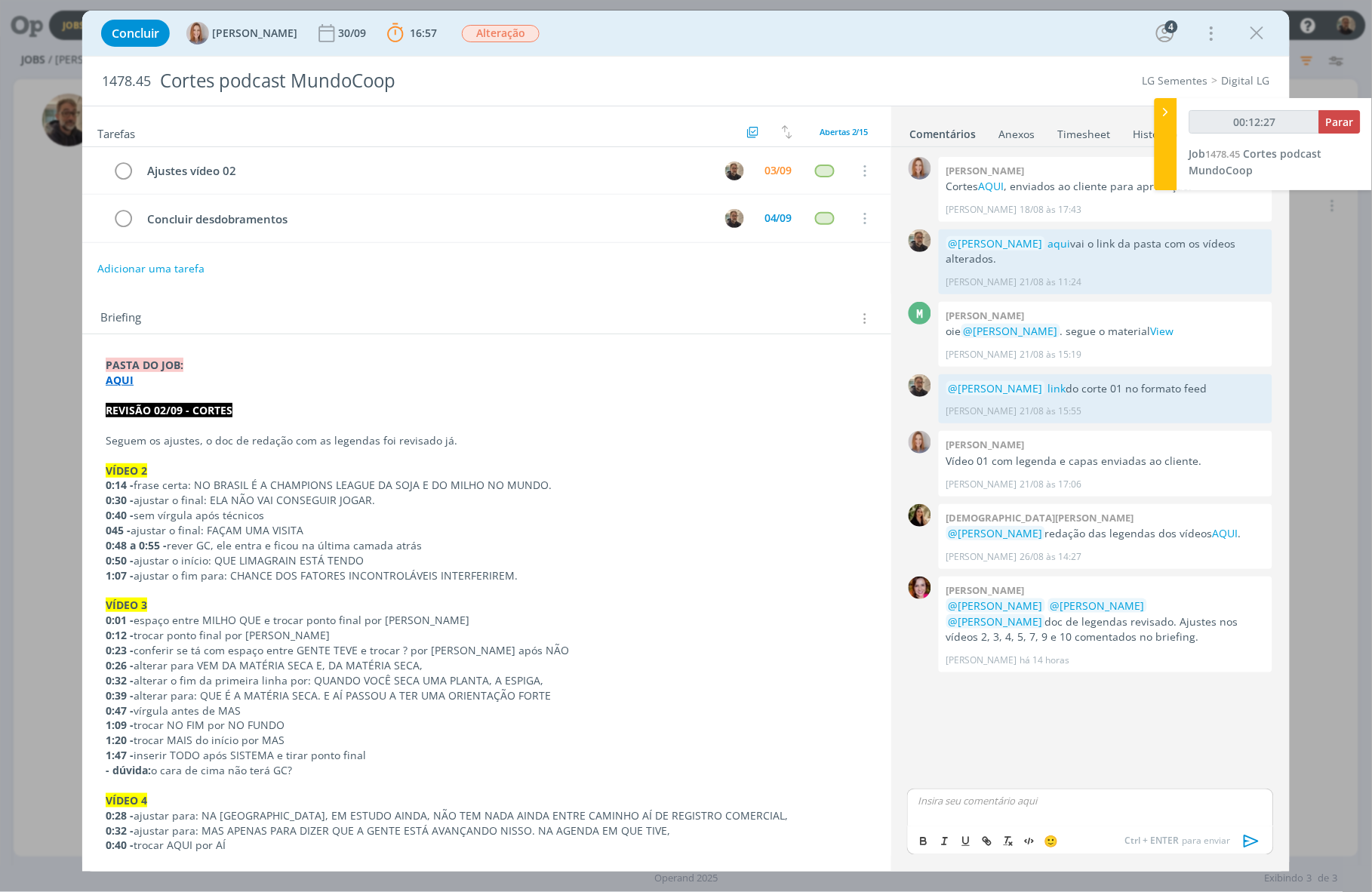
click at [963, 763] on p "dialog" at bounding box center [1091, 801] width 343 height 14
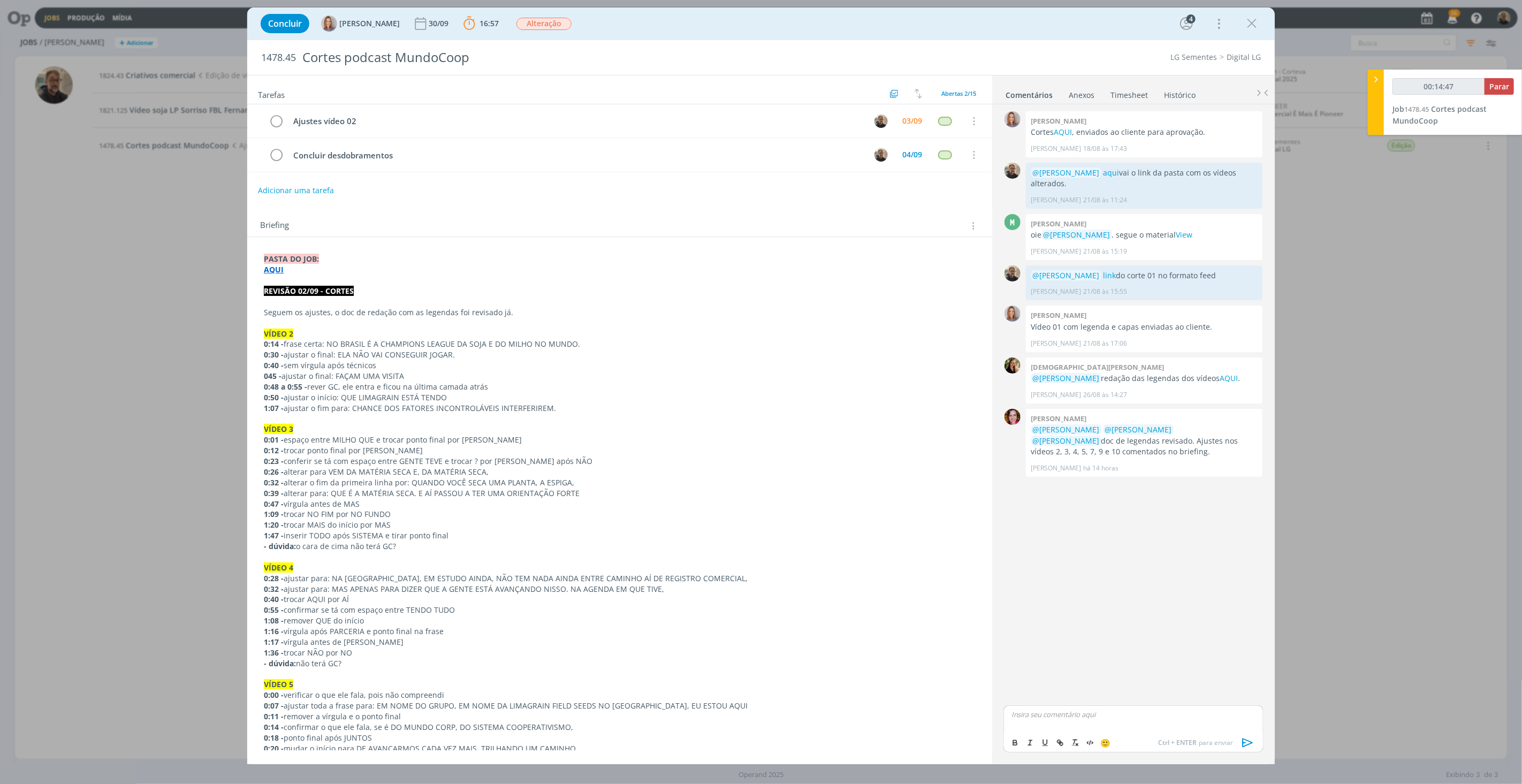
type input "00:14:48"
click at [1141, 83] on span "Parar" at bounding box center [1499, 86] width 20 height 10
click at [1124, 94] on link "Timesheet" at bounding box center [1129, 93] width 38 height 16
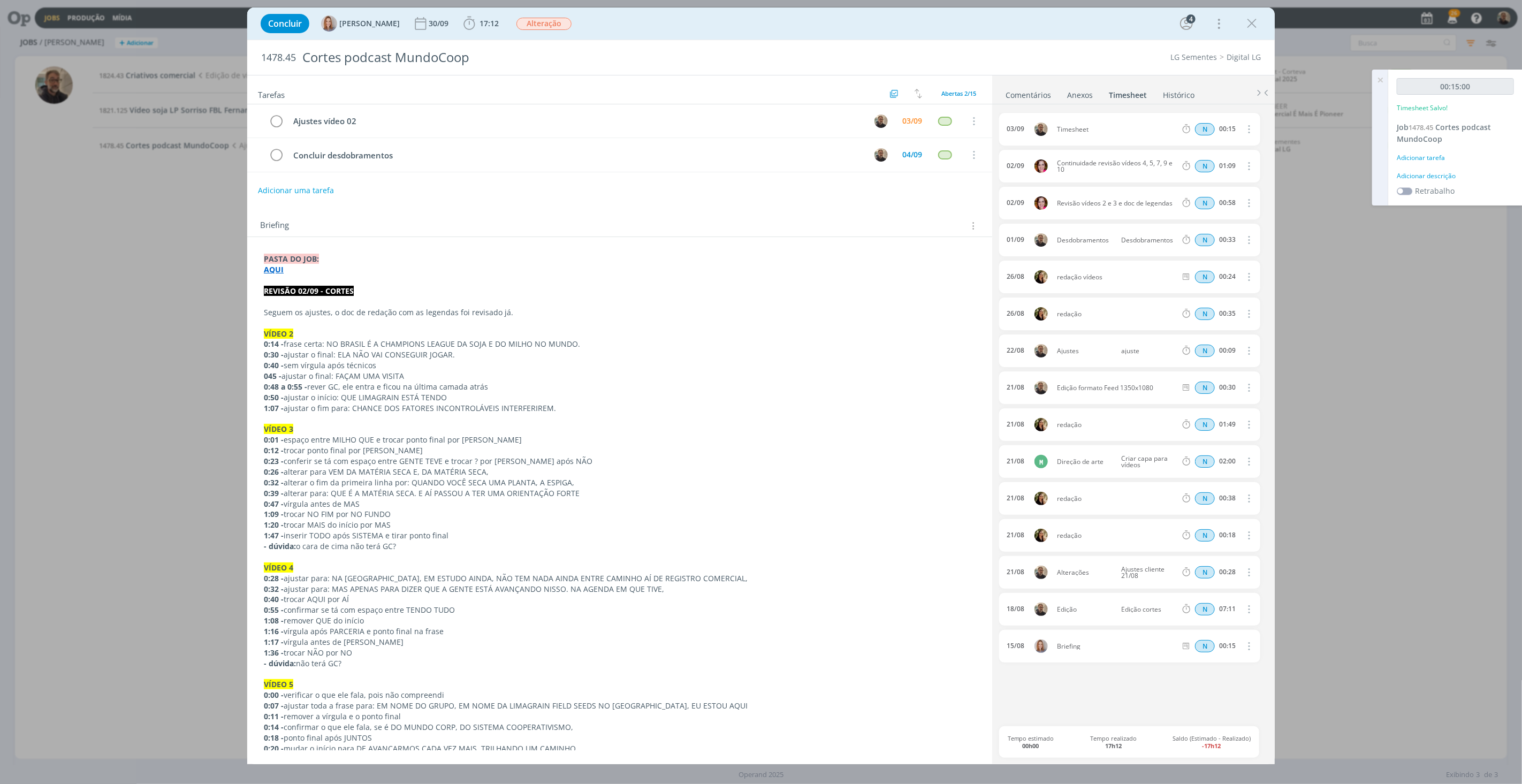
click at [1141, 130] on icon "dialog" at bounding box center [1248, 129] width 12 height 13
click at [1141, 164] on link "Editar" at bounding box center [1218, 164] width 85 height 17
click at [1092, 133] on div "Timesheet" at bounding box center [1086, 129] width 58 height 12
drag, startPoint x: 1099, startPoint y: 129, endPoint x: 1007, endPoint y: 129, distance: 92.0
click at [988, 129] on body "Jobs Produção [GEOGRAPHIC_DATA] 26 Notificações Central de Ajuda Área de Membro…" at bounding box center [761, 392] width 1522 height 784
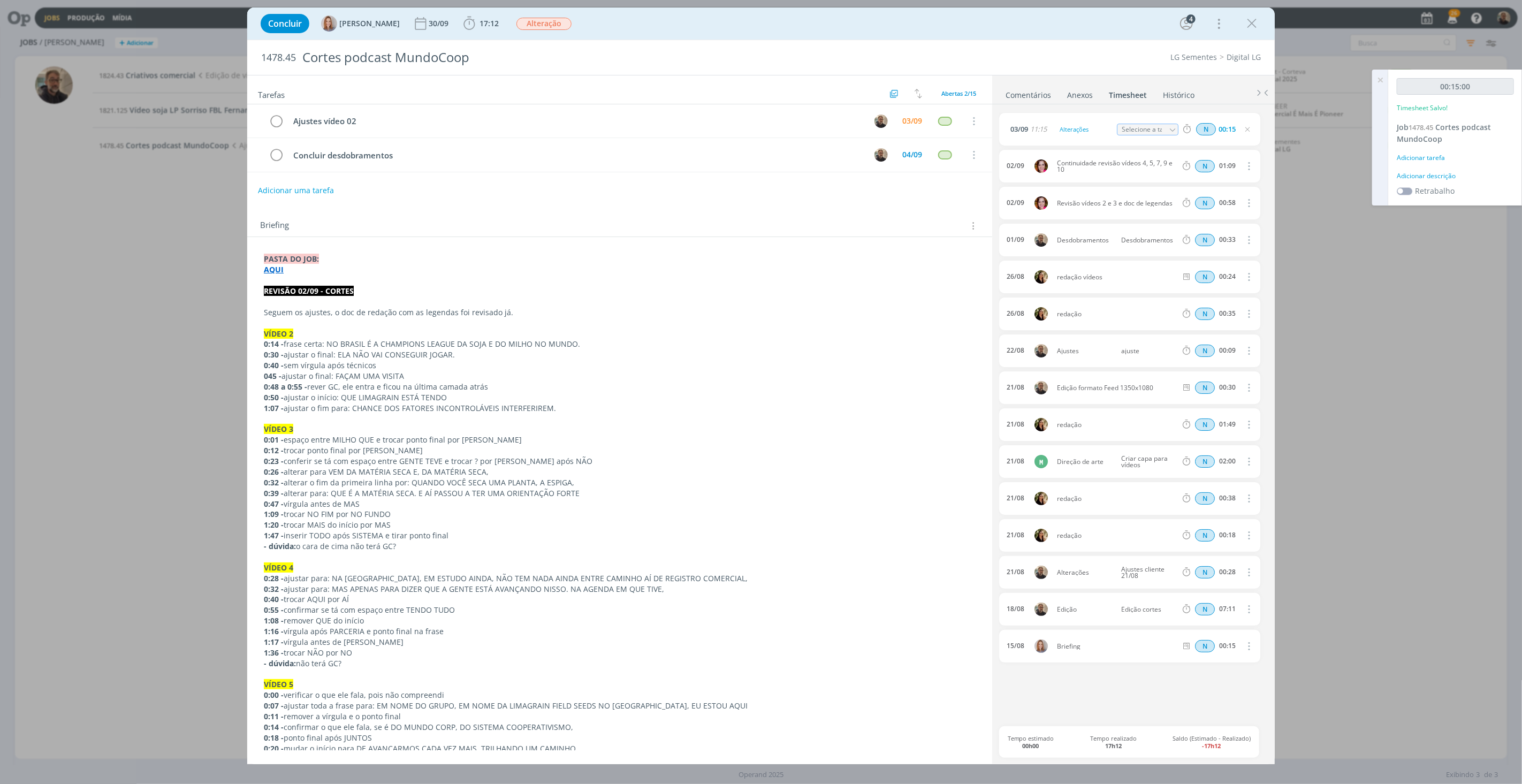
click at [1141, 131] on icon "dialog" at bounding box center [1173, 130] width 8 height 8
click at [1141, 187] on div "Ajustes vídeo 02 - [PERSON_NAME]" at bounding box center [1156, 190] width 64 height 8
type input "Ajustes vídeo 02"
click at [1141, 81] on icon at bounding box center [1380, 80] width 20 height 21
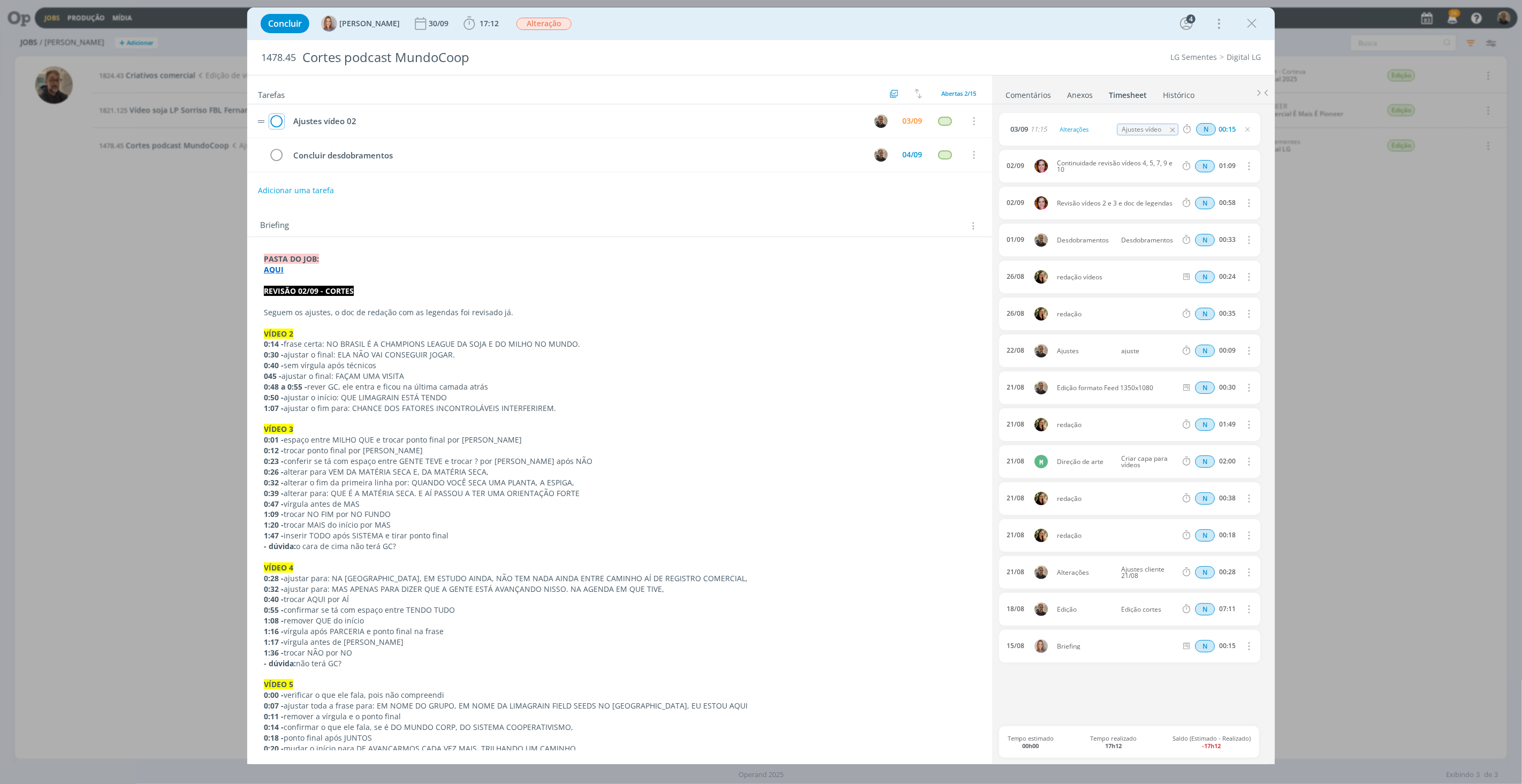
click at [276, 120] on icon "dialog" at bounding box center [276, 121] width 15 height 16
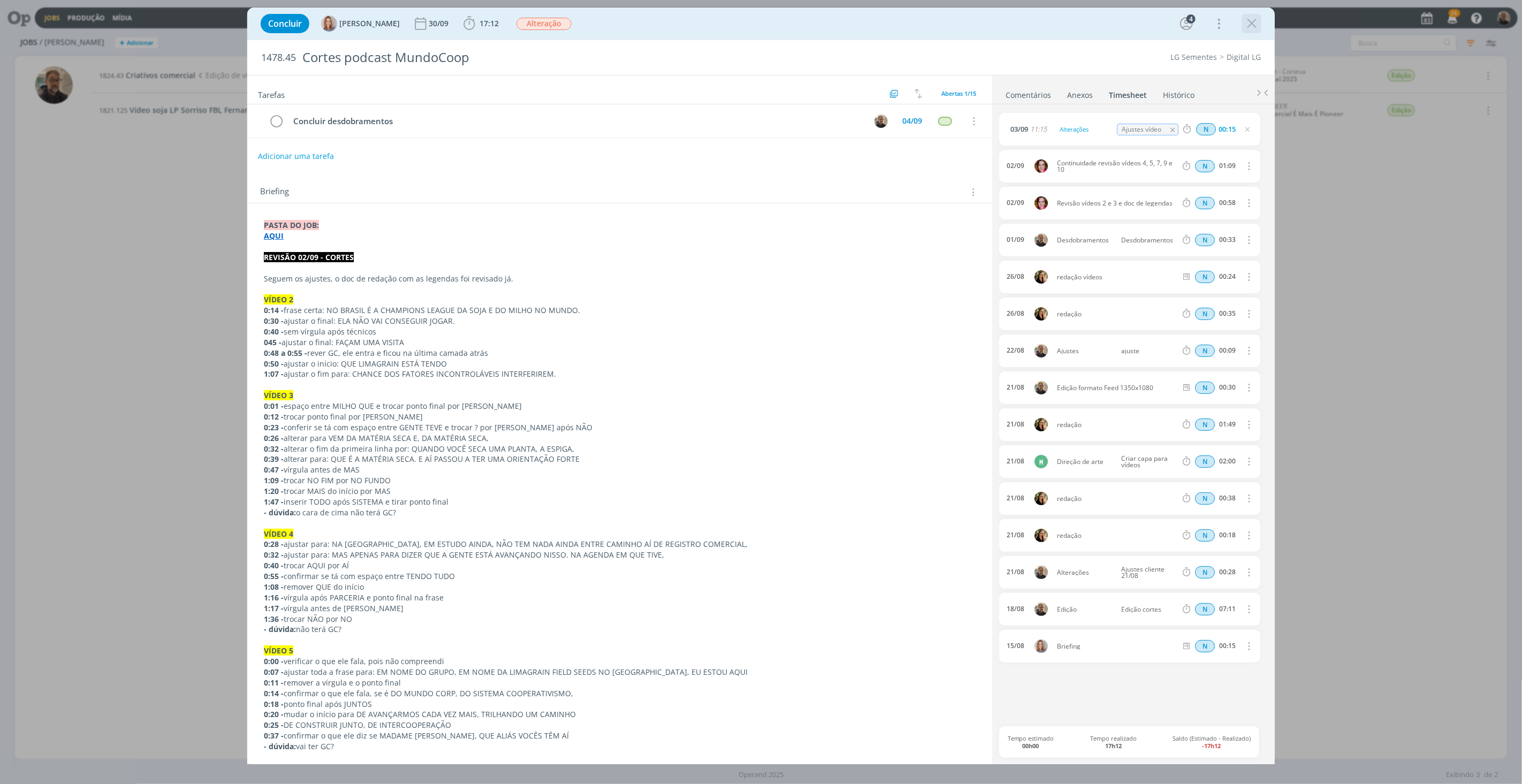
click at [1141, 24] on icon "dialog" at bounding box center [1252, 23] width 16 height 16
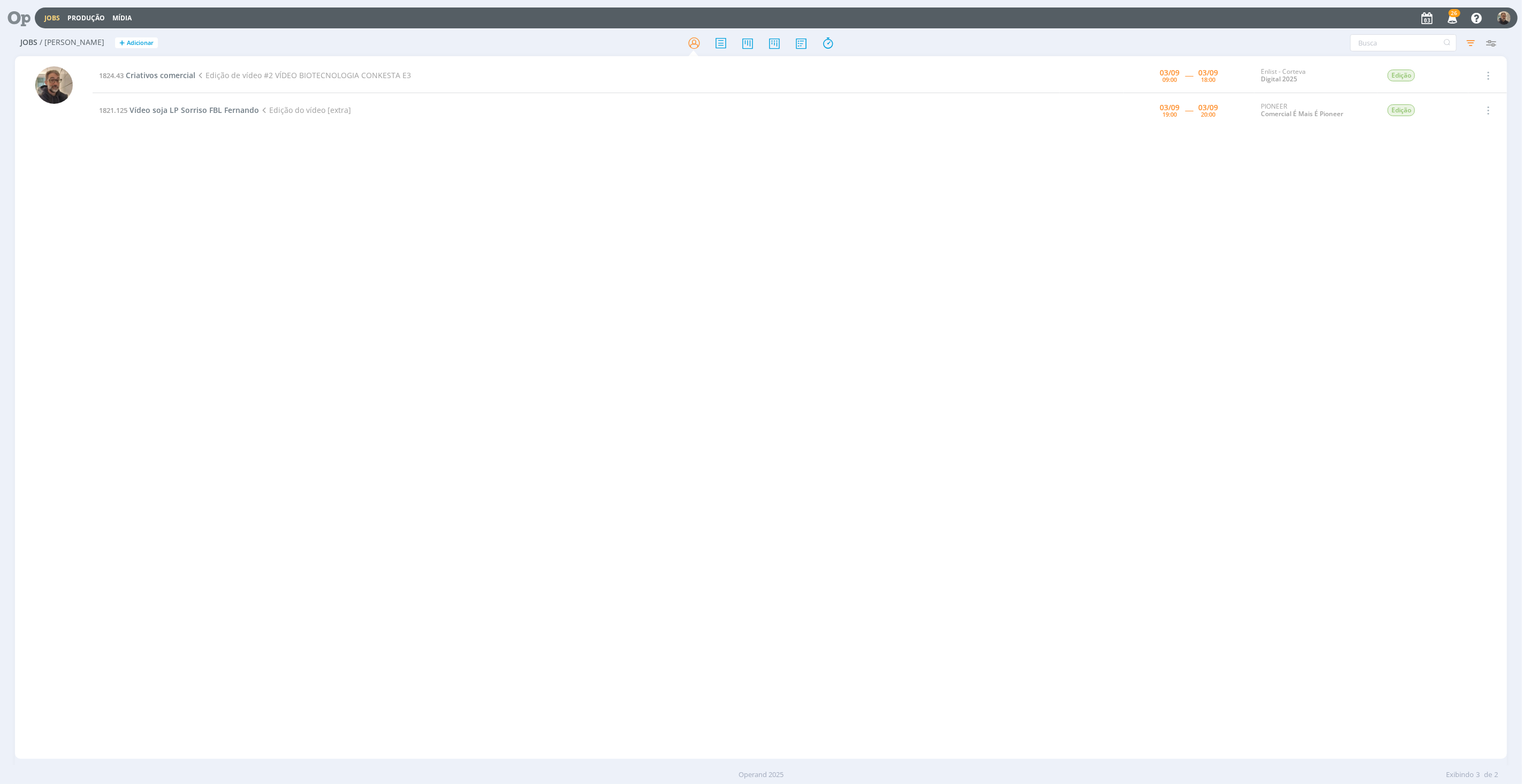
click at [209, 205] on div "1824.43 Criativos comercial Edição de vídeo #2 VÍDEO BIOTECNOLOGIA CONKESTA E3 …" at bounding box center [799, 408] width 1414 height 698
click at [221, 111] on span "Vídeo soja LP Sorriso FBL Fernando" at bounding box center [194, 110] width 129 height 10
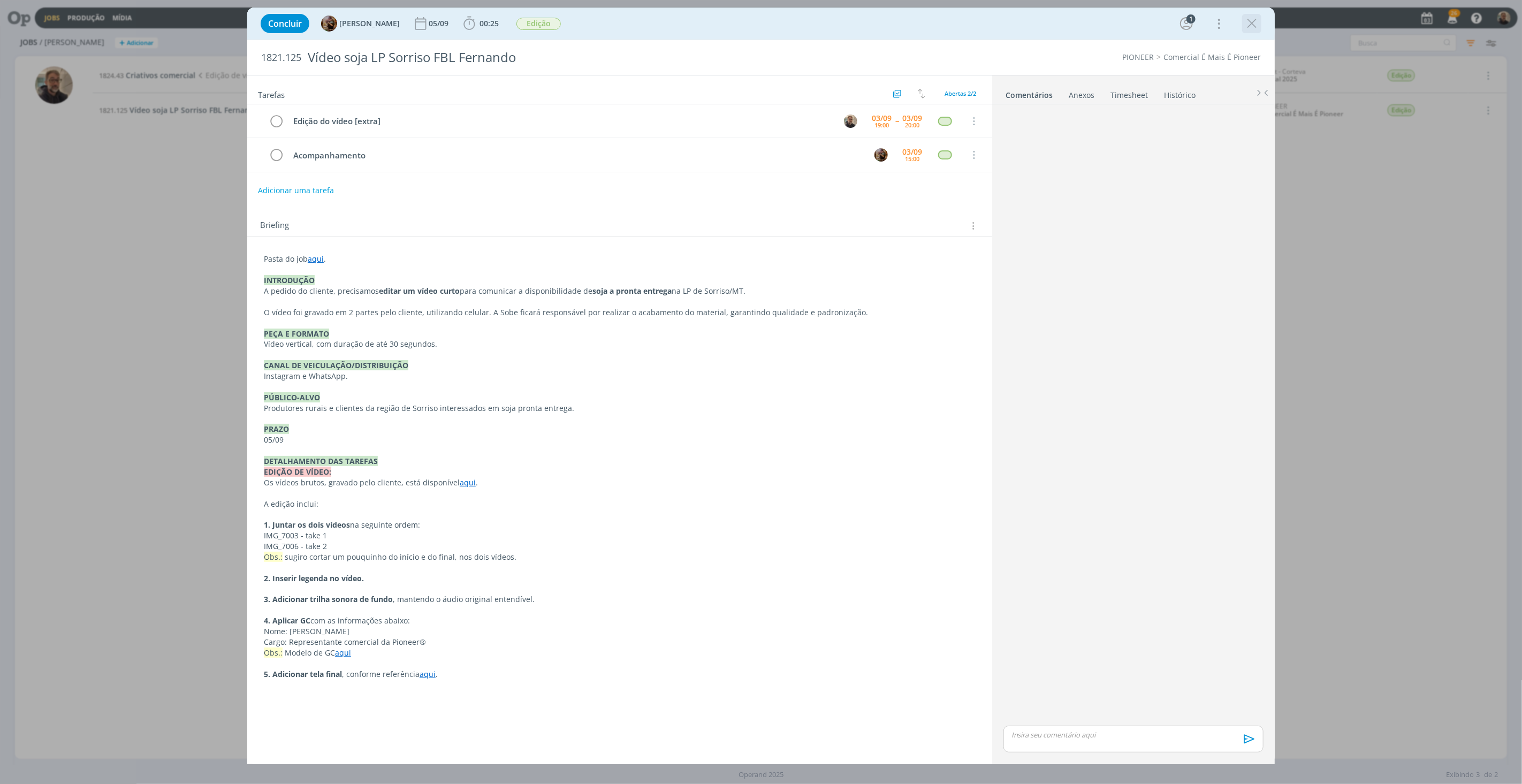
click at [1141, 26] on icon "dialog" at bounding box center [1252, 23] width 16 height 16
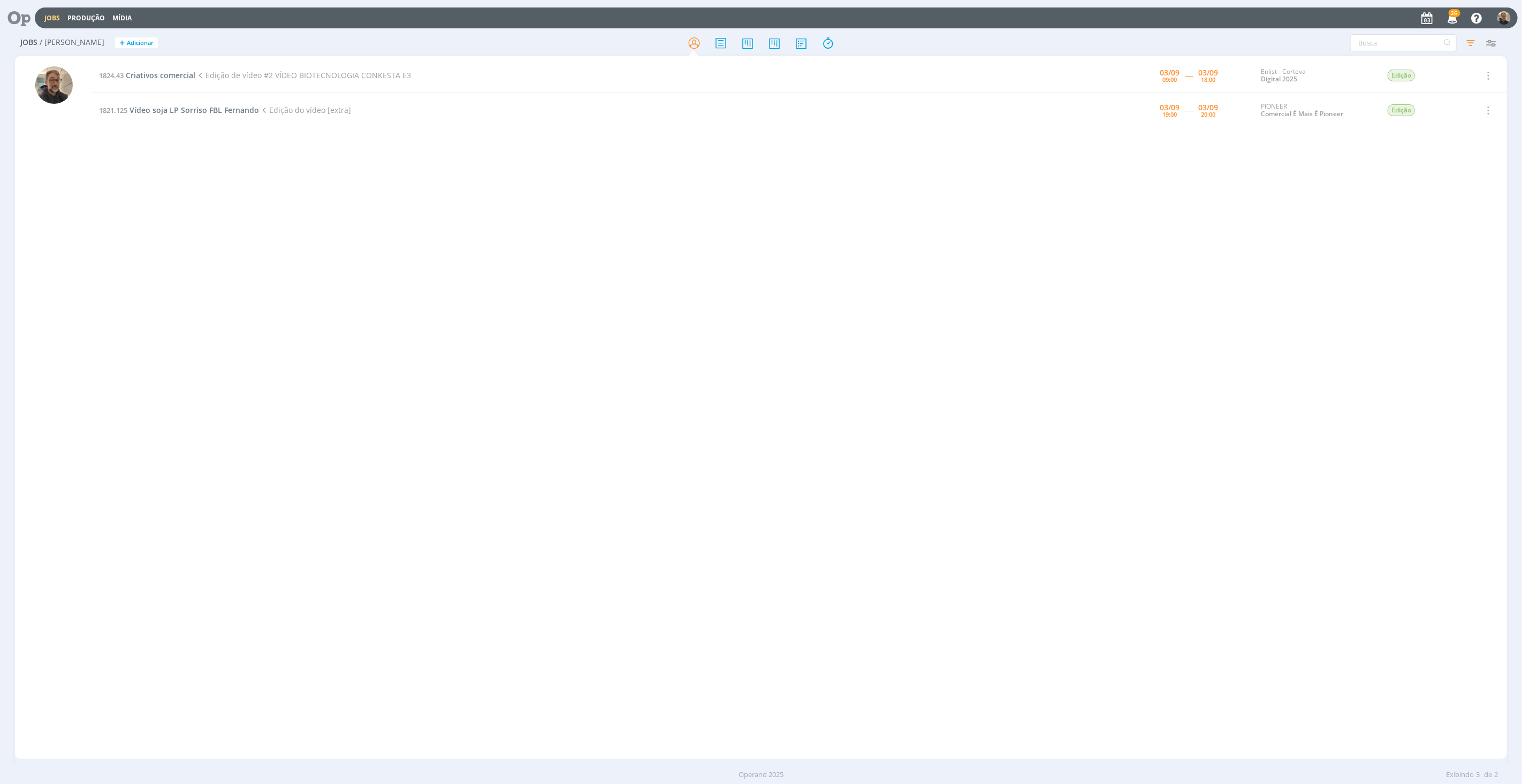
click at [205, 180] on div at bounding box center [761, 392] width 1522 height 784
click at [163, 75] on span "Criativos comercial" at bounding box center [160, 75] width 70 height 10
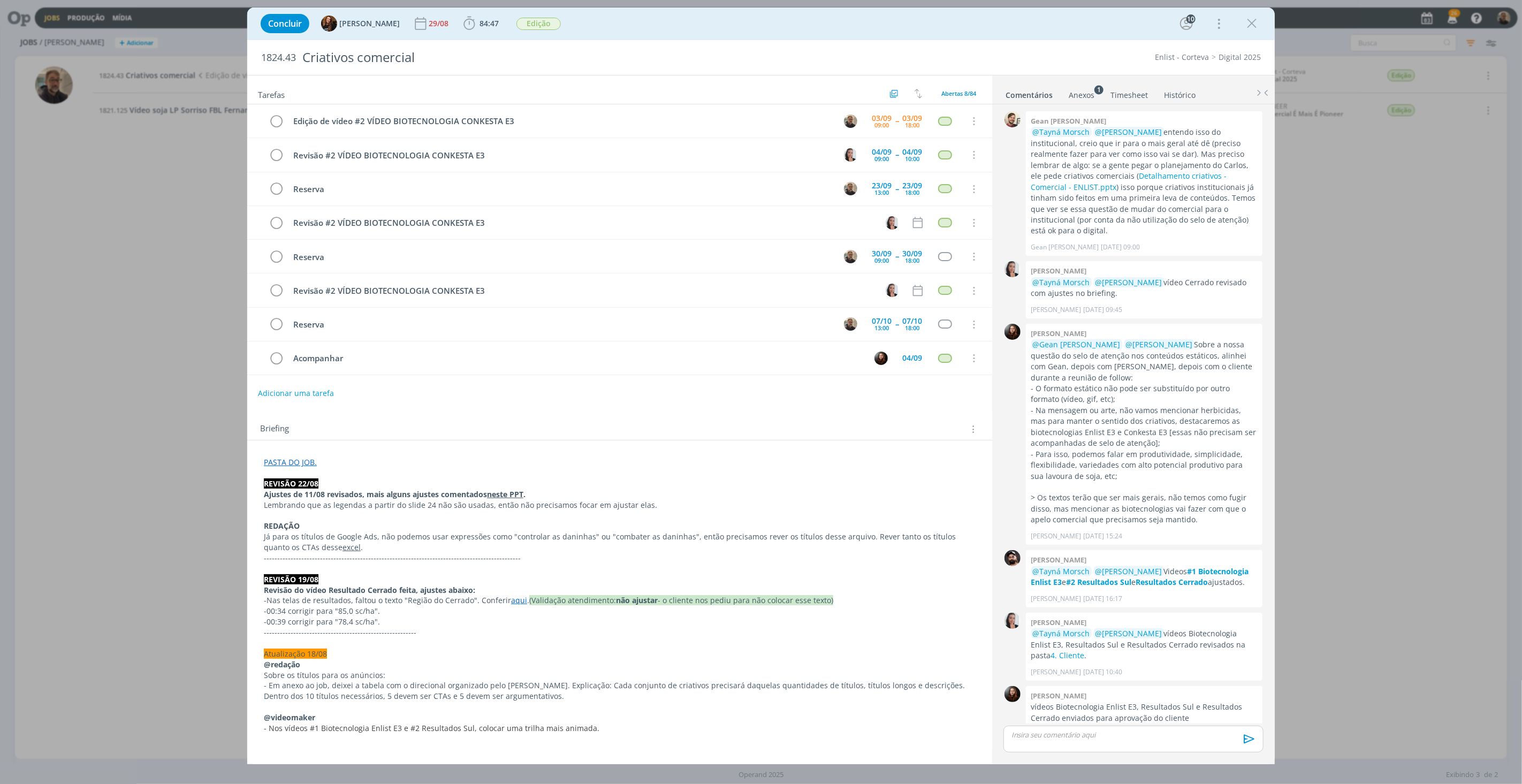
scroll to position [983, 0]
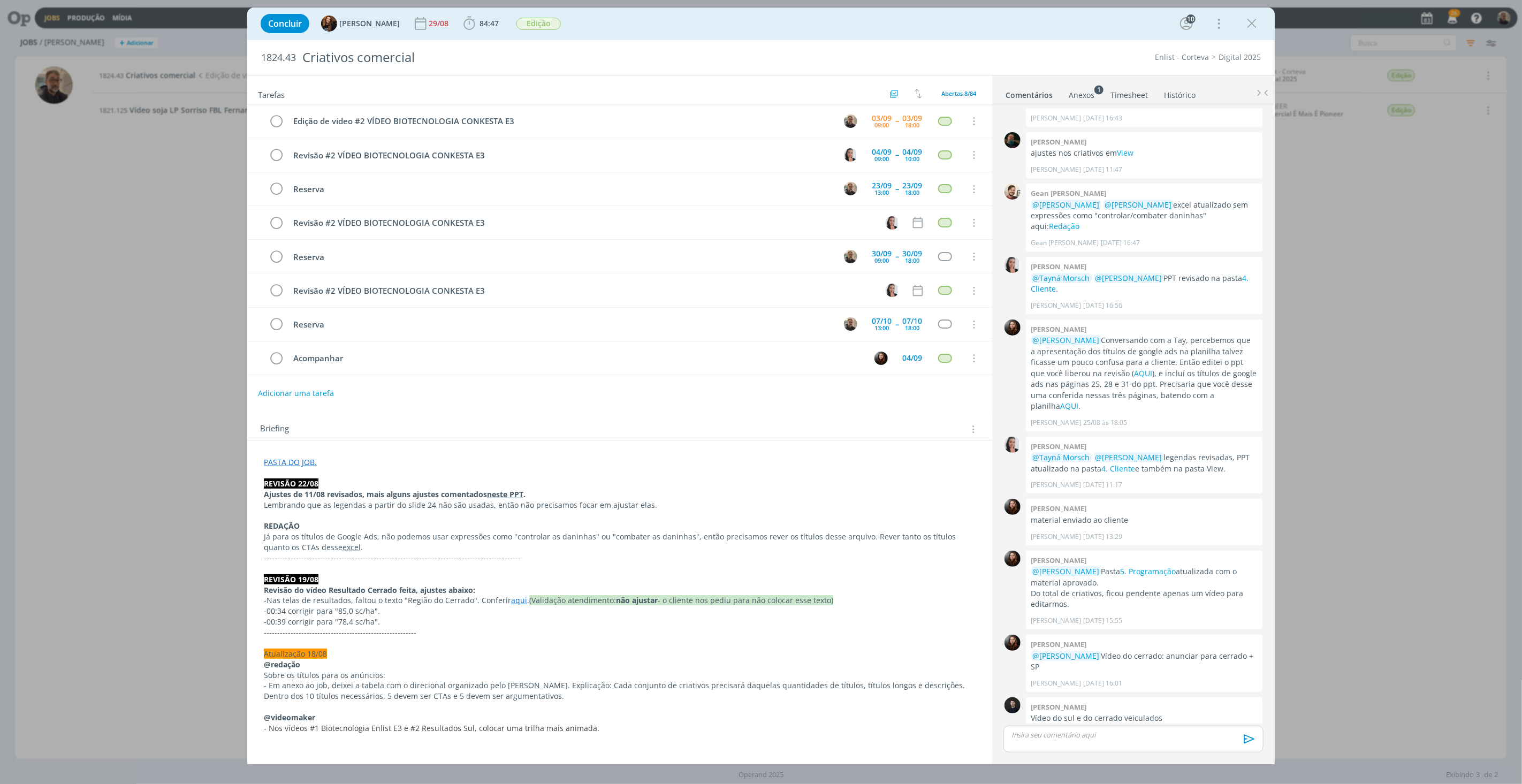
click at [295, 464] on link "PASTA DO JOB." at bounding box center [290, 462] width 53 height 10
click at [313, 485] on link "[URL][DOMAIN_NAME]" at bounding box center [334, 482] width 81 height 14
click at [508, 526] on p "REDAÇÃO" at bounding box center [620, 527] width 711 height 10
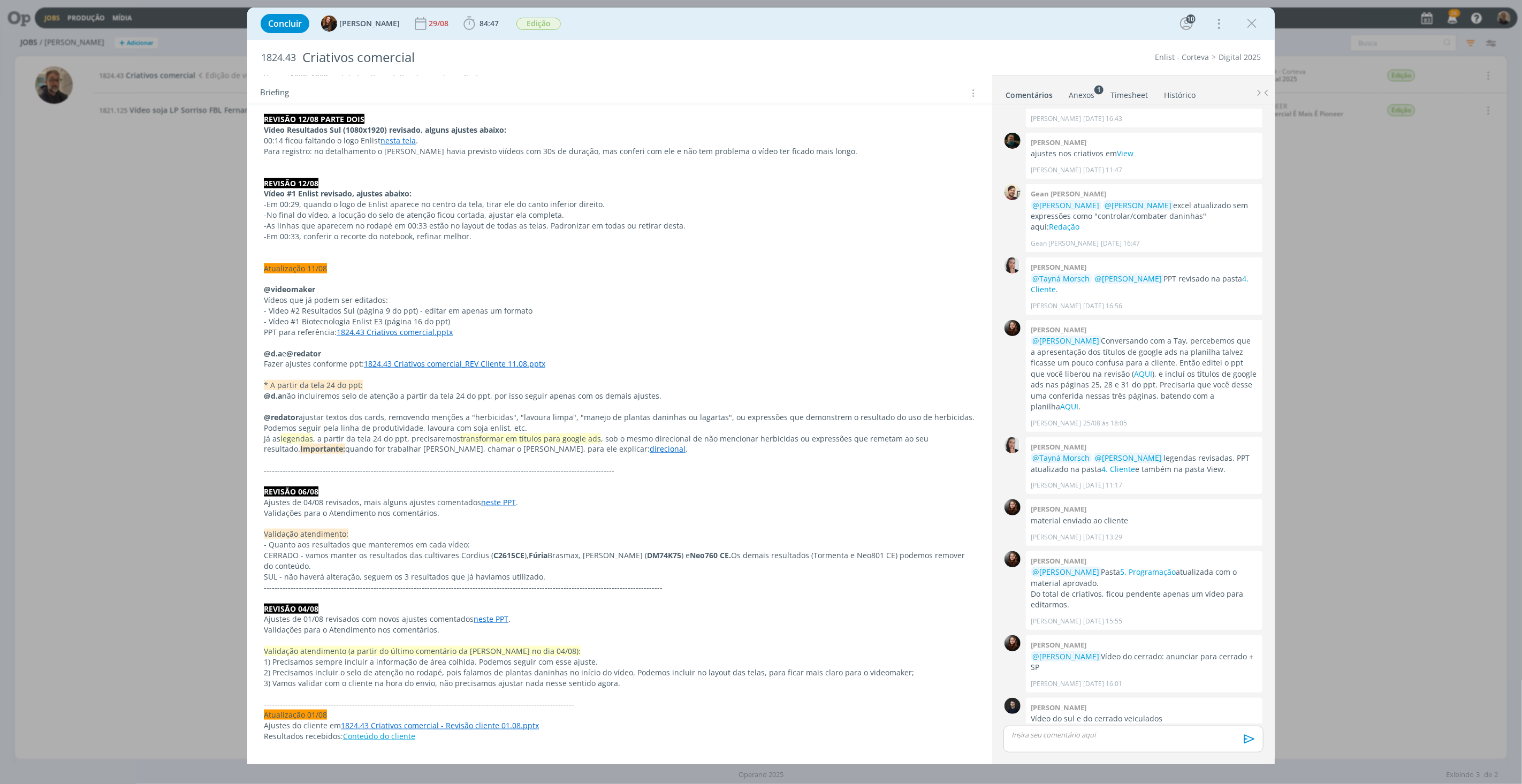
scroll to position [682, 0]
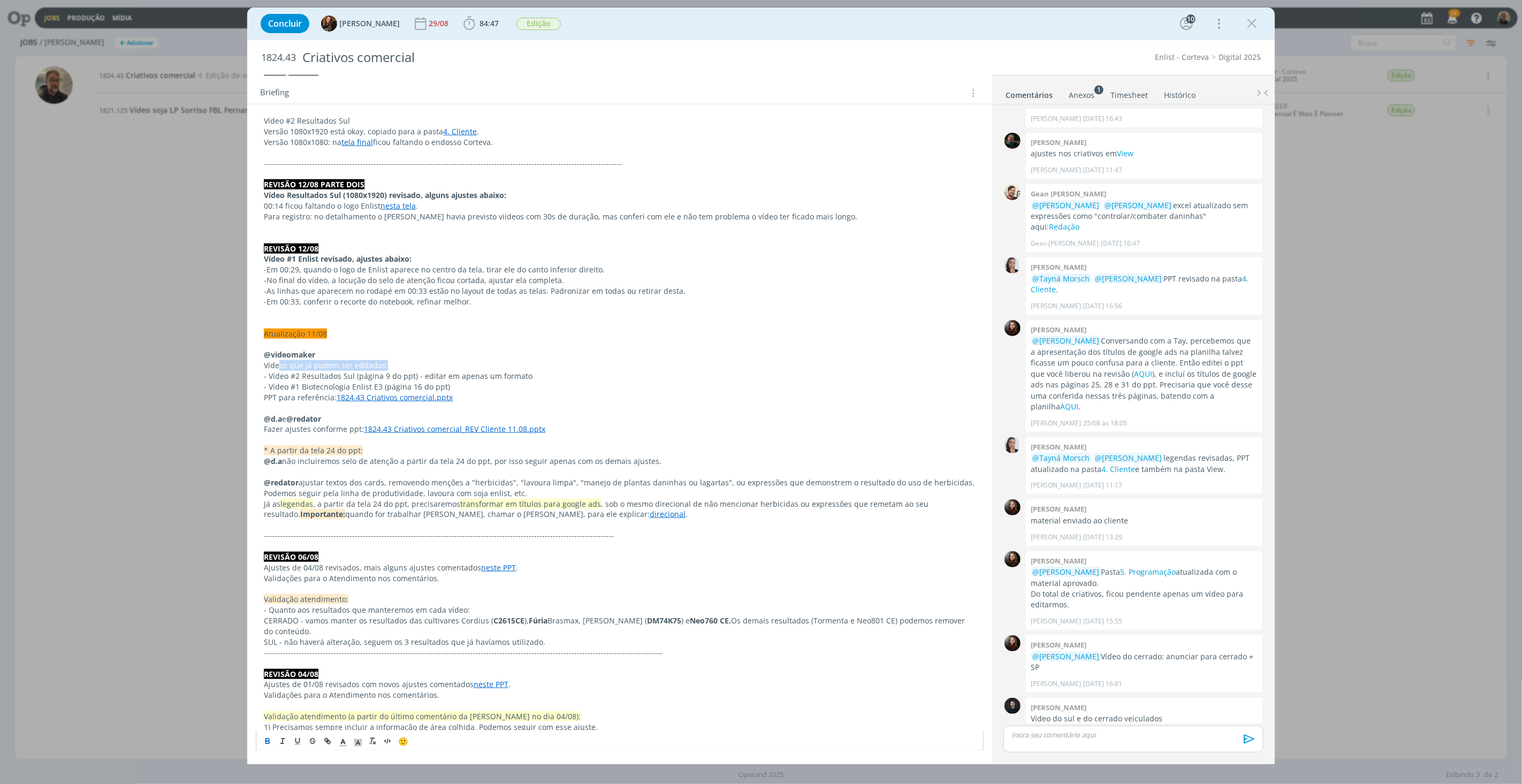
drag, startPoint x: 279, startPoint y: 369, endPoint x: 418, endPoint y: 365, distance: 139.1
click at [418, 365] on p "Vídeos que já podem ser editados:" at bounding box center [620, 365] width 712 height 10
drag, startPoint x: 272, startPoint y: 377, endPoint x: 543, endPoint y: 376, distance: 271.0
click at [543, 376] on p "- Vídeo #2 Resultados Sul (página 9 do ppt) - editar em apenas um formato" at bounding box center [620, 376] width 712 height 10
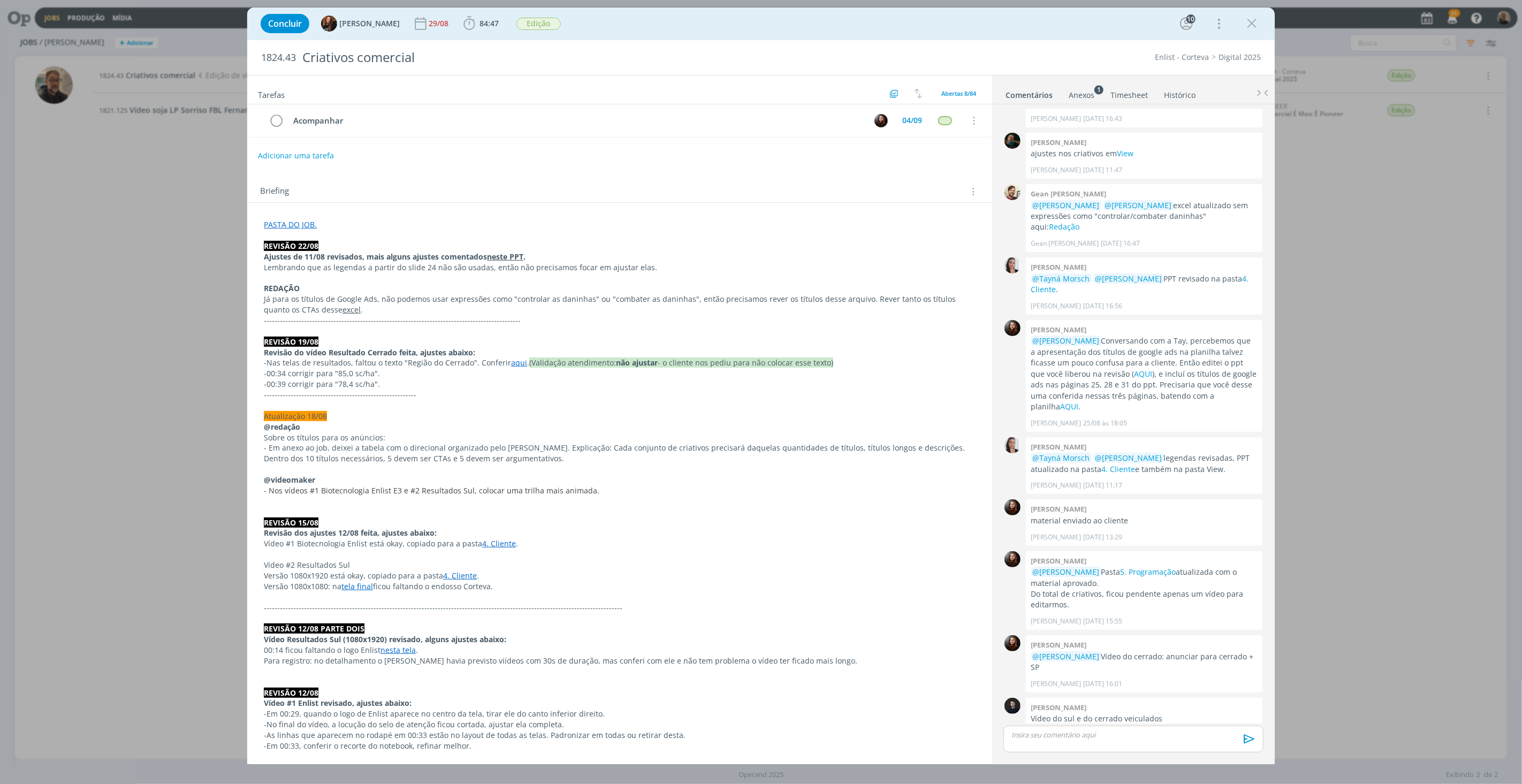
scroll to position [475, 0]
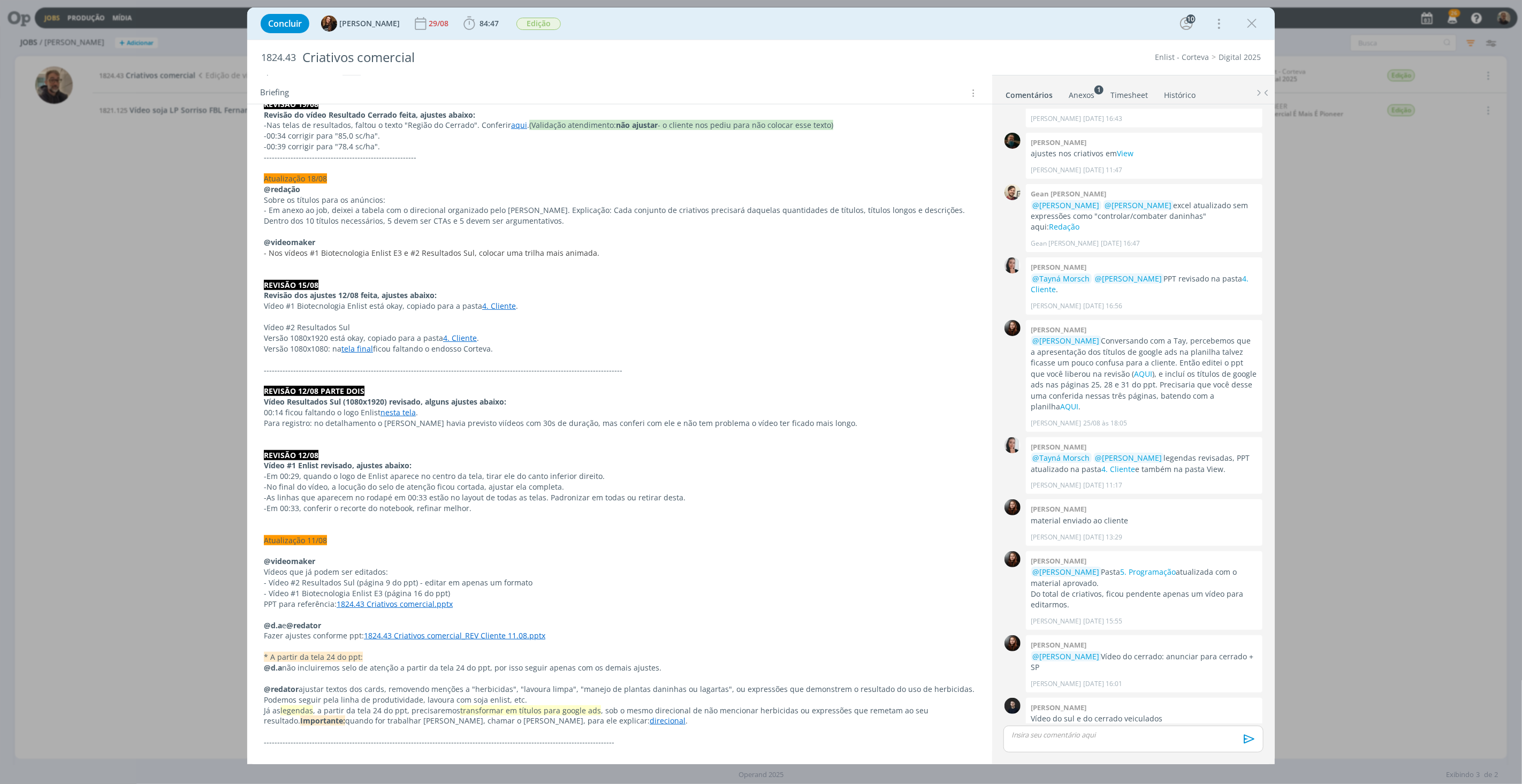
click at [300, 541] on p "- Vídeo #1 Biotecnologia Enlist E3 (página 16 do ppt)" at bounding box center [620, 594] width 712 height 10
drag, startPoint x: 269, startPoint y: 594, endPoint x: 482, endPoint y: 594, distance: 213.0
click at [482, 541] on p "- Vídeo #1 Biotecnologia Enlist E3 (página 16 do ppt)" at bounding box center [620, 594] width 712 height 10
click at [425, 541] on link "1824.43 Criativos comercial.pptx" at bounding box center [395, 604] width 116 height 10
click at [387, 541] on link "[URL][DOMAIN_NAME]" at bounding box center [360, 623] width 81 height 14
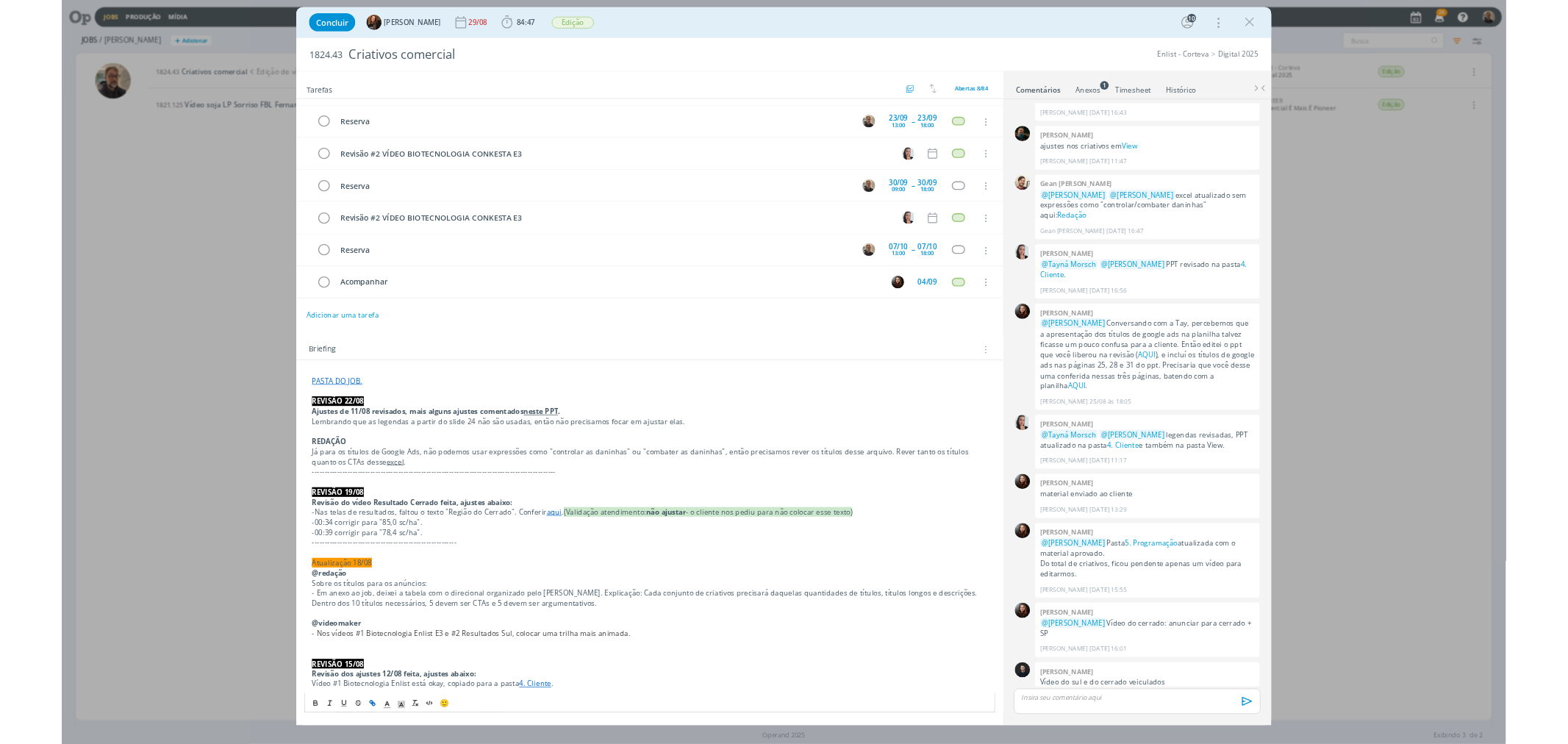
scroll to position [0, 0]
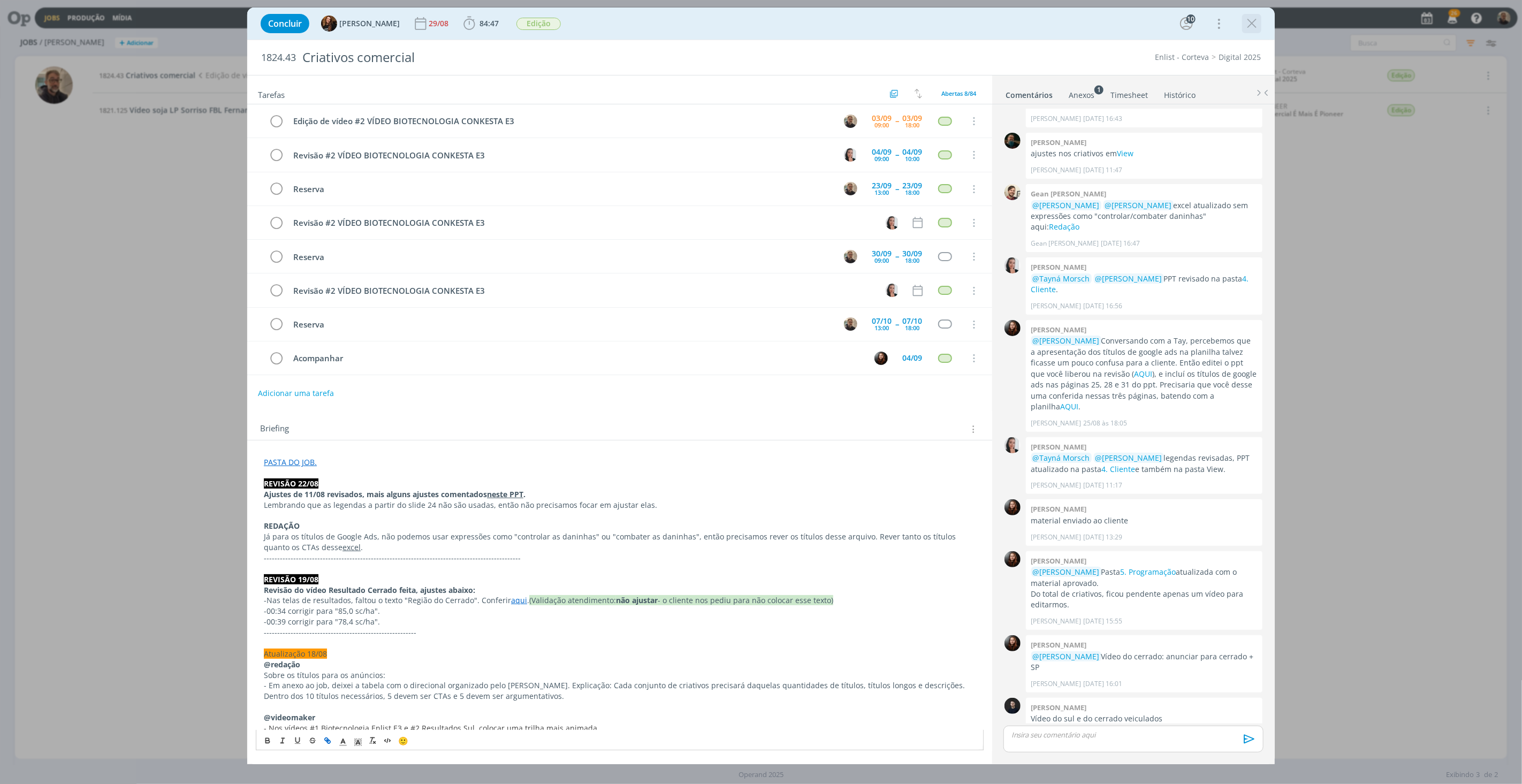
click at [1141, 20] on icon "dialog" at bounding box center [1252, 23] width 16 height 16
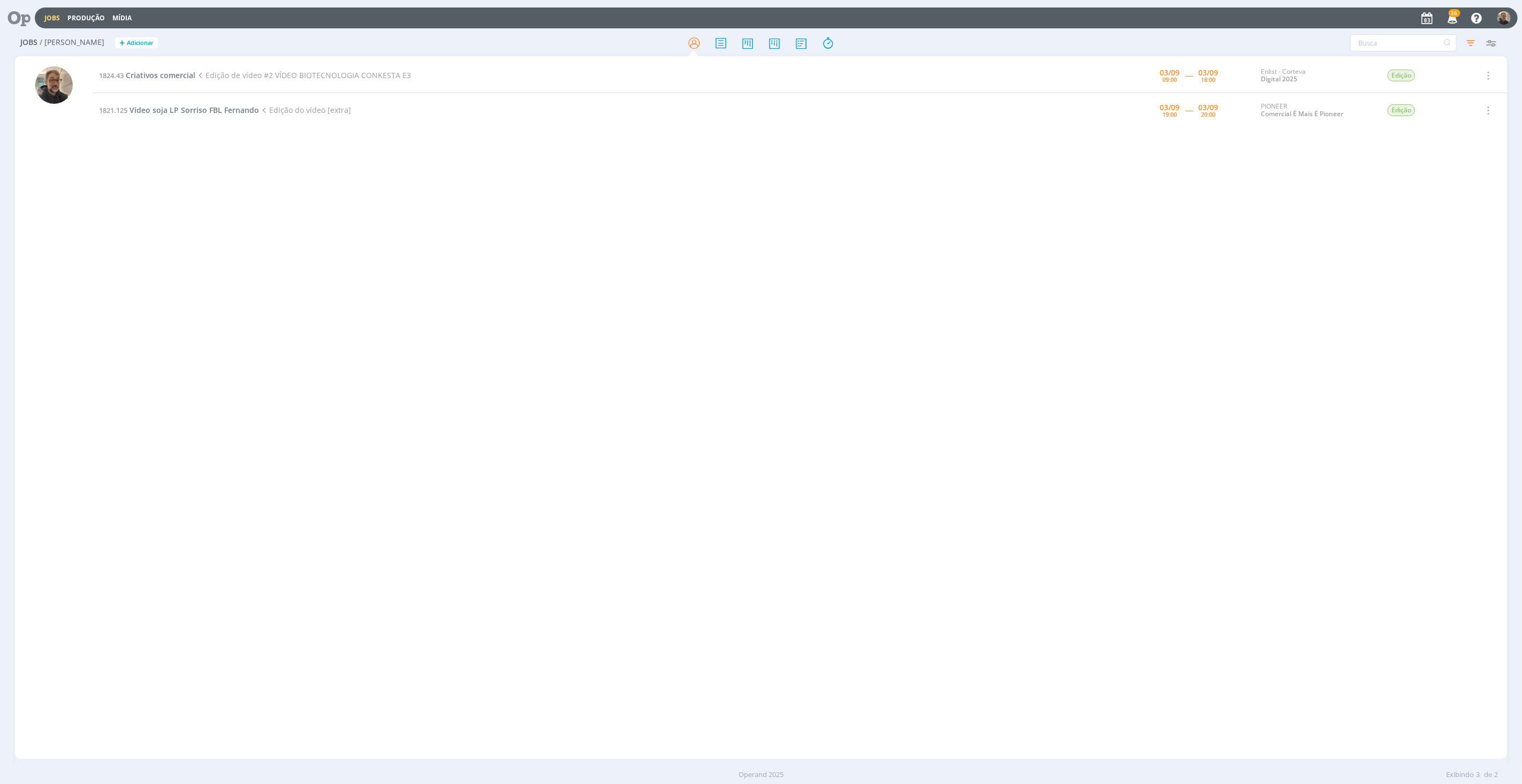
click at [212, 147] on div "1824.43 Criativos comercial Edição de vídeo #2 VÍDEO BIOTECNOLOGIA CONKESTA E3 …" at bounding box center [799, 408] width 1414 height 698
click at [177, 157] on div "1824.43 Criativos comercial Edição de vídeo #2 VÍDEO BIOTECNOLOGIA CONKESTA E3 …" at bounding box center [799, 408] width 1414 height 698
click at [18, 16] on icon at bounding box center [16, 18] width 22 height 21
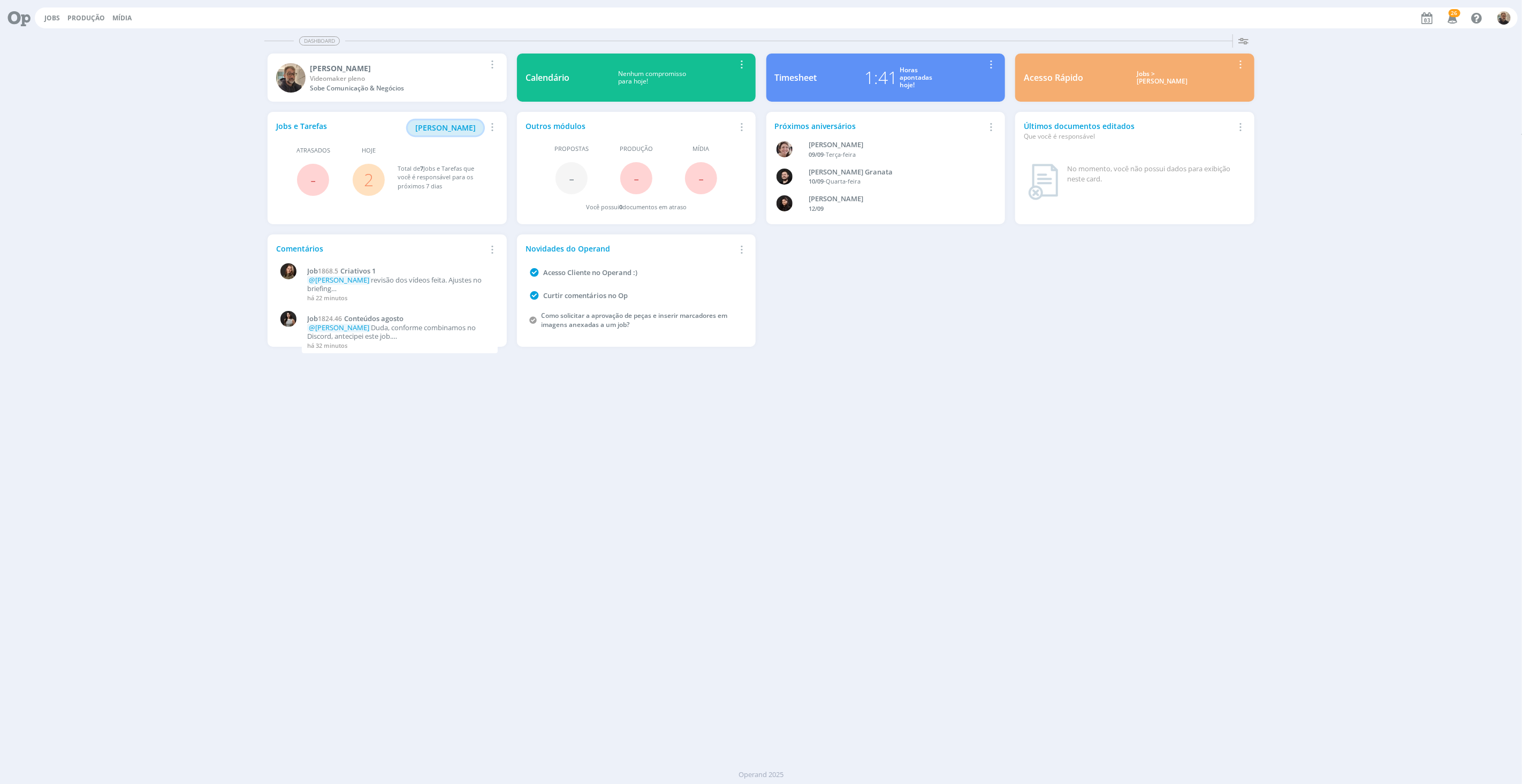
click at [445, 129] on span "[PERSON_NAME]" at bounding box center [445, 127] width 60 height 10
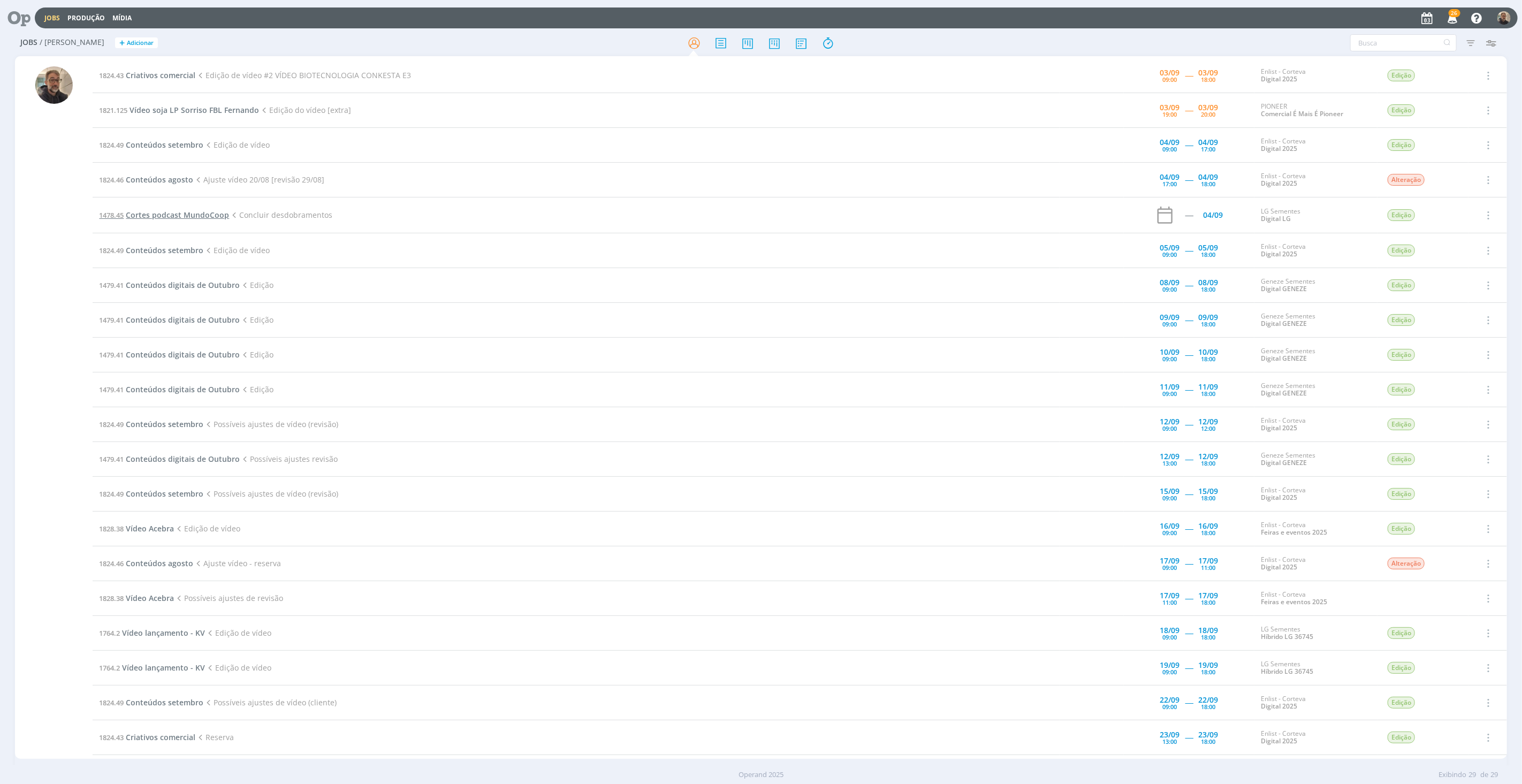
click at [166, 213] on span "Cortes podcast MundoCoop" at bounding box center [177, 215] width 103 height 10
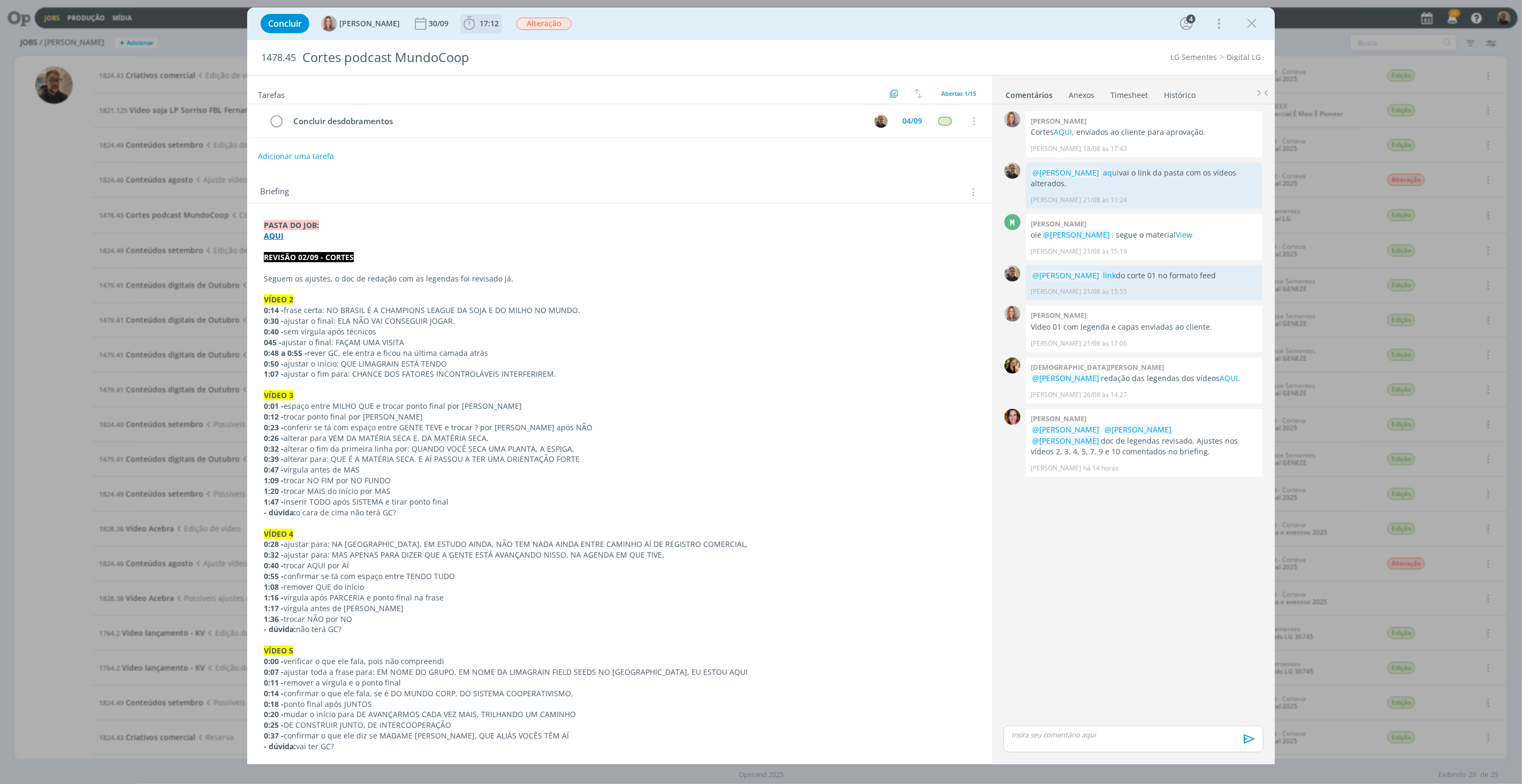
click at [478, 20] on b "17:12" at bounding box center [489, 23] width 23 height 8
click at [507, 44] on span "Iniciar" at bounding box center [505, 47] width 23 height 8
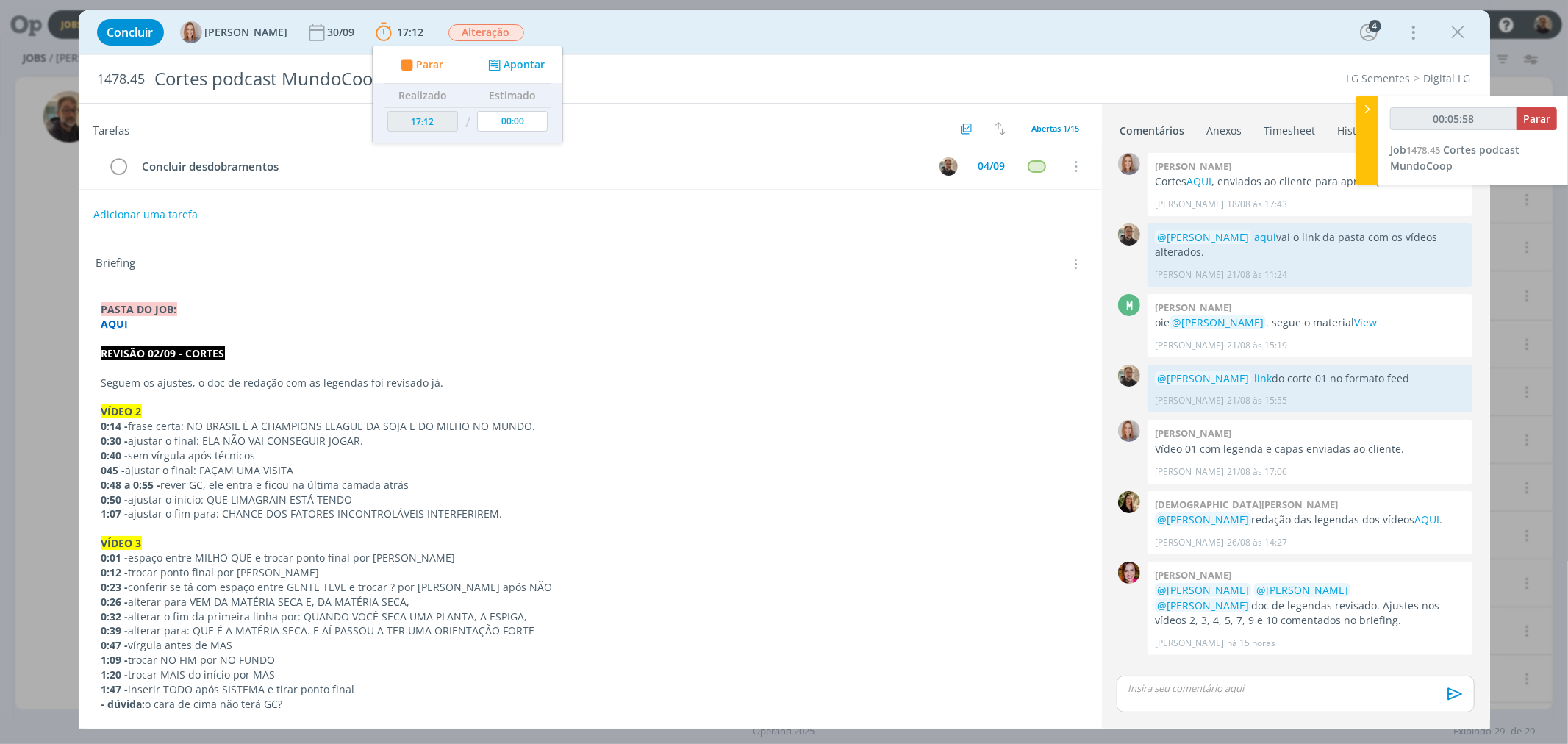
scroll to position [326, 0]
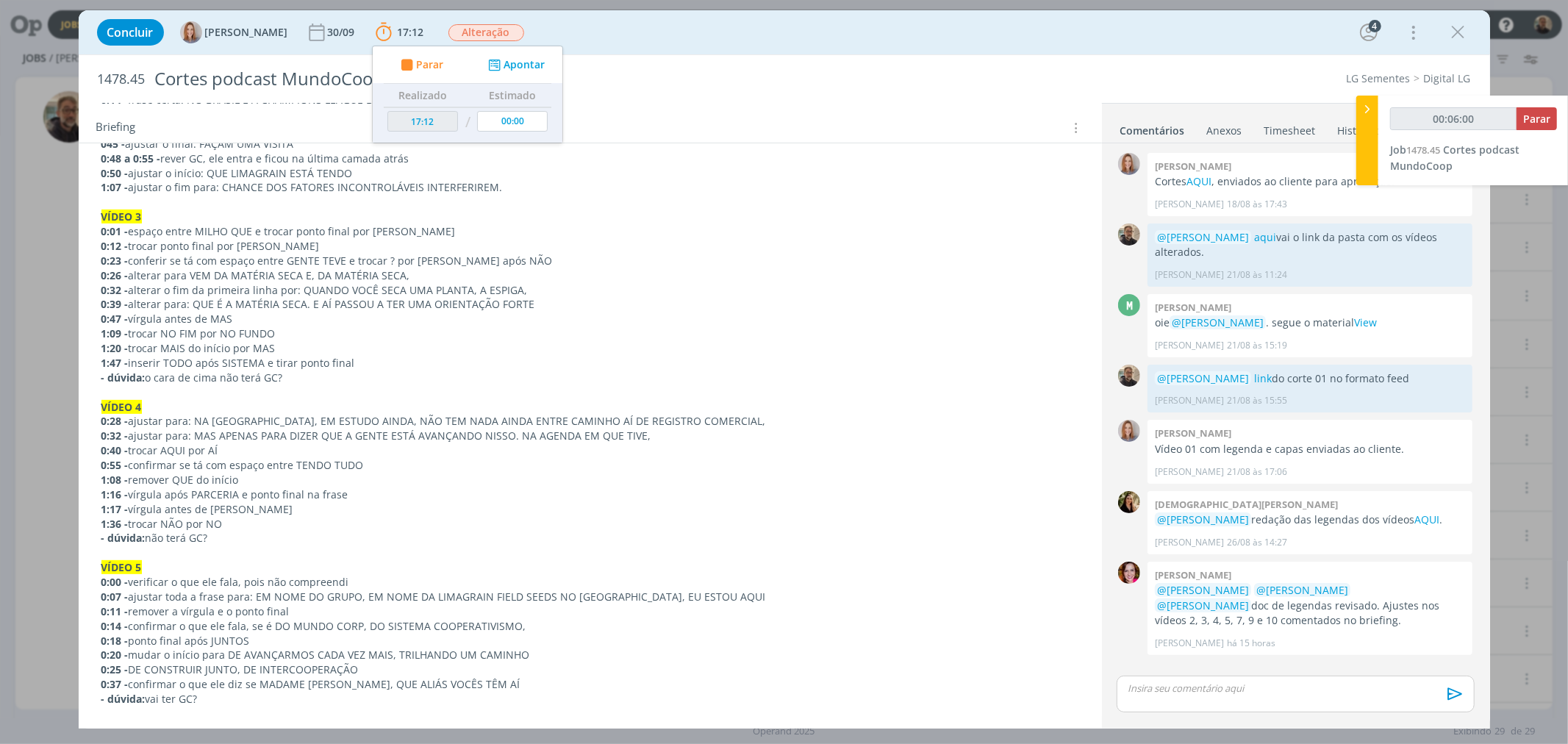
click at [214, 422] on p "0:28 - ajustar para: NA [GEOGRAPHIC_DATA], EM ESTUDO AINDA, NÃO TEM NADA AINDA …" at bounding box center [590, 421] width 978 height 14
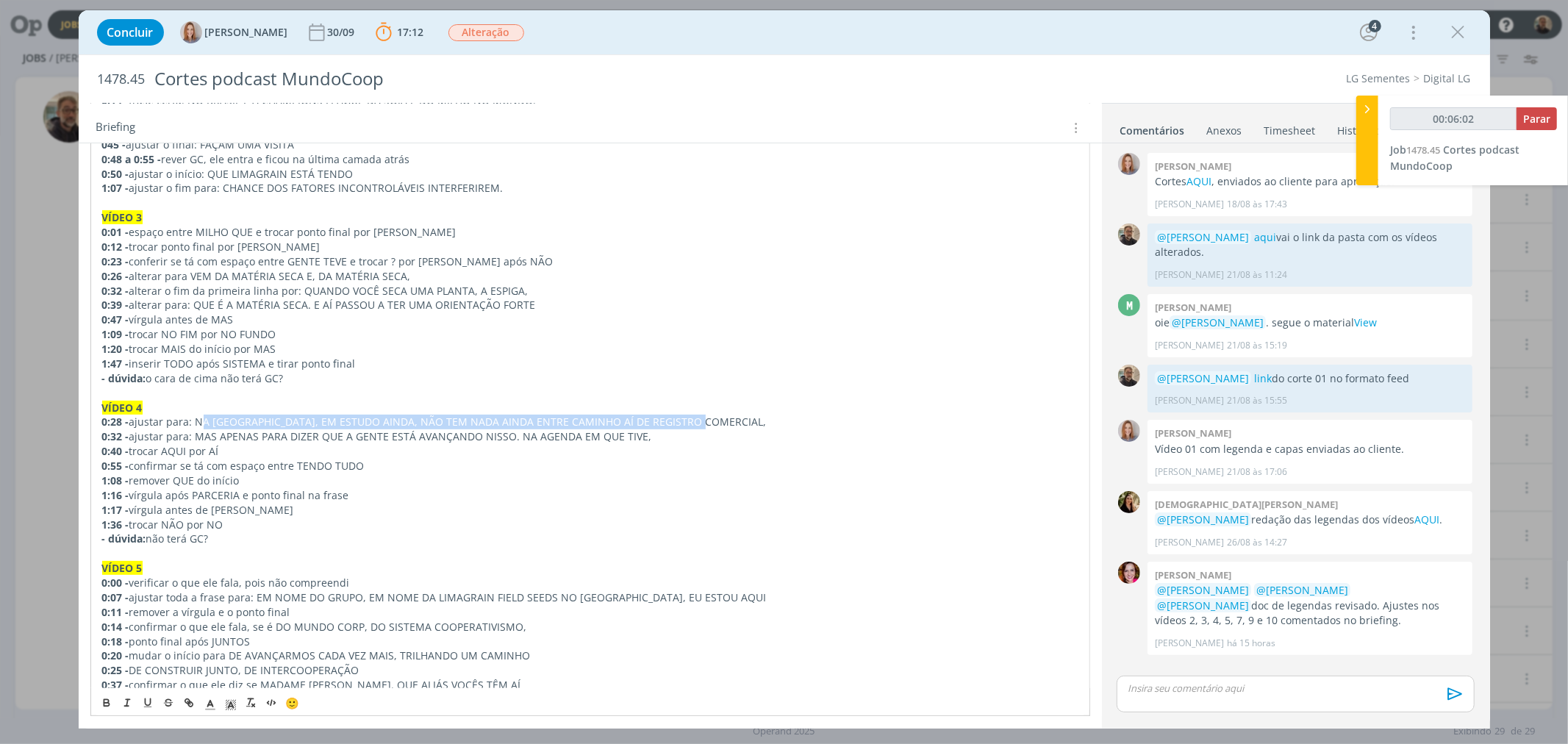
drag, startPoint x: 195, startPoint y: 422, endPoint x: 710, endPoint y: 420, distance: 515.0
click at [710, 420] on p "0:28 - ajustar para: NA [GEOGRAPHIC_DATA], EM ESTUDO AINDA, NÃO TEM NADA AINDA …" at bounding box center [589, 422] width 976 height 14
copy p "NA [GEOGRAPHIC_DATA], EM ESTUDO AINDA, NÃO TEM NADA AINDA ENTRE CAMINHO AÍ DE R…"
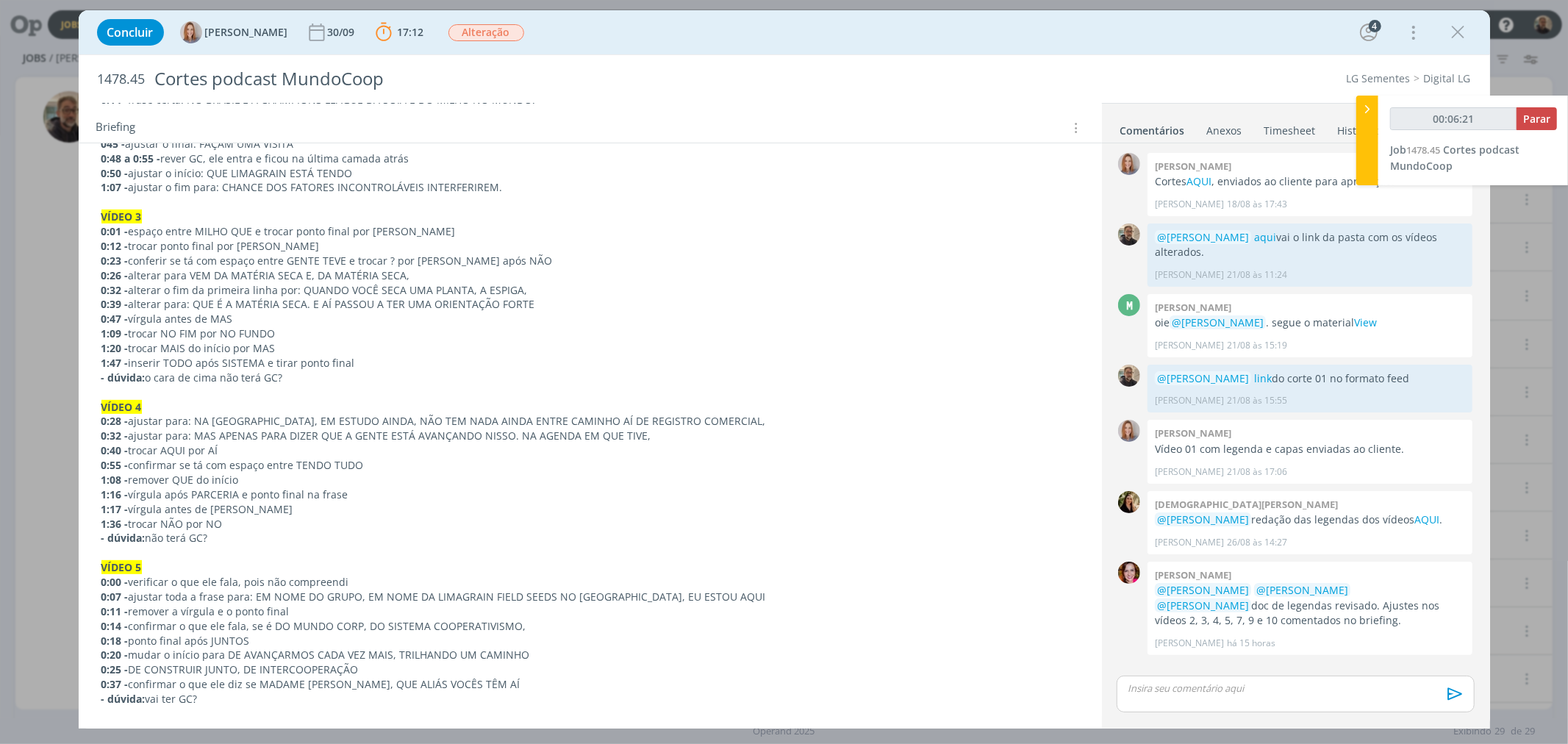
drag, startPoint x: 260, startPoint y: 331, endPoint x: 251, endPoint y: 329, distance: 9.2
click at [260, 331] on p "1:09 - trocar NO FIM por NO FUNDO" at bounding box center [590, 333] width 978 height 14
click at [378, 260] on p "0:23 - conferir se tá com espaço entre GENTE TEVE e trocar ? por [PERSON_NAME] …" at bounding box center [590, 261] width 978 height 14
click at [267, 285] on p "0:32 - alterar o fim da primeira linha por: QUANDO VOCÊ SECA UMA PLANTA, A ESPI…" at bounding box center [590, 290] width 978 height 14
drag, startPoint x: 130, startPoint y: 260, endPoint x: 513, endPoint y: 260, distance: 383.0
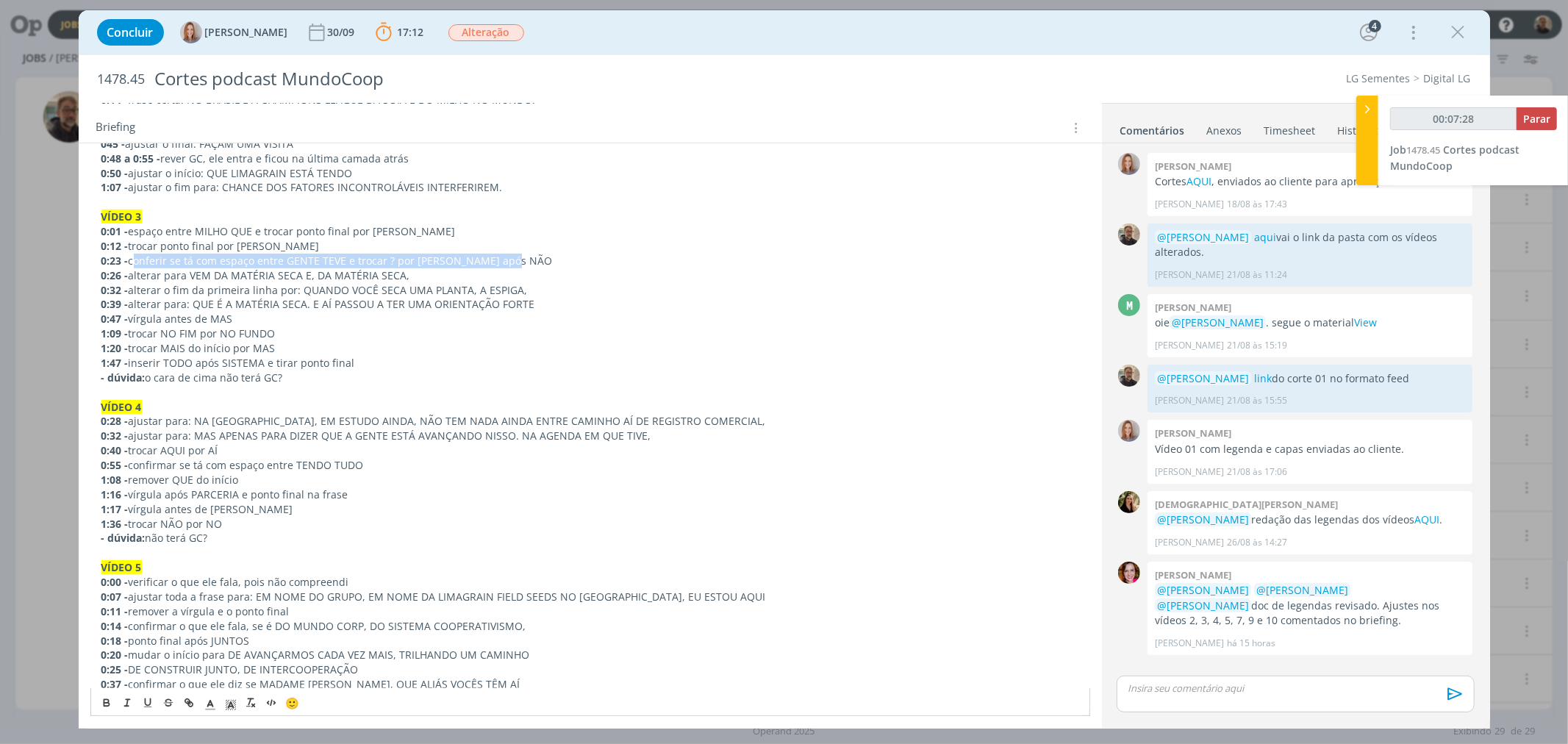
click at [513, 260] on p "0:23 - conferir se tá com espaço entre GENTE TEVE e trocar ? por [PERSON_NAME] …" at bounding box center [590, 261] width 978 height 14
click at [203, 317] on p "0:47 - vírgula antes de MAS" at bounding box center [590, 319] width 978 height 14
click at [304, 285] on p "0:32 - alterar o fim da primeira linha por: QUANDO VOCÊ SECA UMA PLANTA, A ESPI…" at bounding box center [590, 290] width 978 height 14
drag, startPoint x: 189, startPoint y: 274, endPoint x: 408, endPoint y: 276, distance: 219.0
click at [408, 276] on p "0:26 - alterar para VEM DA MATÉRIA SECA E, DA MATÉRIA SECA," at bounding box center [590, 275] width 978 height 14
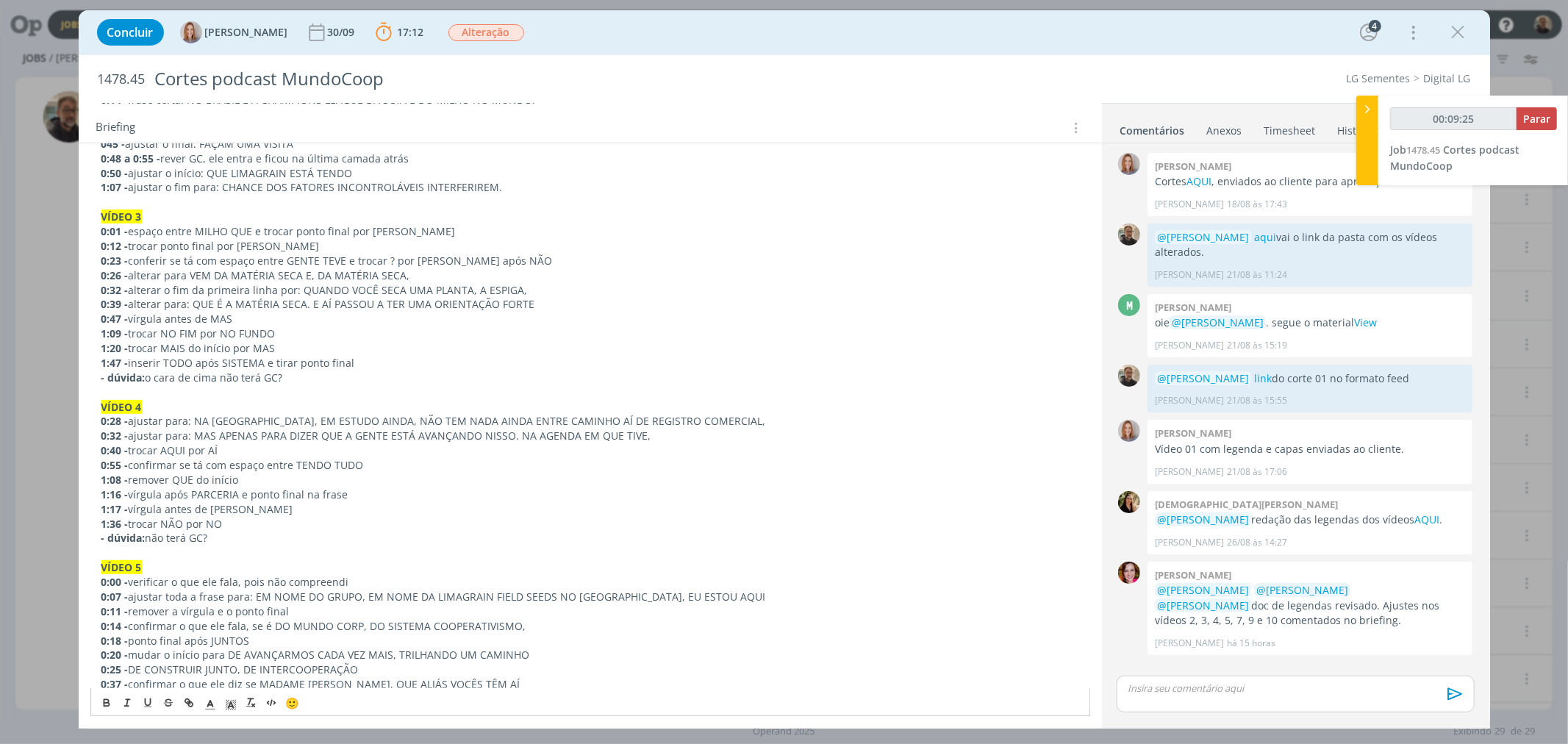
copy p "VEM DA MATÉRIA SECA E, DA MATÉRIA SECA,"
click at [420, 323] on p "0:47 - vírgula antes de MAS" at bounding box center [590, 319] width 978 height 14
drag, startPoint x: 300, startPoint y: 288, endPoint x: 525, endPoint y: 287, distance: 225.0
click at [525, 287] on p "0:32 - alterar o fim da primeira linha por: QUANDO VOCÊ SECA UMA PLANTA, A ESPI…" at bounding box center [590, 290] width 978 height 14
copy p "QUANDO VOCÊ SECA UMA PLANTA, A ESPIGA,"
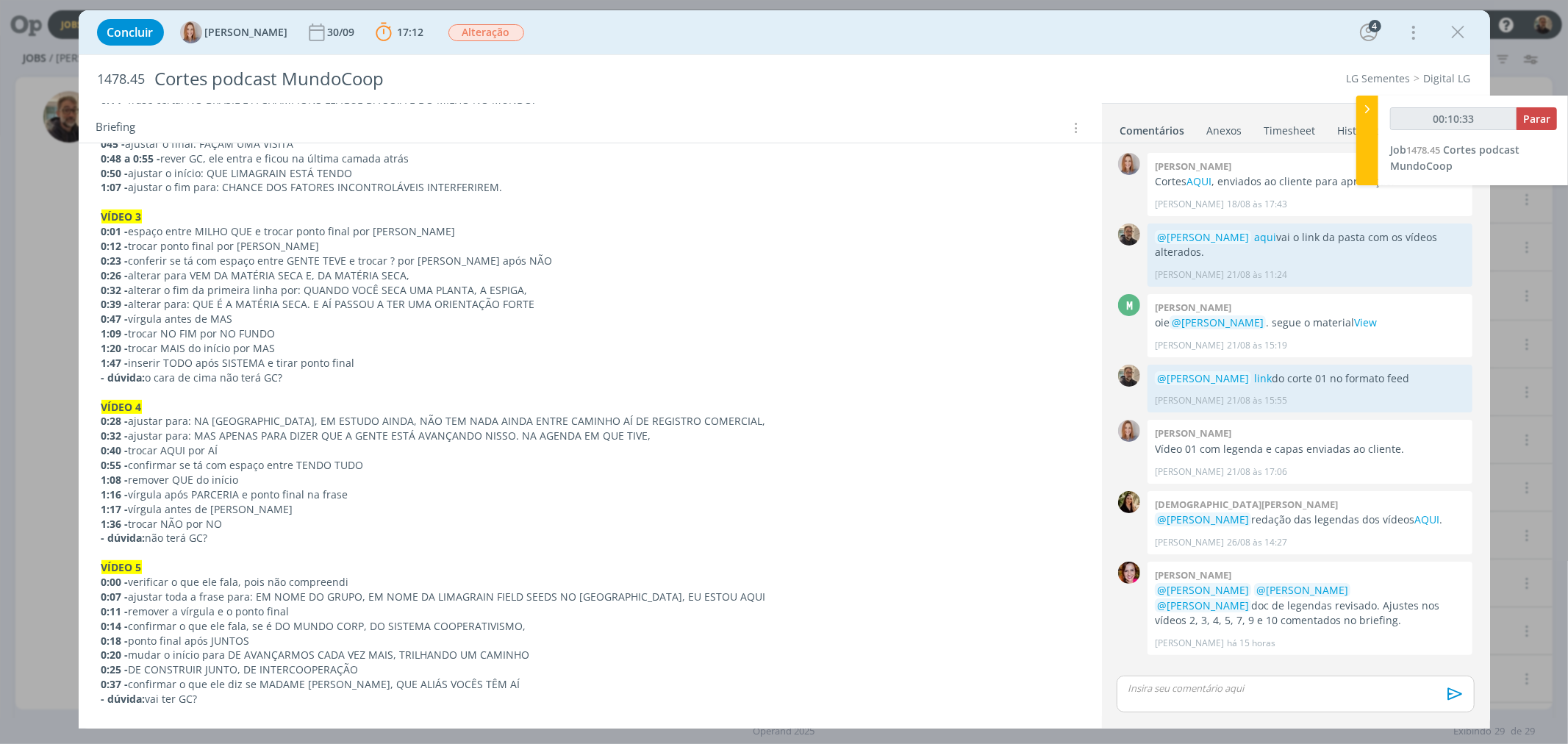
click at [428, 362] on p "1:47 - inserir TODO após SISTEMA e tirar ponto final" at bounding box center [590, 363] width 978 height 14
drag, startPoint x: 193, startPoint y: 304, endPoint x: 546, endPoint y: 304, distance: 353.0
click at [546, 304] on p "0:39 - alterar para: QUE É A MATÉRIA SECA. E AÍ PASSOU A TER UMA ORIENTAÇÃO FOR…" at bounding box center [590, 305] width 978 height 14
copy p "QUE É A MATÉRIA SECA. E AÍ PASSOU A TER UMA ORIENTAÇÃO FORTE"
click at [325, 364] on p "1:47 - inserir TODO após SISTEMA e tirar ponto final" at bounding box center [590, 363] width 978 height 14
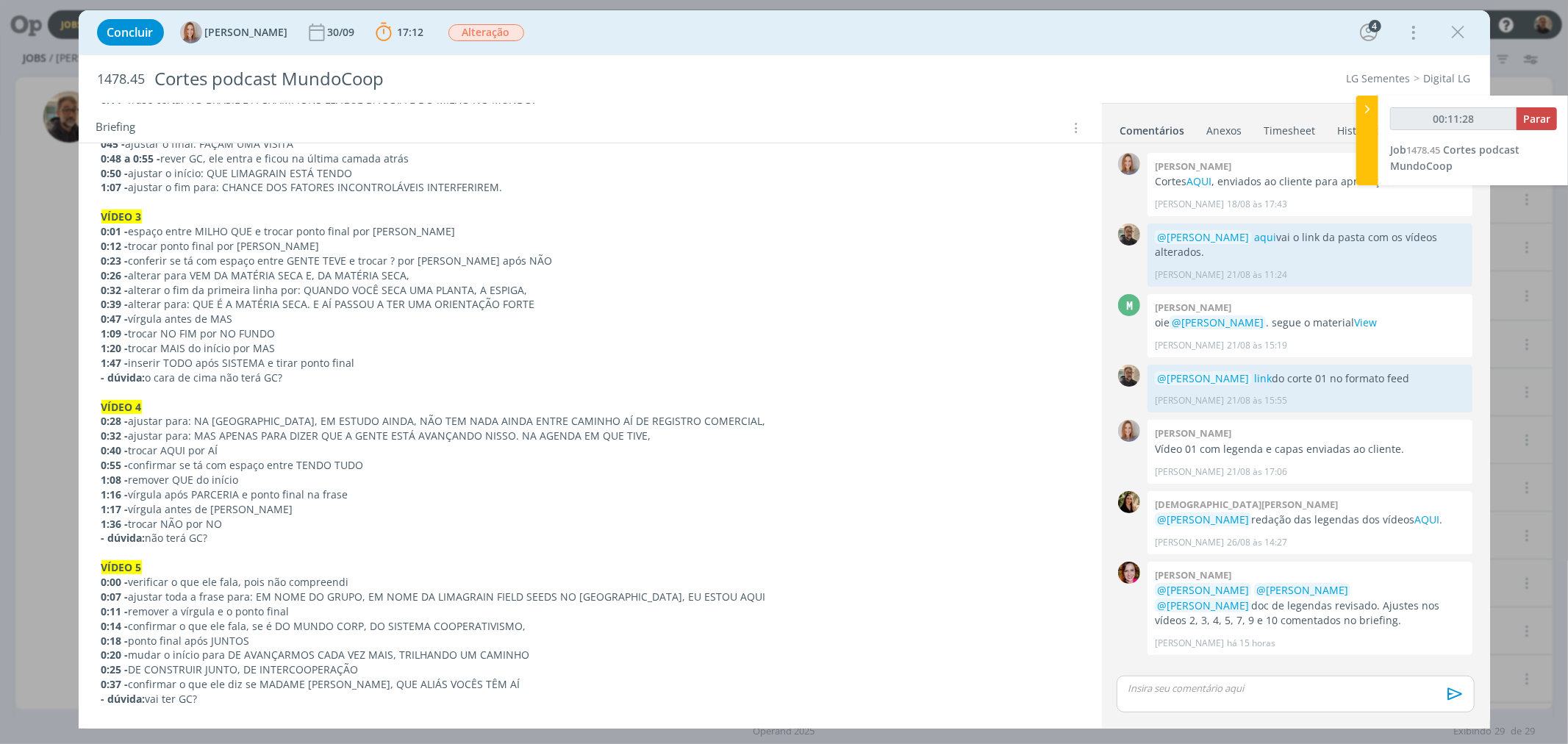
click at [178, 334] on p "1:09 - trocar NO FIM por NO FUNDO" at bounding box center [590, 333] width 978 height 14
click at [717, 379] on p "- dúvida: o cara de cima não terá GC?" at bounding box center [590, 378] width 978 height 14
drag, startPoint x: 164, startPoint y: 332, endPoint x: 209, endPoint y: 330, distance: 45.0
click at [209, 330] on p "1:09 - trocar NO FIM por NO FUNDO" at bounding box center [590, 333] width 978 height 14
drag, startPoint x: 219, startPoint y: 331, endPoint x: 278, endPoint y: 330, distance: 59.0
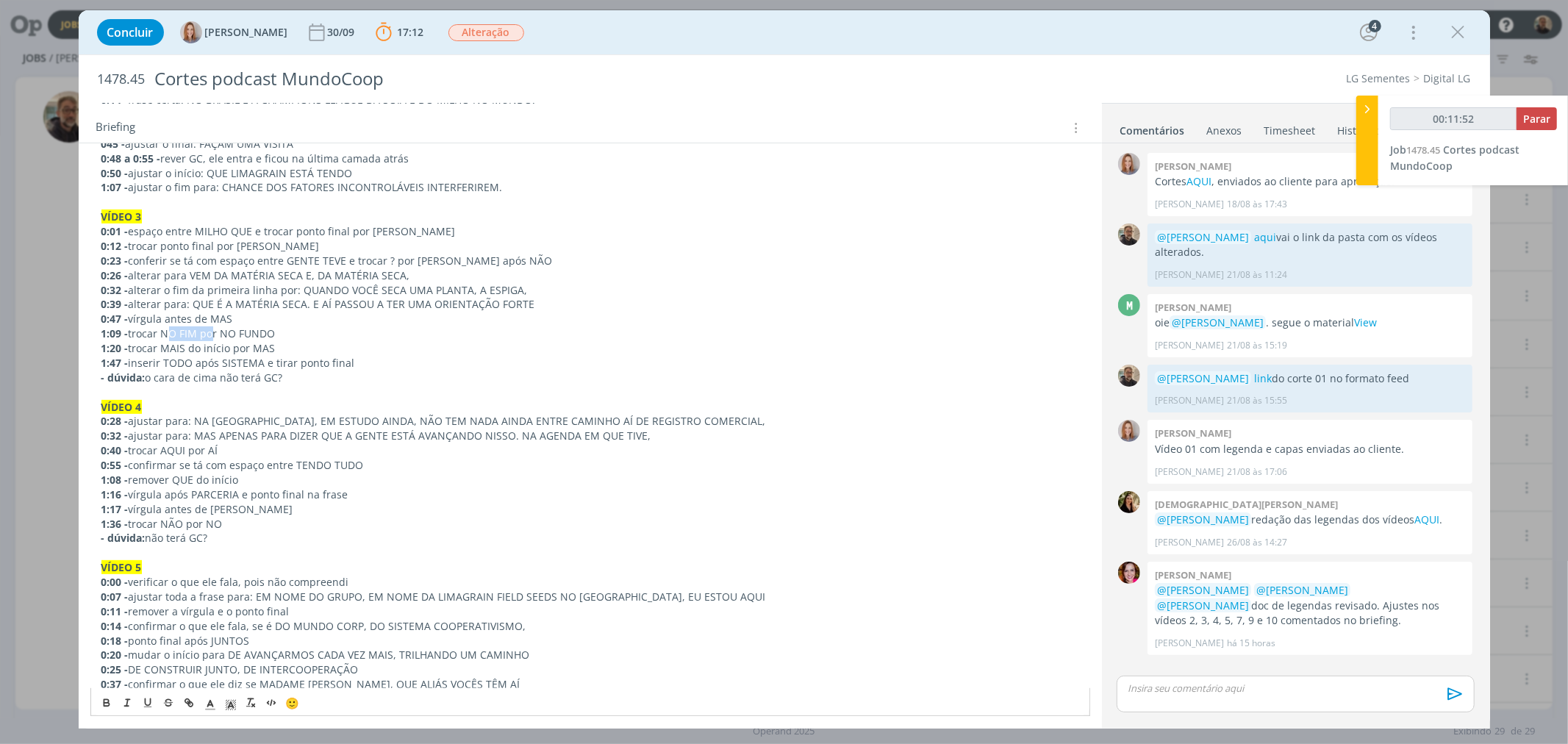
click at [278, 330] on p "1:09 - trocar NO FIM por NO FUNDO" at bounding box center [590, 333] width 978 height 14
click at [309, 357] on p "1:47 - inserir TODO após SISTEMA e tirar ponto final" at bounding box center [590, 363] width 978 height 14
click at [337, 462] on p "0:55 - confirmar se tá com espaço entre TENDO TUDO" at bounding box center [590, 465] width 978 height 14
click at [413, 385] on p "dialog" at bounding box center [590, 392] width 978 height 14
click at [265, 361] on p "1:47 - inserir TODO após SISTEMA e tirar ponto final" at bounding box center [590, 363] width 978 height 14
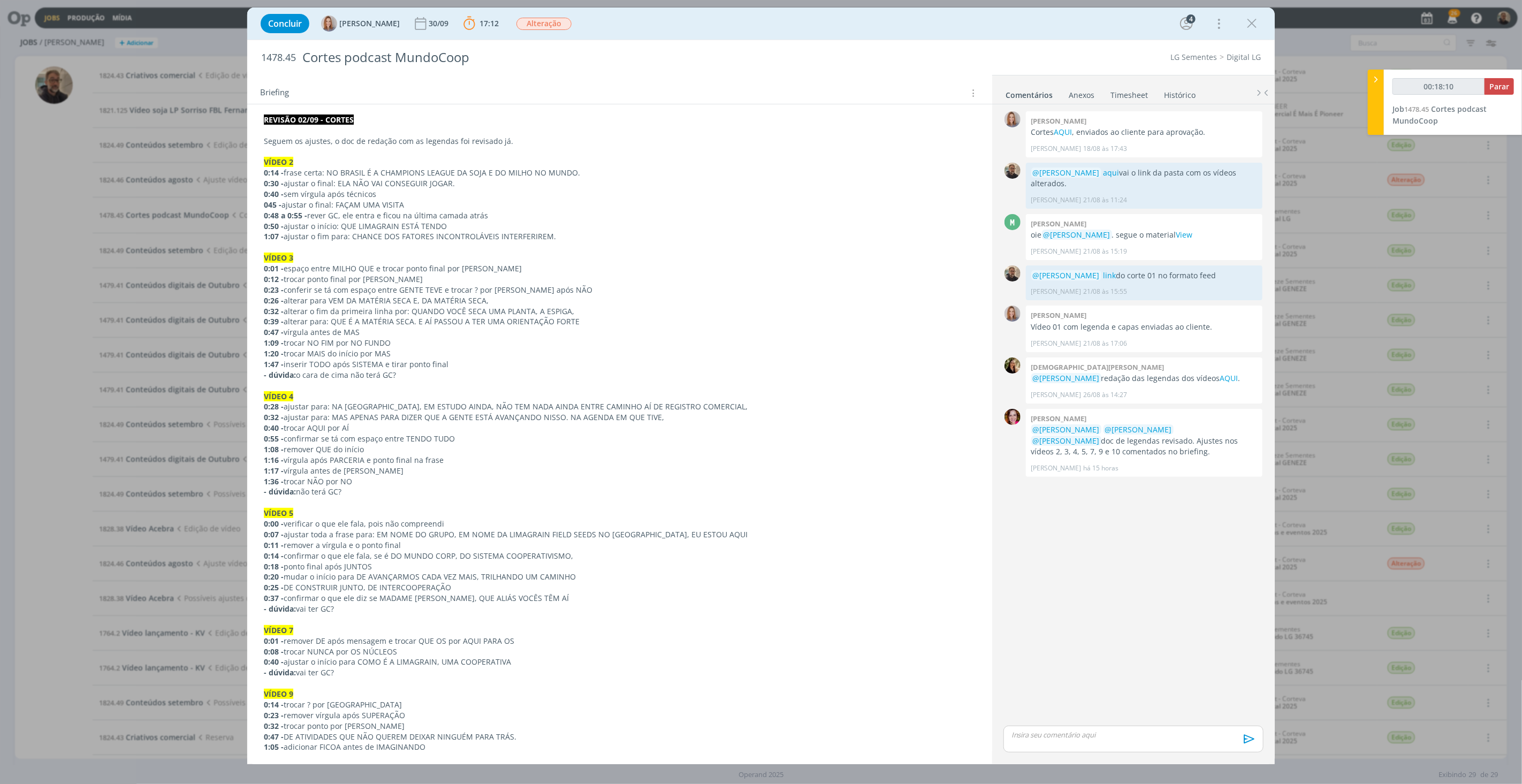
scroll to position [0, 0]
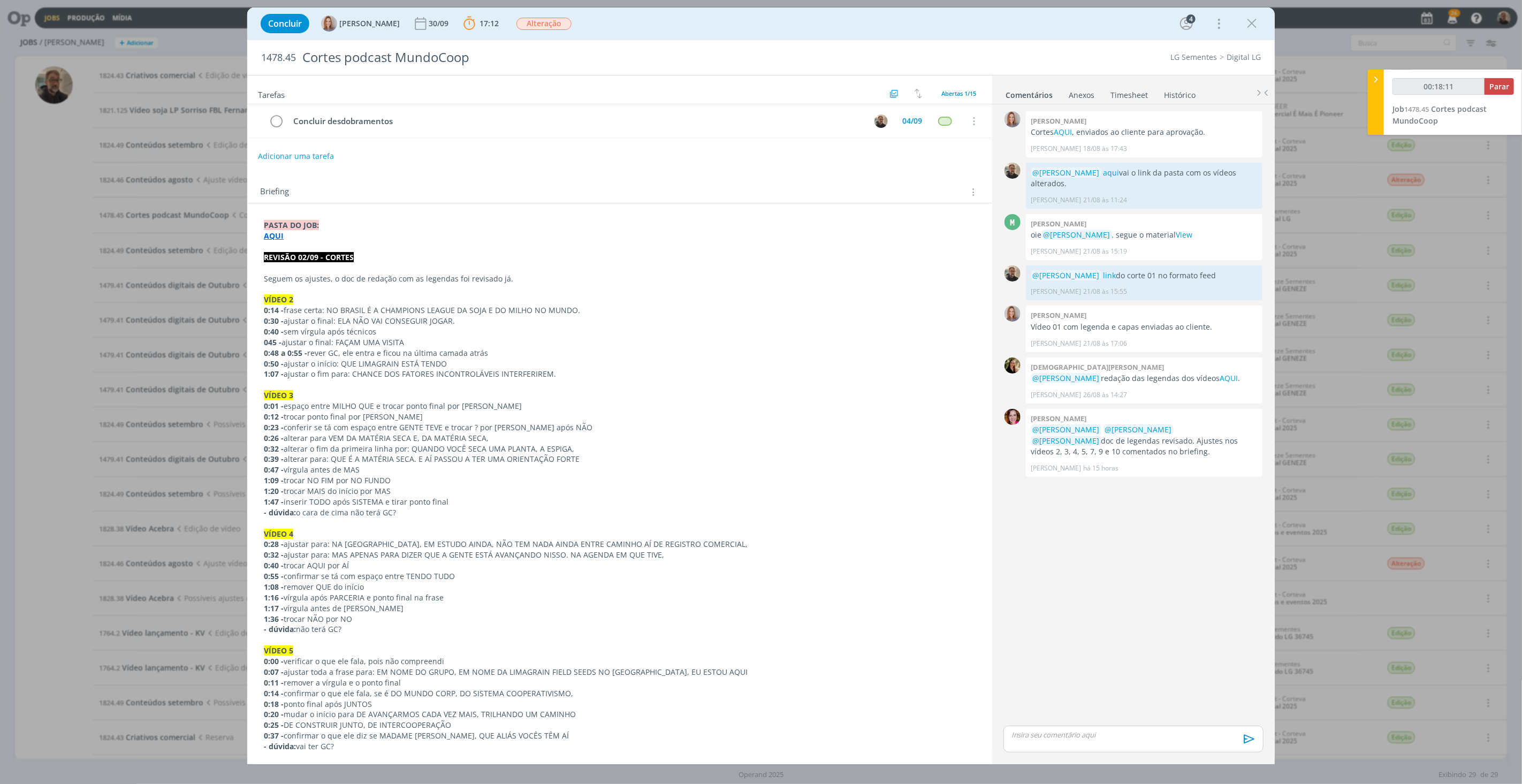
click at [274, 237] on strong "AQUI" at bounding box center [274, 236] width 20 height 10
click at [314, 253] on link "[URL][DOMAIN_NAME]" at bounding box center [334, 256] width 81 height 14
type input "00:21:18"
click at [1141, 86] on span "Parar" at bounding box center [1499, 86] width 20 height 10
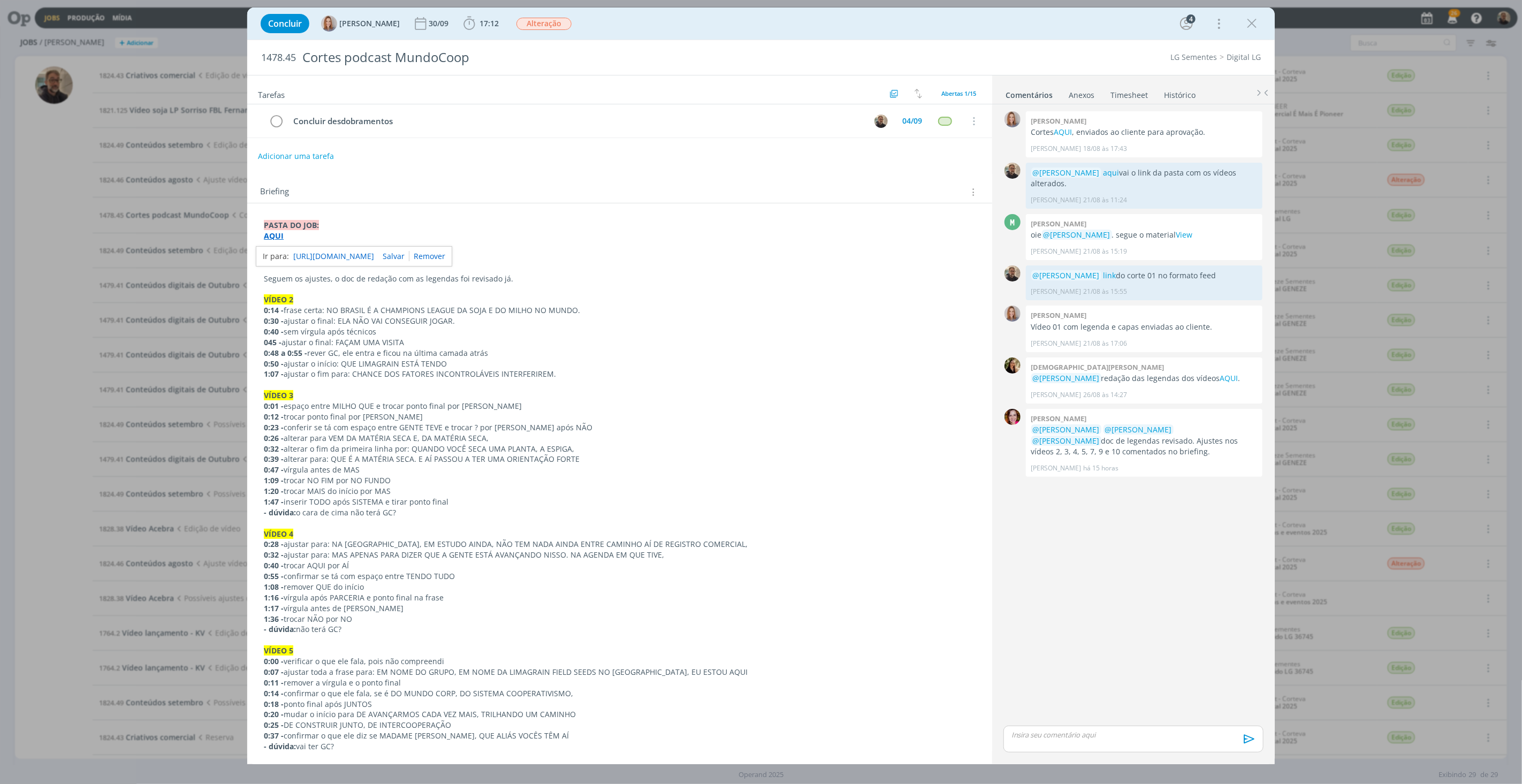
click at [1124, 93] on link "Timesheet" at bounding box center [1129, 93] width 38 height 16
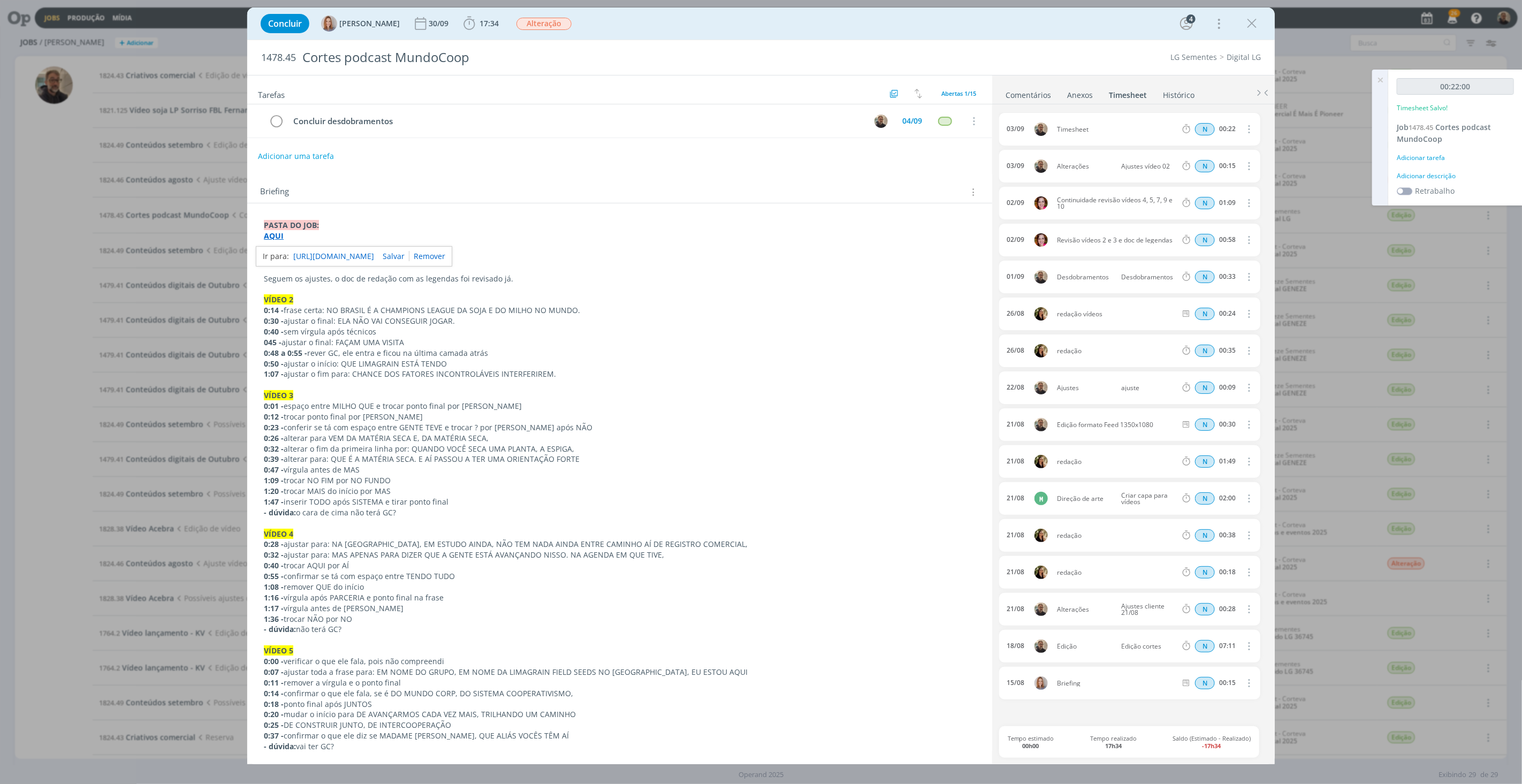
click at [1141, 129] on icon "dialog" at bounding box center [1248, 129] width 12 height 13
click at [1141, 162] on link "Editar" at bounding box center [1218, 164] width 85 height 17
click at [1092, 129] on div "Timesheet" at bounding box center [1086, 129] width 58 height 12
drag, startPoint x: 1097, startPoint y: 129, endPoint x: 1018, endPoint y: 129, distance: 79.0
click at [1018, 129] on div "[DATE] 11:57 Timesheet Selecione a tarefa N 00:22" at bounding box center [1130, 129] width 261 height 33
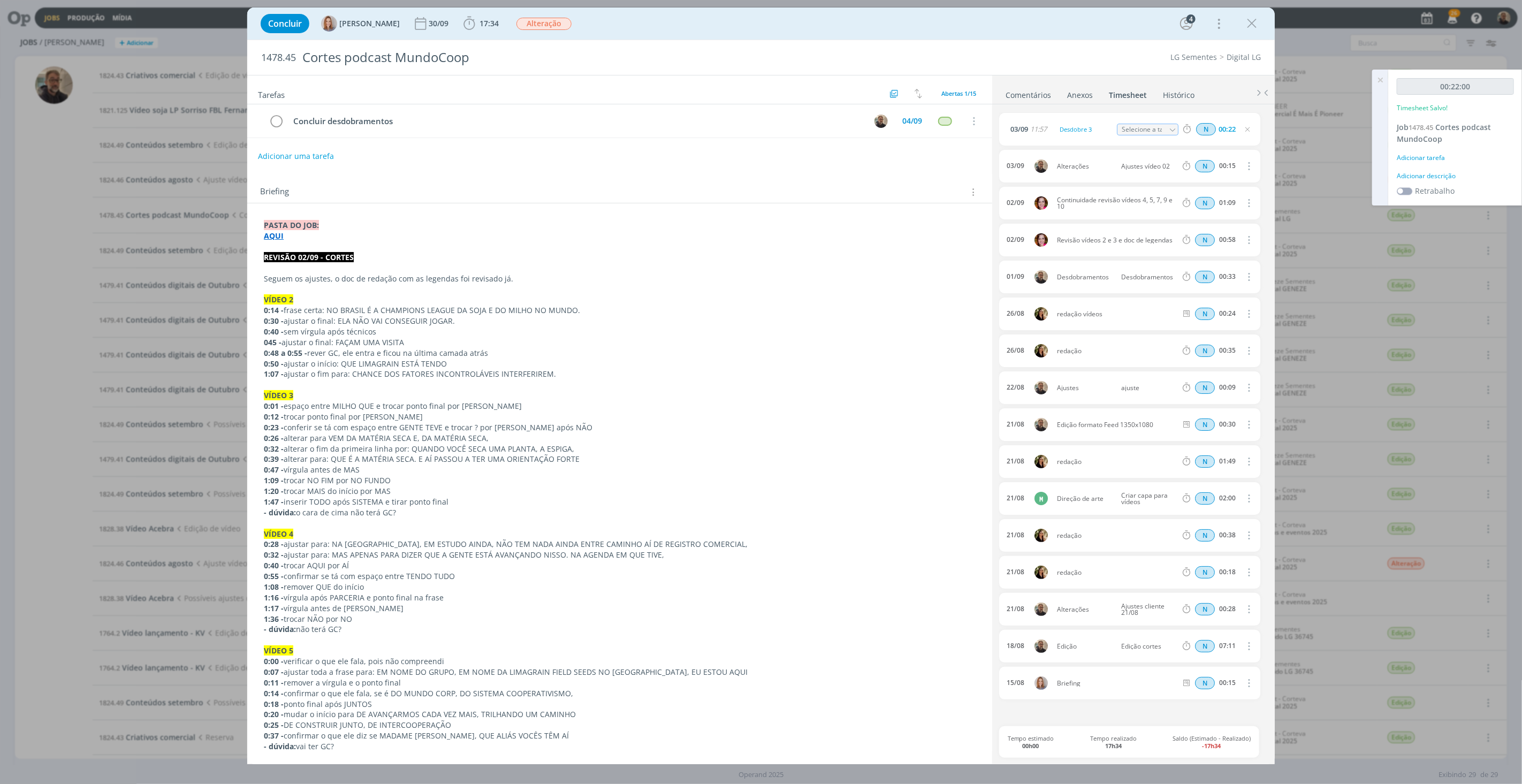
click at [1141, 129] on icon "dialog" at bounding box center [1173, 130] width 8 height 8
click at [1141, 205] on div "Edição cortes - [PERSON_NAME]" at bounding box center [1156, 202] width 64 height 8
type input "Edição cortes"
